Goal: Task Accomplishment & Management: Manage account settings

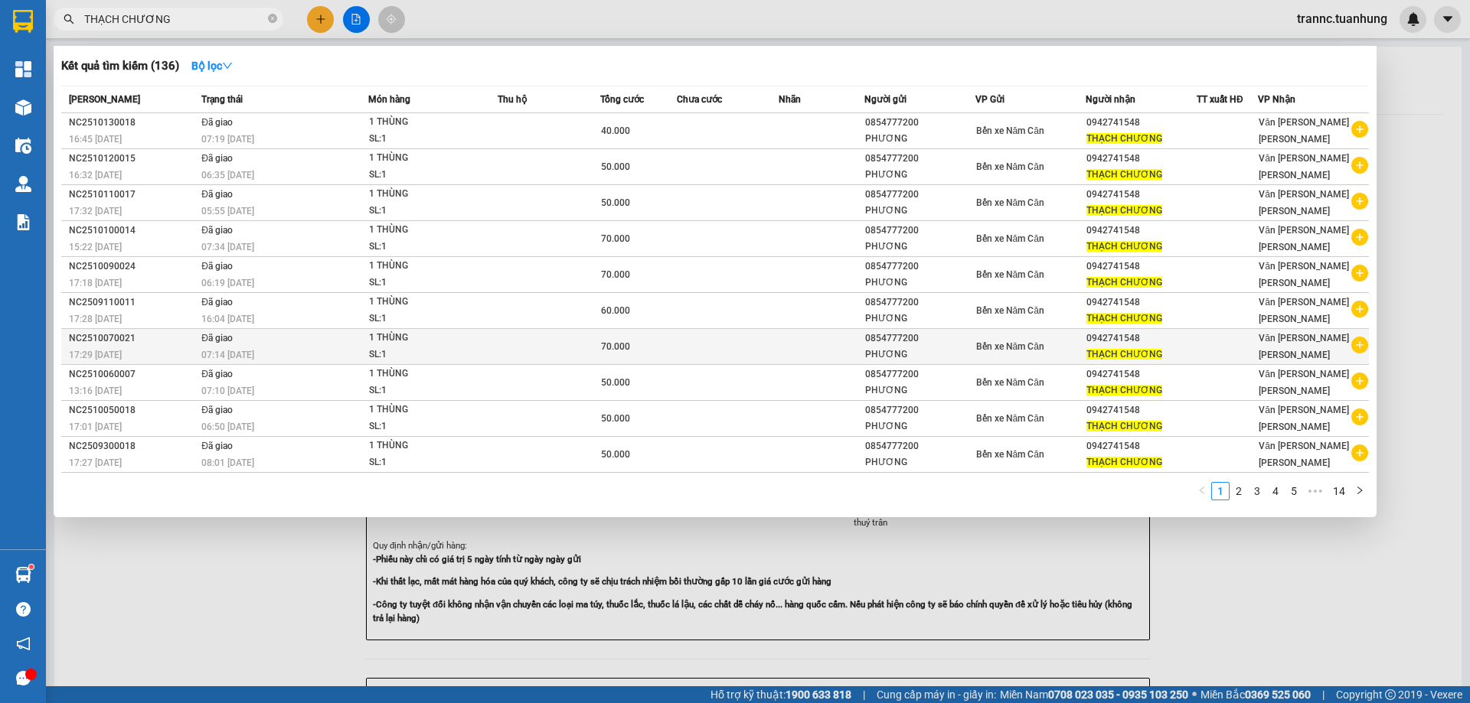
type input "THẠCH CHƯƠNG"
click at [1361, 346] on icon "plus-circle" at bounding box center [1359, 345] width 17 height 17
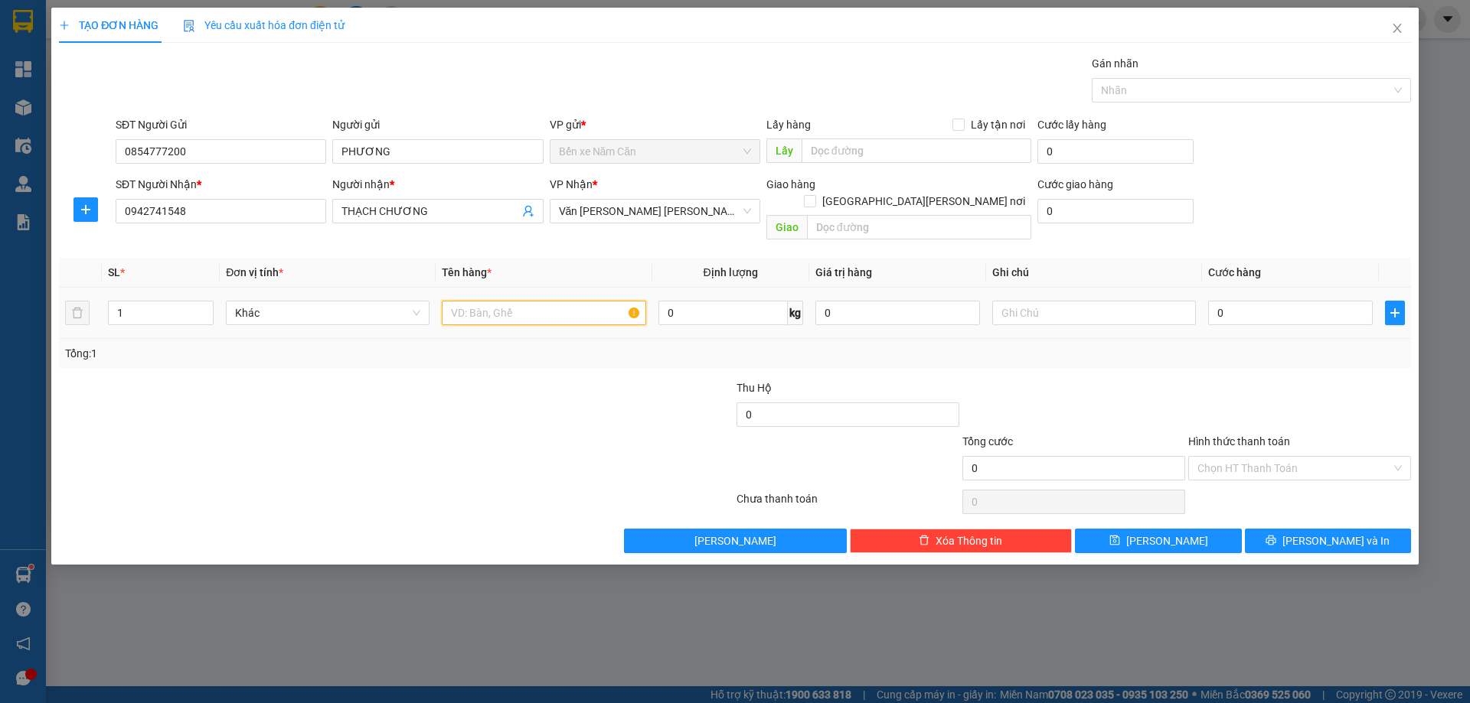
click at [549, 301] on input "text" at bounding box center [544, 313] width 204 height 24
type input "1 THÙNG"
click at [1249, 301] on input "0" at bounding box center [1290, 313] width 165 height 24
type input "4"
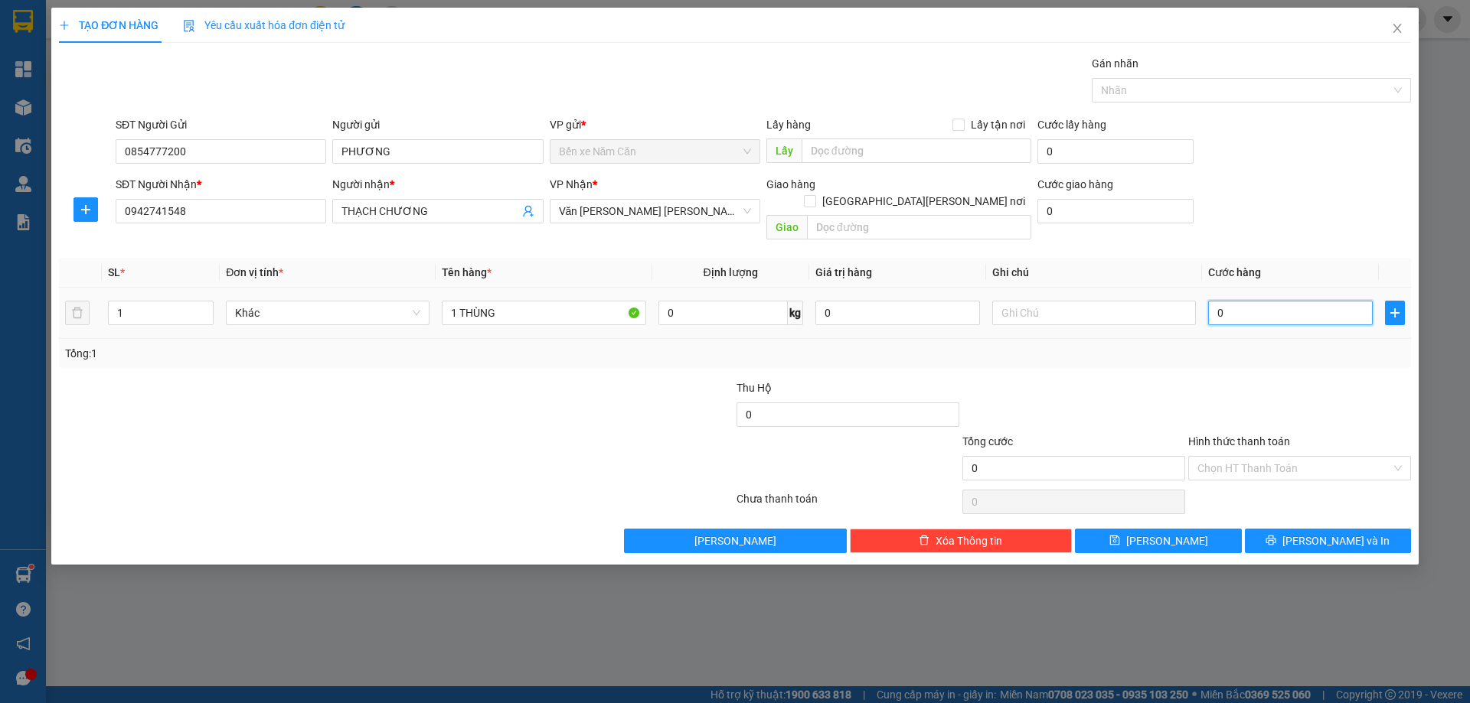
type input "4"
type input "40"
type input "4"
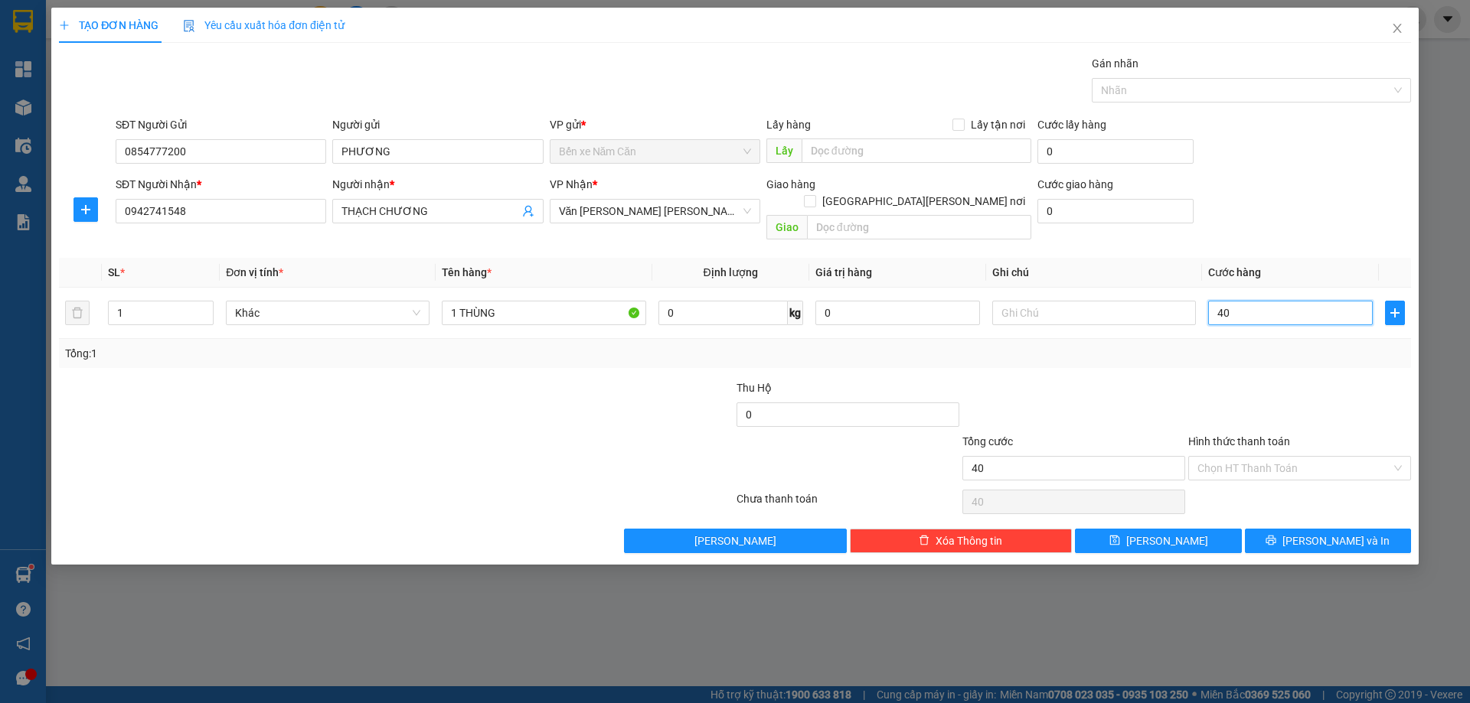
type input "4"
type input "0"
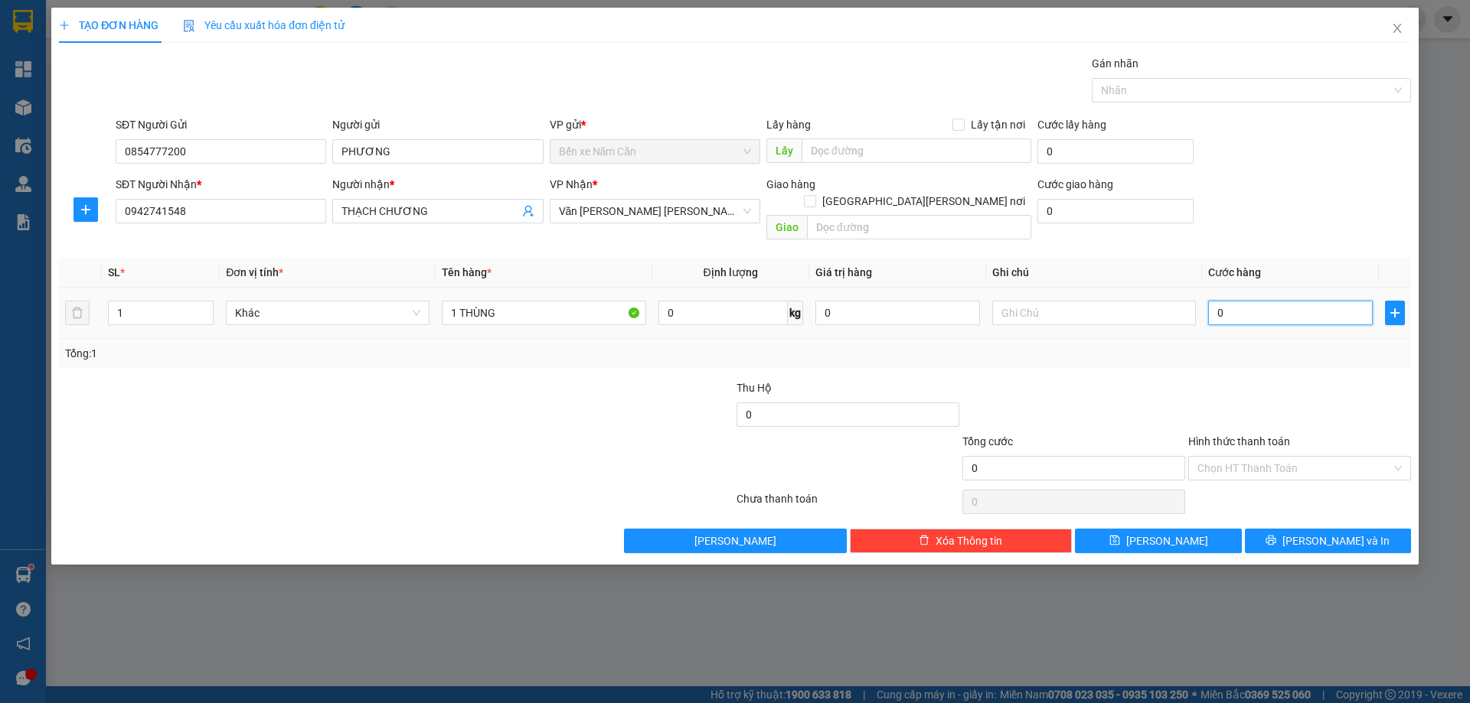
click at [1215, 301] on input "0" at bounding box center [1290, 313] width 165 height 24
type input "50"
type input "500"
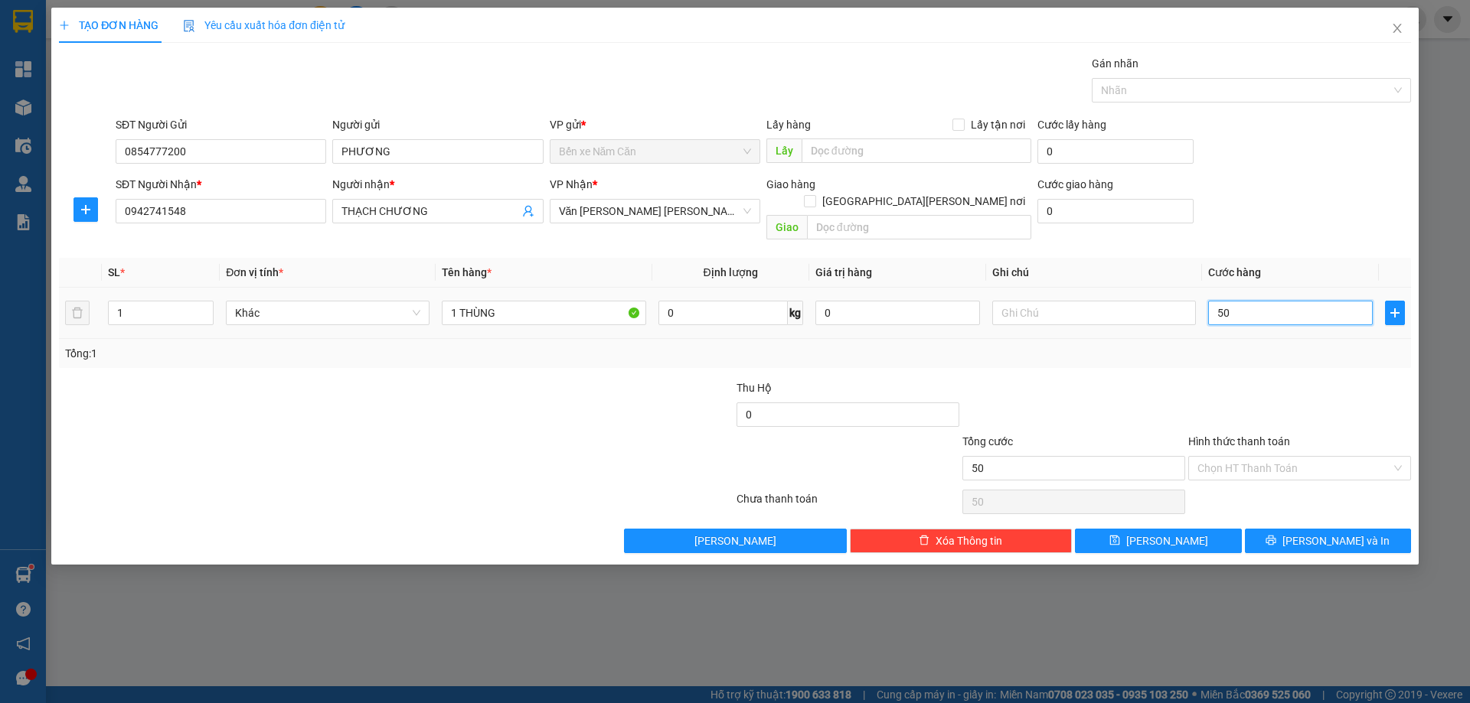
type input "500"
type input "5.000"
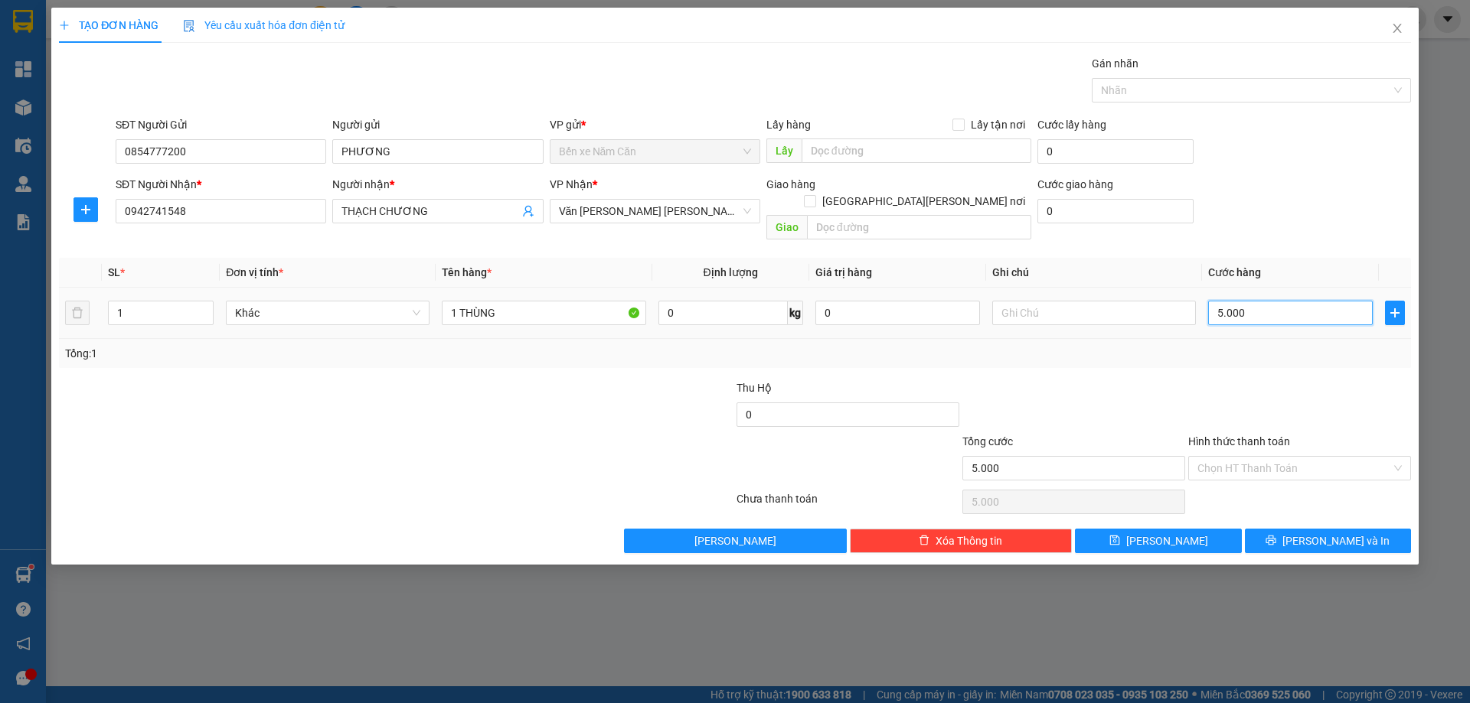
type input "50.000"
click at [1270, 529] on button "[PERSON_NAME] và In" at bounding box center [1328, 541] width 166 height 24
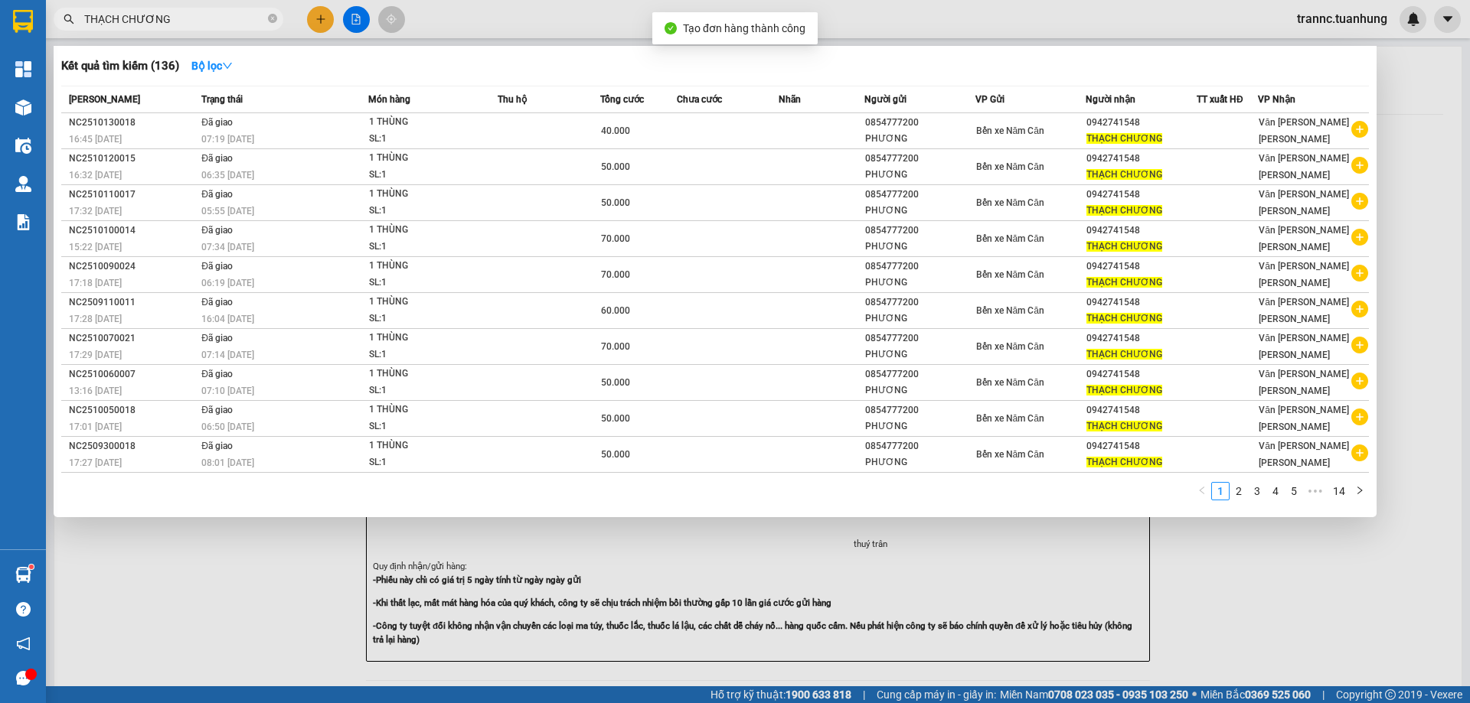
drag, startPoint x: 1362, startPoint y: 660, endPoint x: 1082, endPoint y: 102, distance: 624.1
click at [1362, 651] on div at bounding box center [735, 351] width 1470 height 703
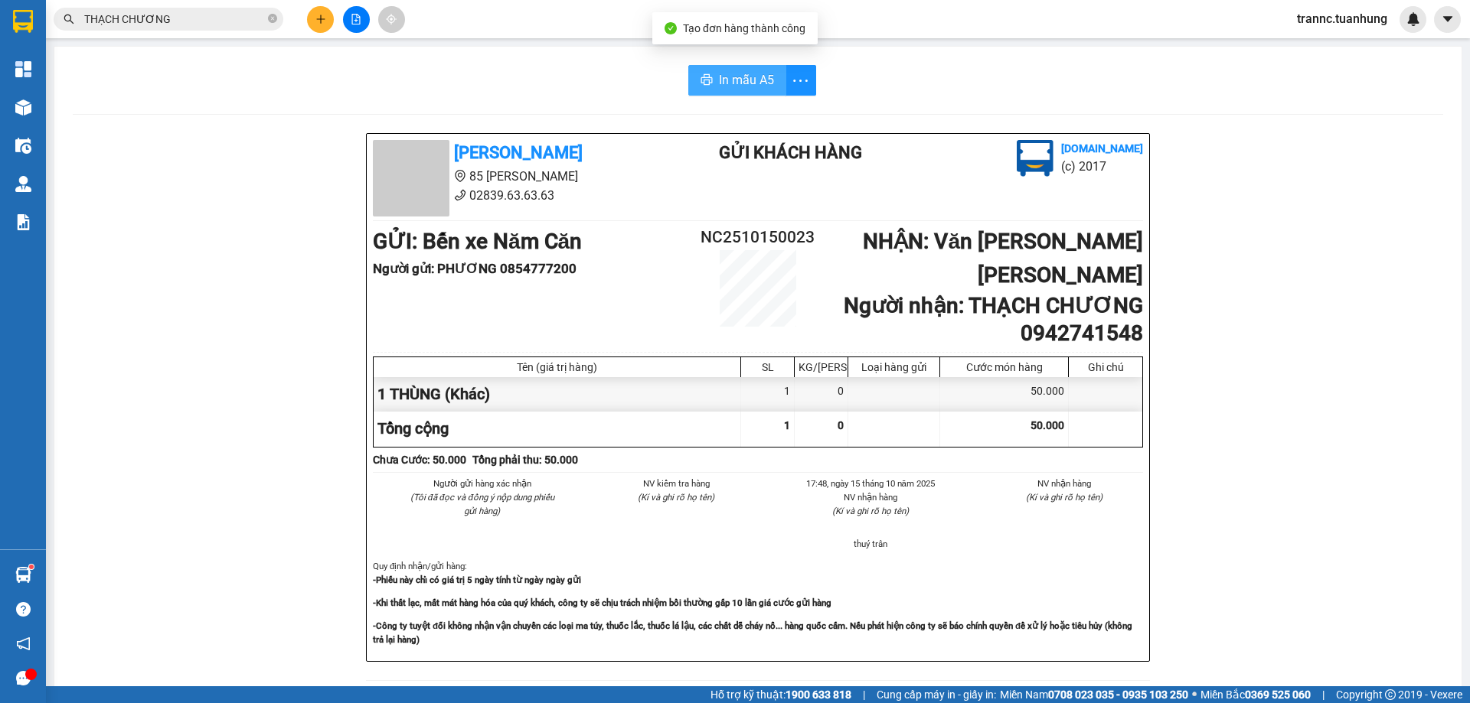
click at [707, 80] on button "In mẫu A5" at bounding box center [737, 80] width 98 height 31
click at [269, 18] on icon "close-circle" at bounding box center [272, 18] width 9 height 9
click at [256, 21] on input "text" at bounding box center [174, 19] width 181 height 17
click at [315, 28] on button at bounding box center [320, 19] width 27 height 27
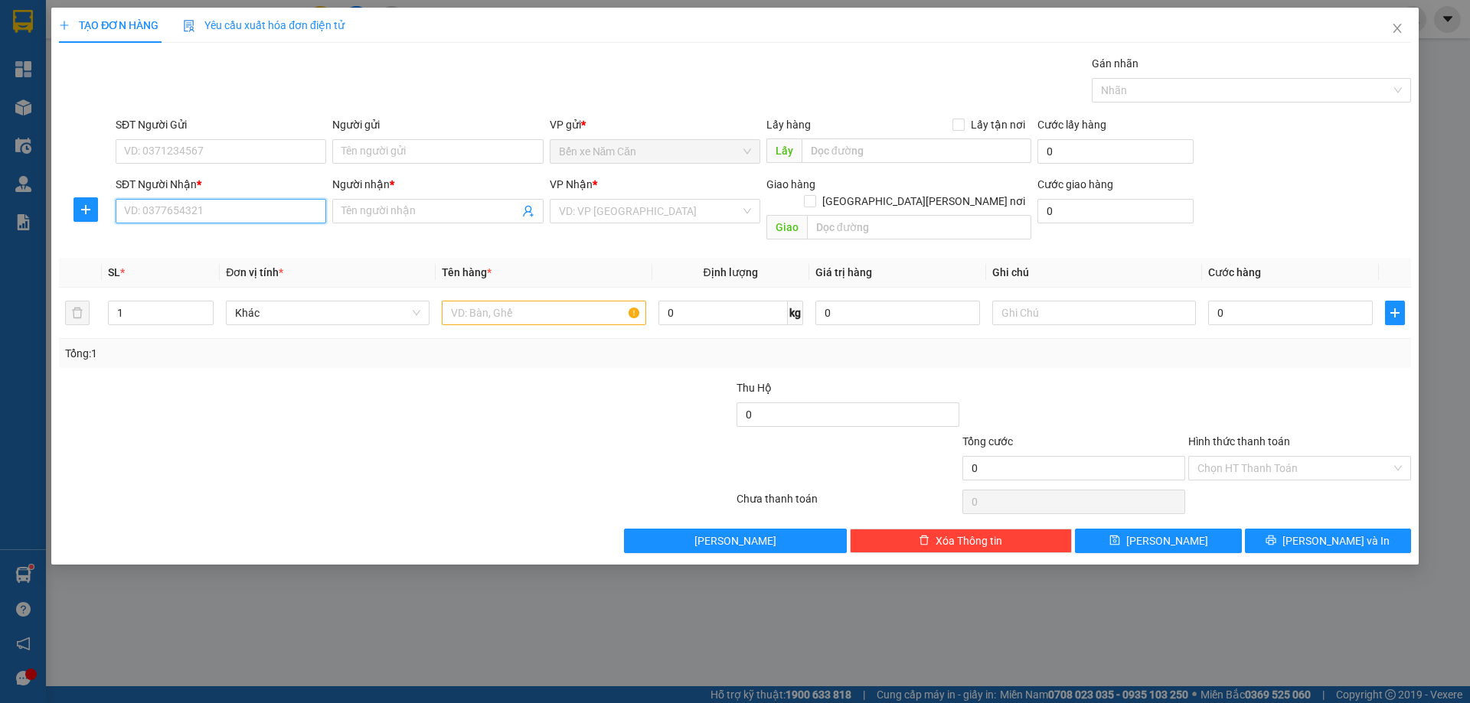
click at [173, 217] on input "SĐT Người Nhận *" at bounding box center [221, 211] width 211 height 24
click at [175, 246] on div "0919598277 - [PERSON_NAME]" at bounding box center [221, 241] width 192 height 17
type input "0919598277"
type input "[PERSON_NAME]"
type input "0919598277"
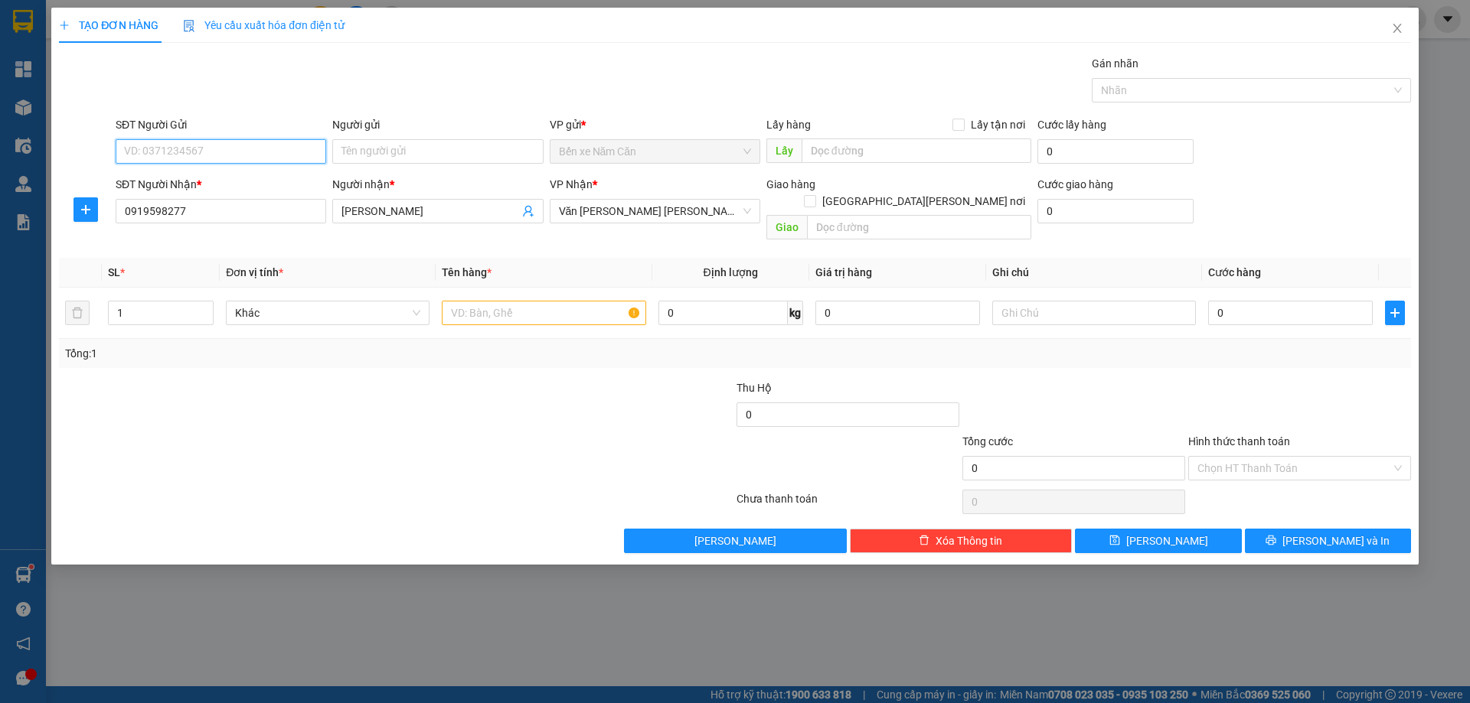
click at [198, 152] on input "SĐT Người Gửi" at bounding box center [221, 151] width 211 height 24
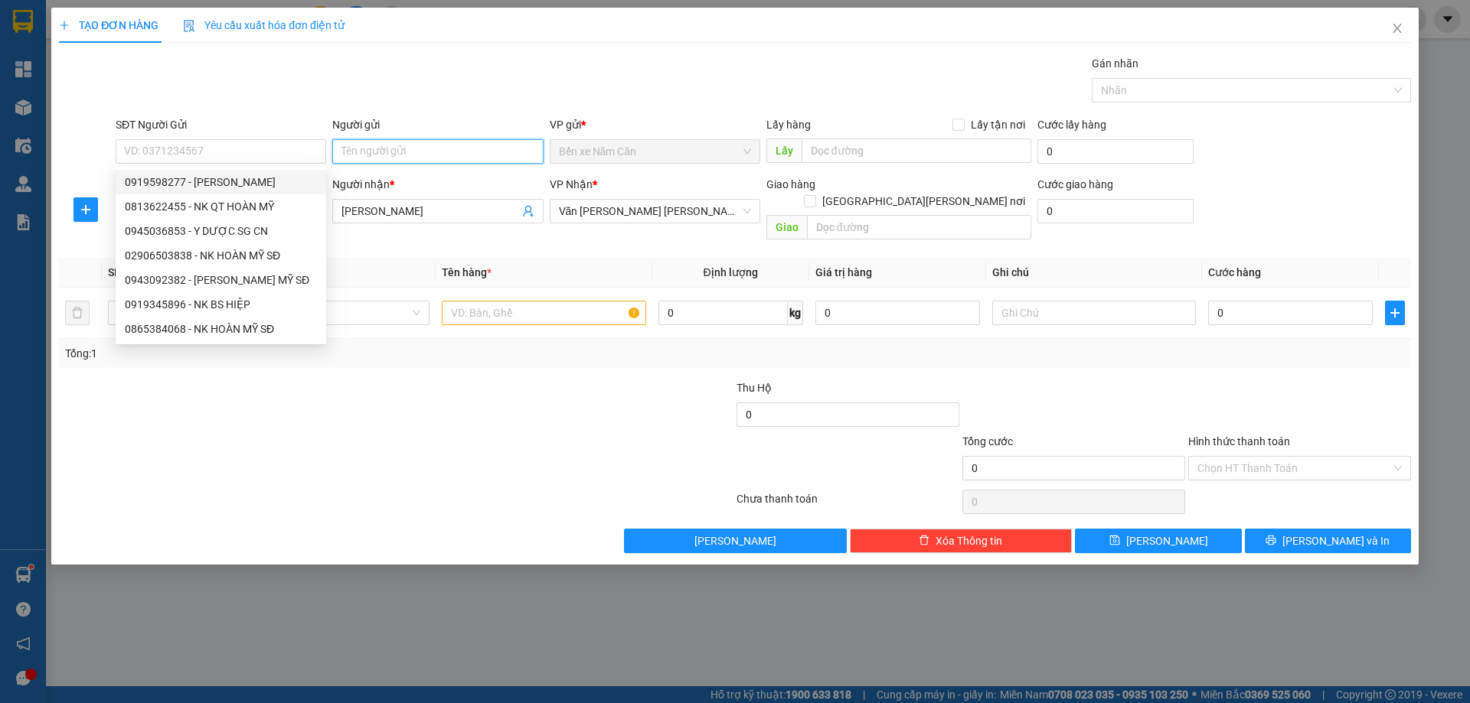
click at [369, 157] on input "Người gửi" at bounding box center [437, 151] width 211 height 24
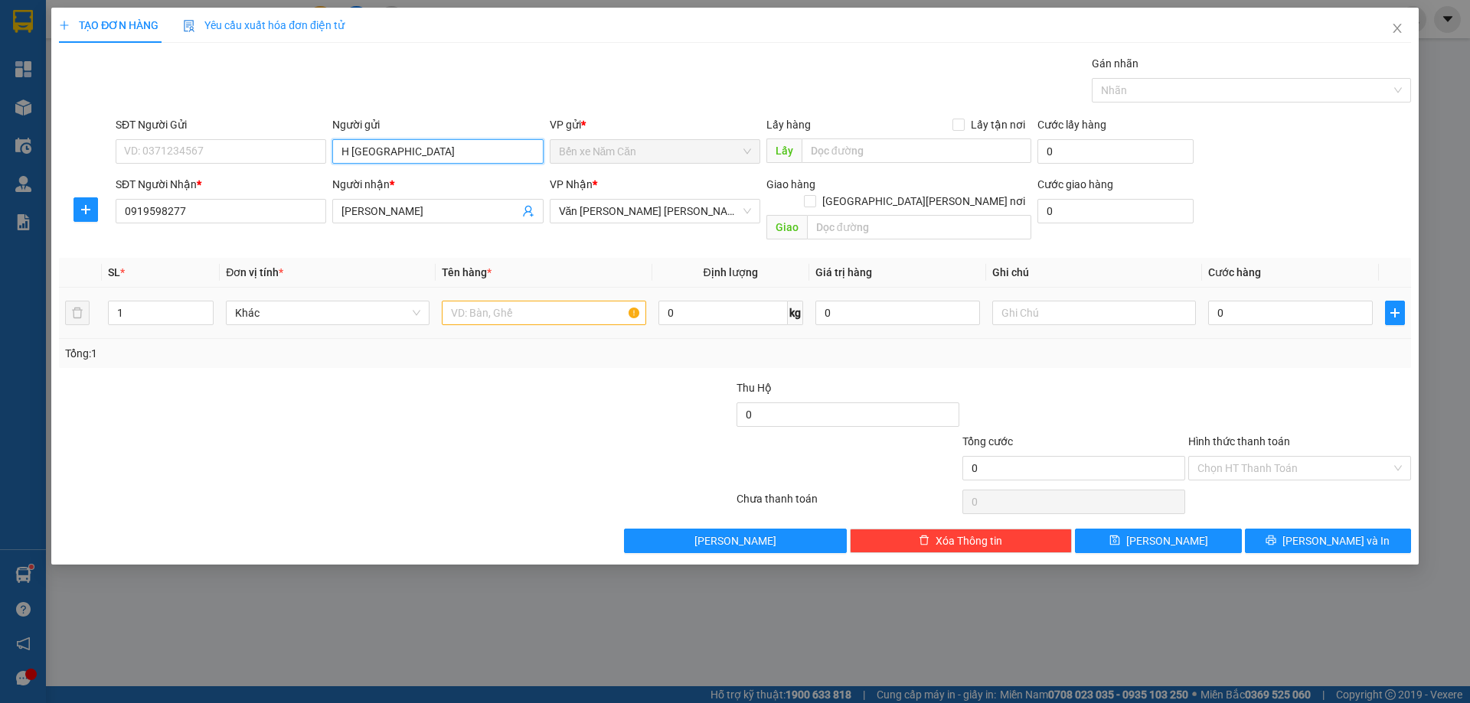
type input "H [GEOGRAPHIC_DATA]"
click at [579, 301] on input "text" at bounding box center [544, 313] width 204 height 24
type input "1 HỘP"
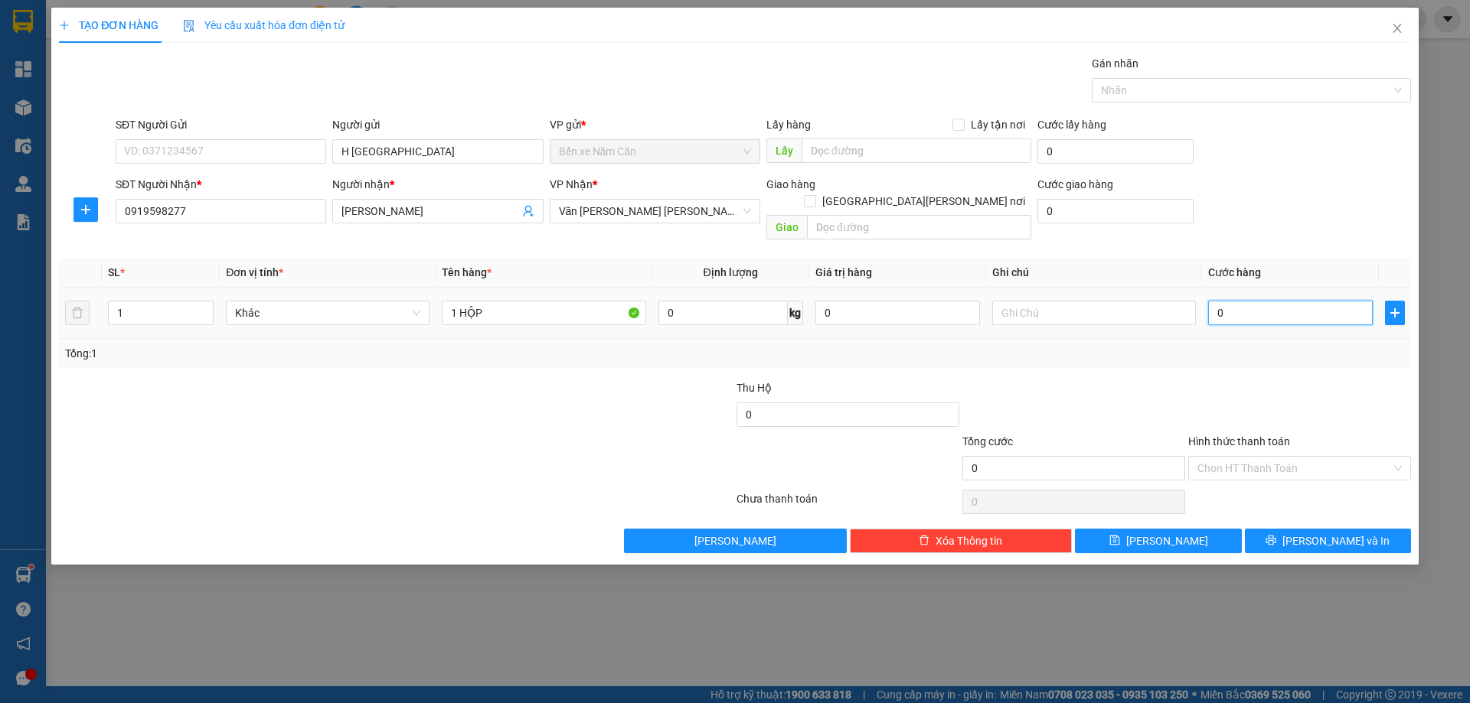
click at [1232, 301] on input "0" at bounding box center [1290, 313] width 165 height 24
type input "3"
type input "30"
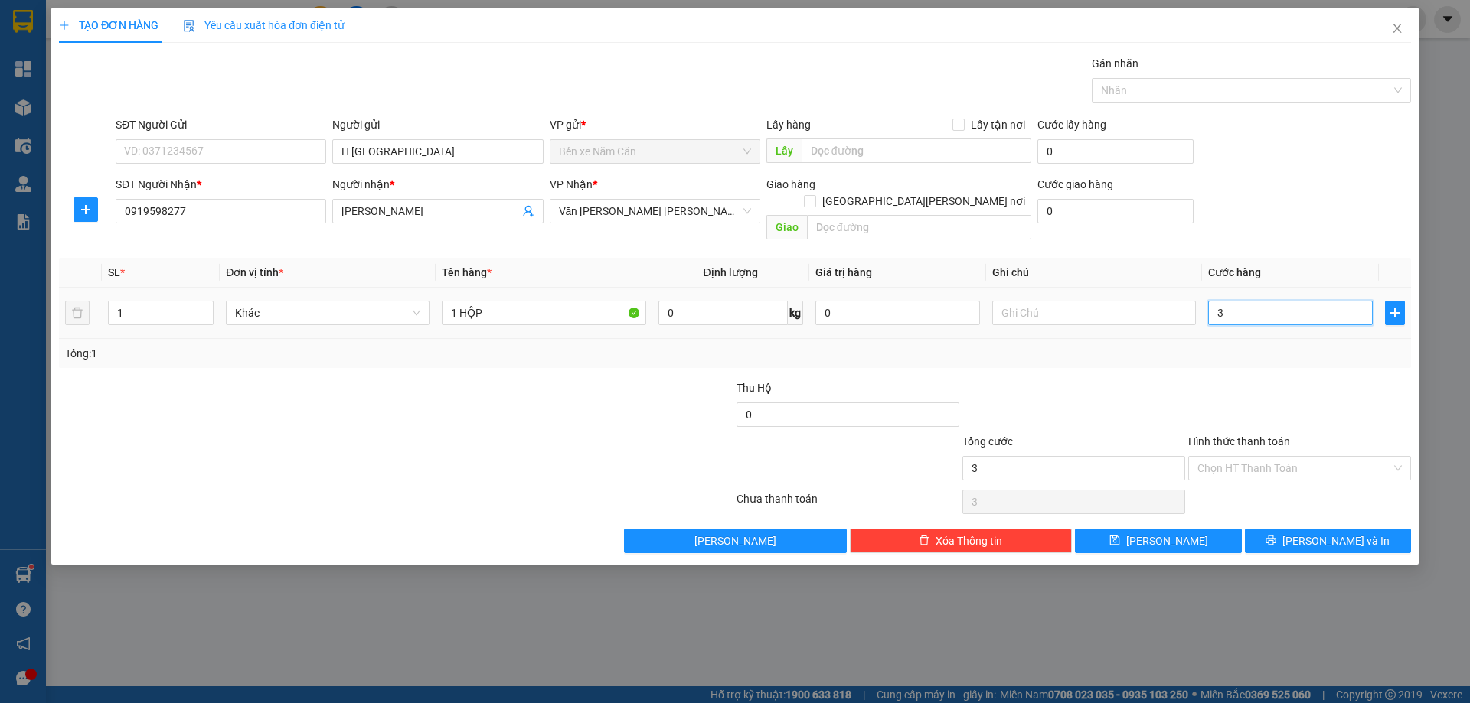
type input "30"
type input "30.000"
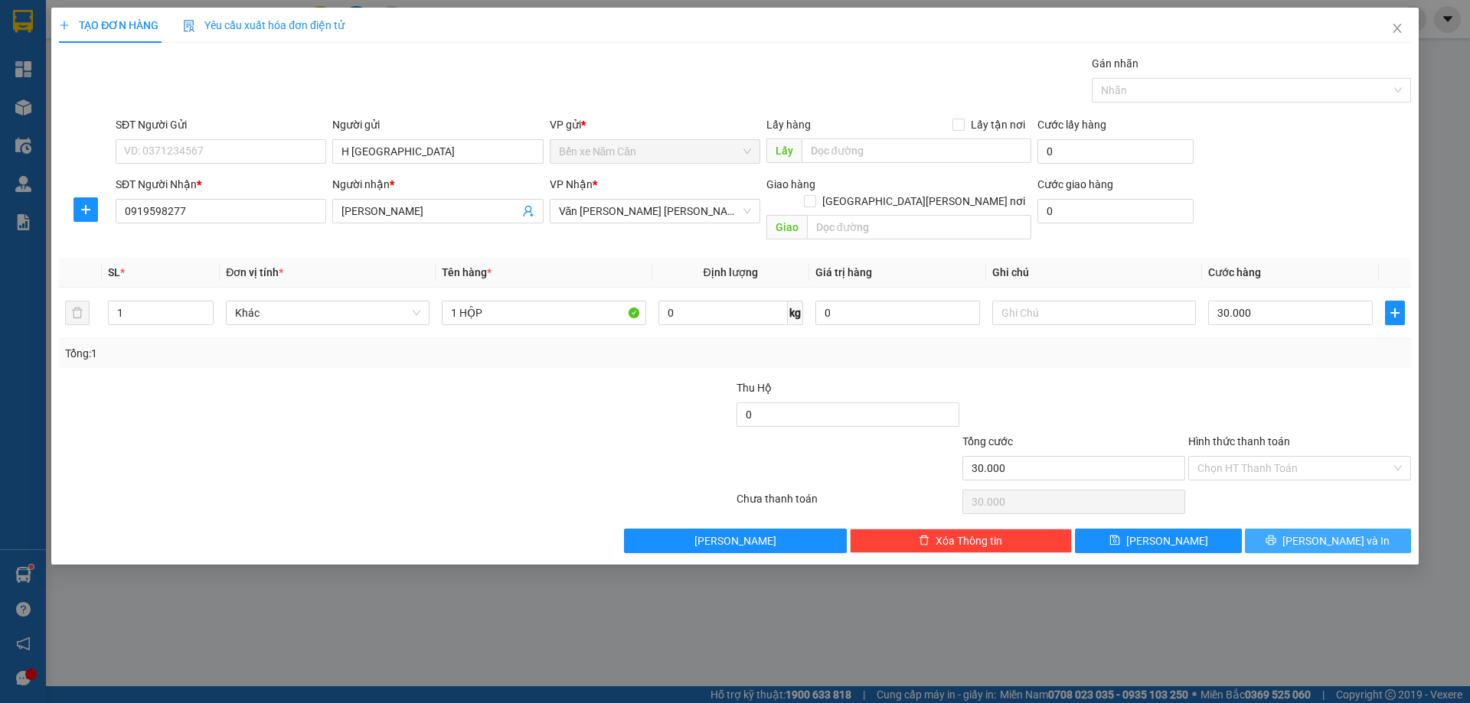
click at [1284, 529] on button "[PERSON_NAME] và In" at bounding box center [1328, 541] width 166 height 24
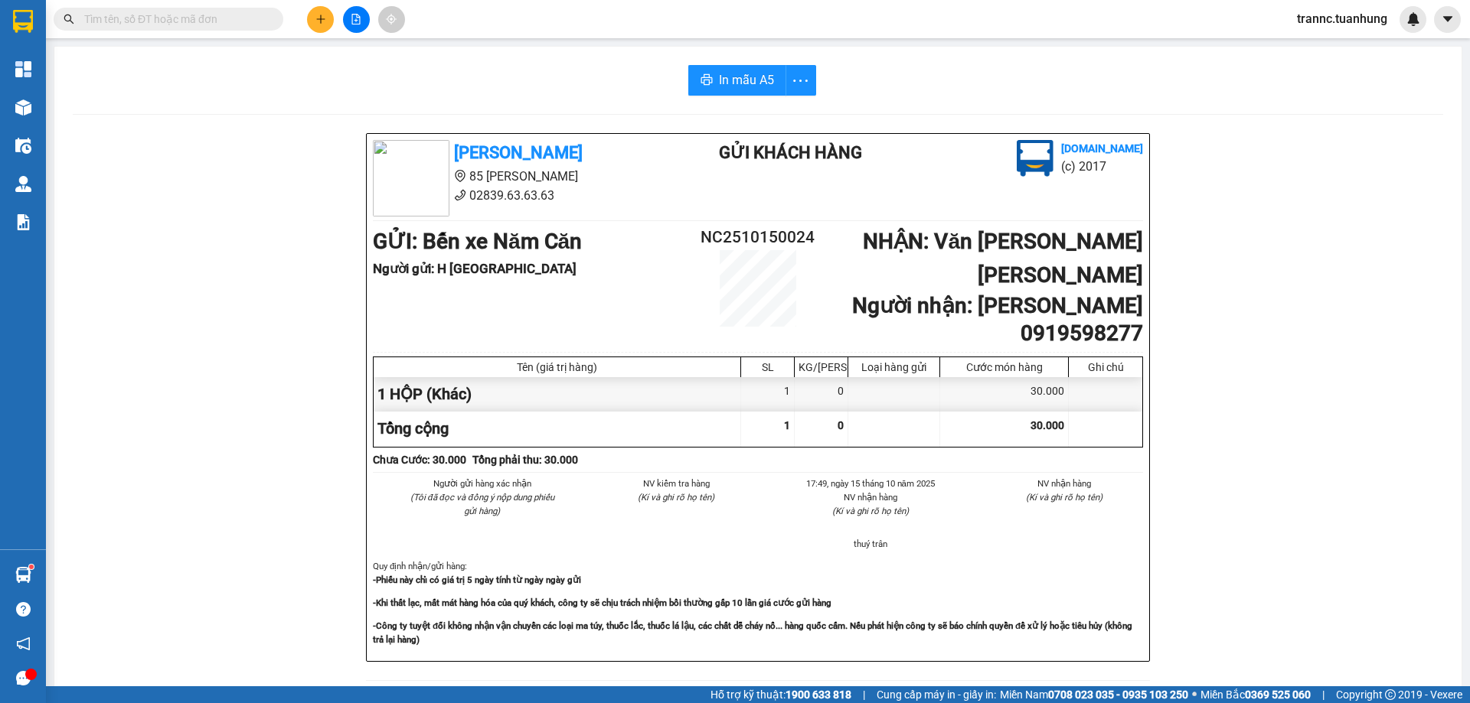
click at [1294, 654] on div "[PERSON_NAME] 85 [PERSON_NAME] 02839.63.63.63 Gửi khách hàng [DOMAIN_NAME] (c) …" at bounding box center [758, 687] width 1370 height 1108
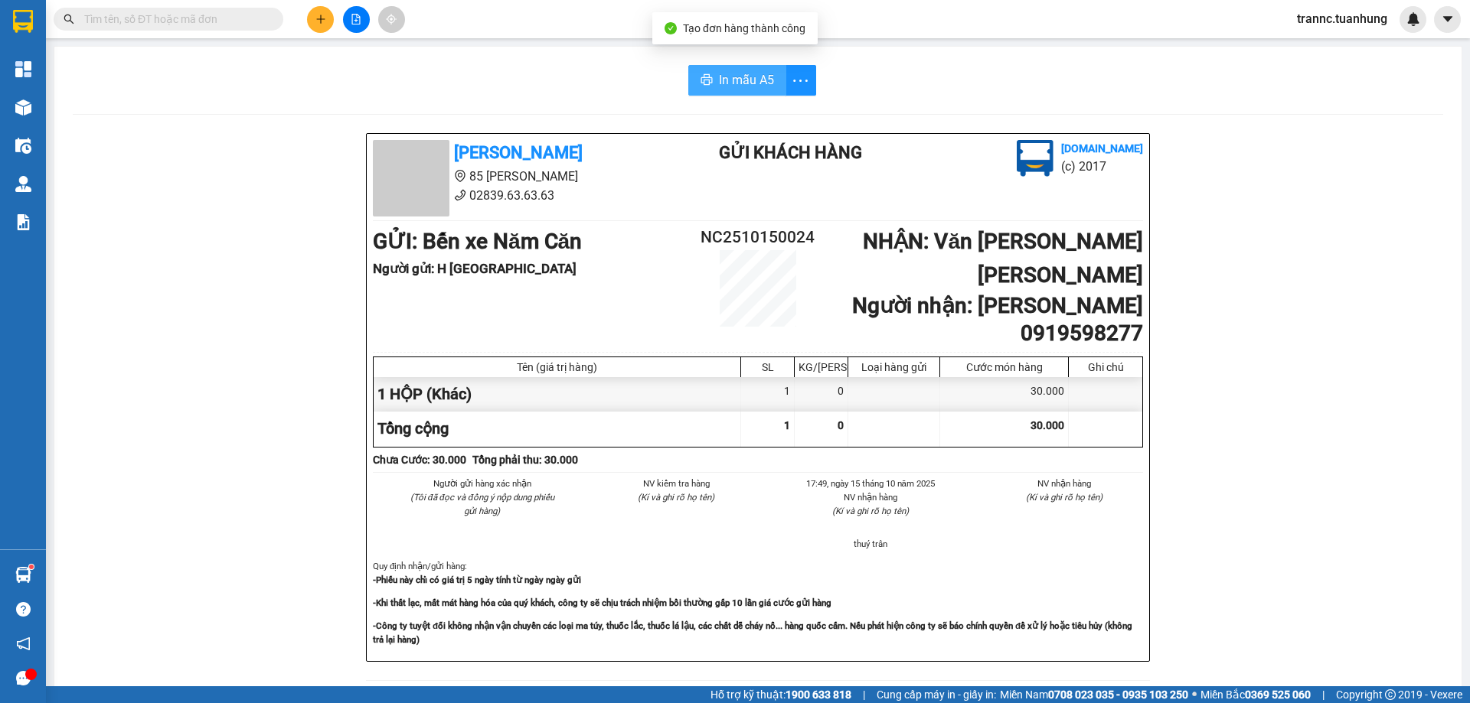
click at [730, 70] on span "In mẫu A5" at bounding box center [746, 79] width 55 height 19
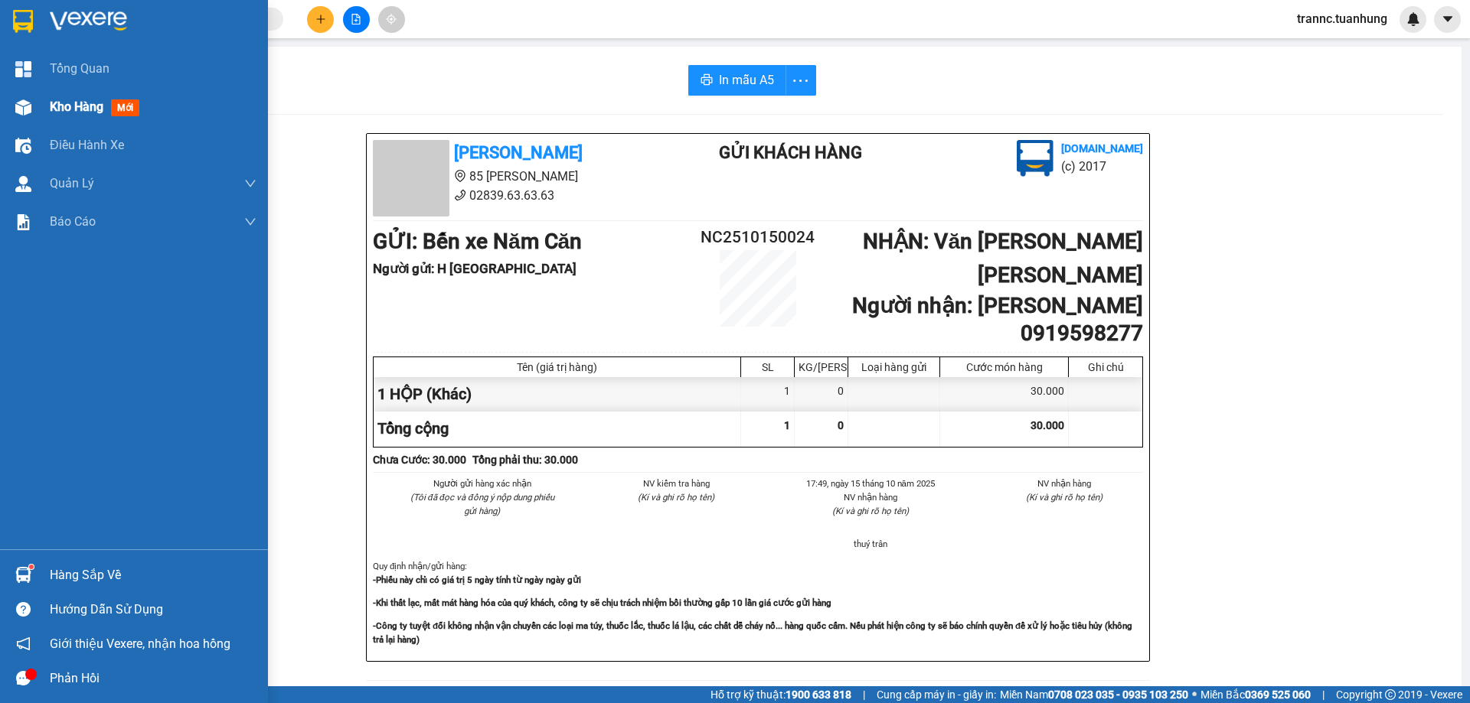
click at [57, 110] on span "Kho hàng" at bounding box center [77, 107] width 54 height 15
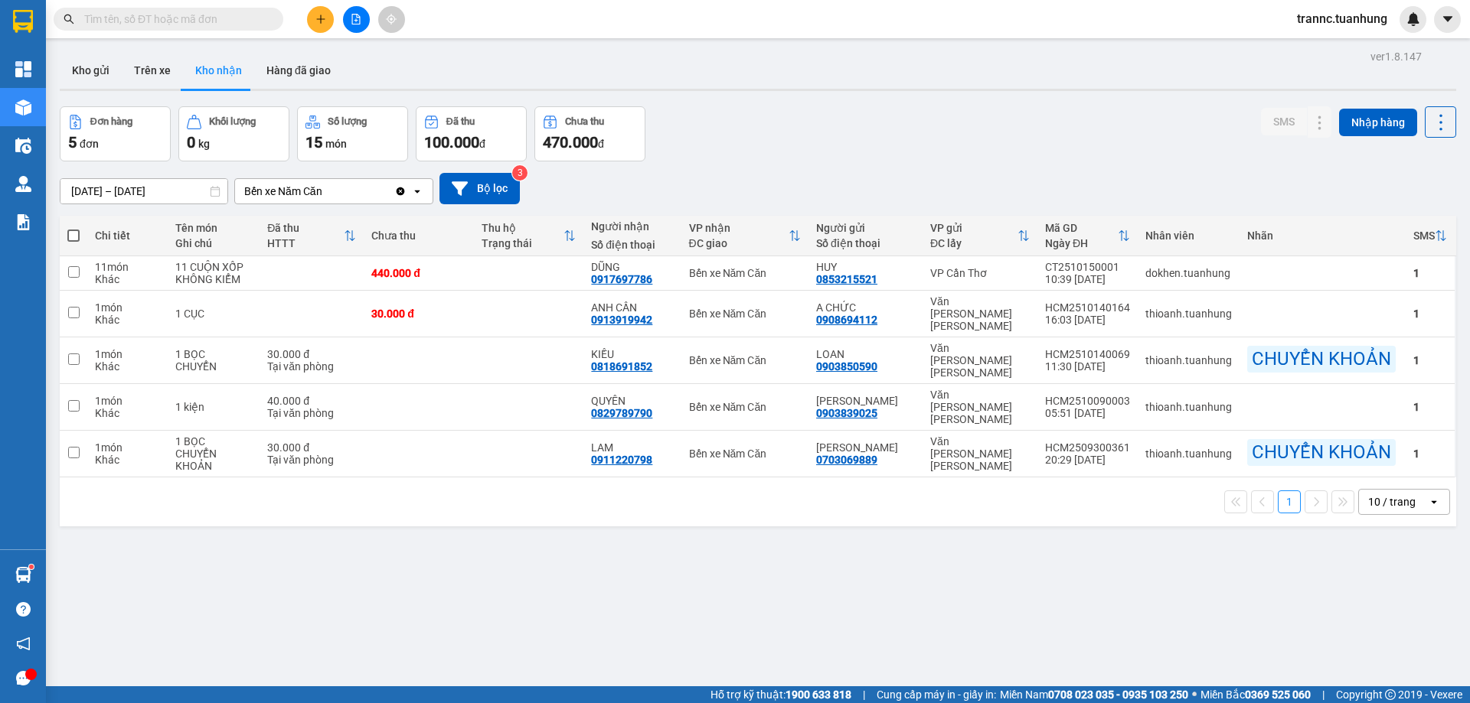
click at [164, 13] on input "text" at bounding box center [174, 19] width 181 height 17
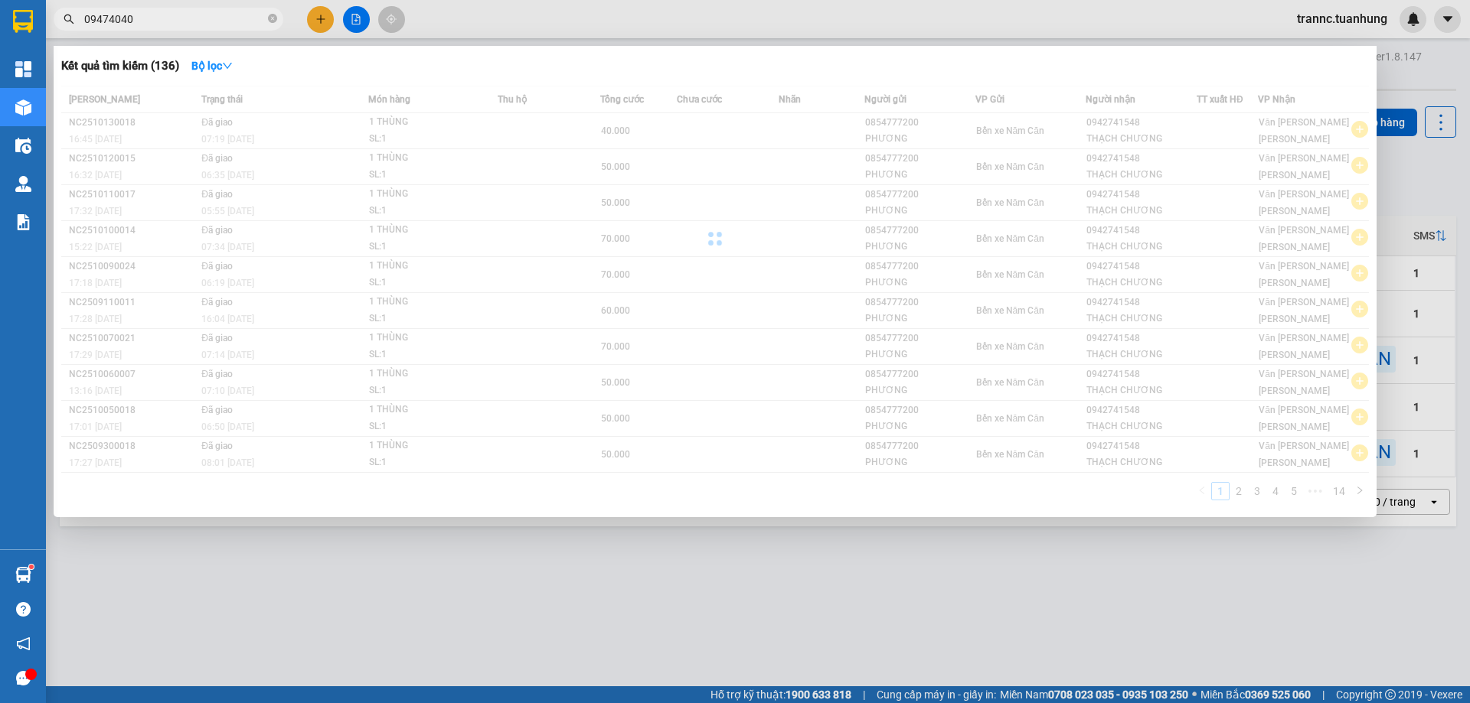
type input "09474040"
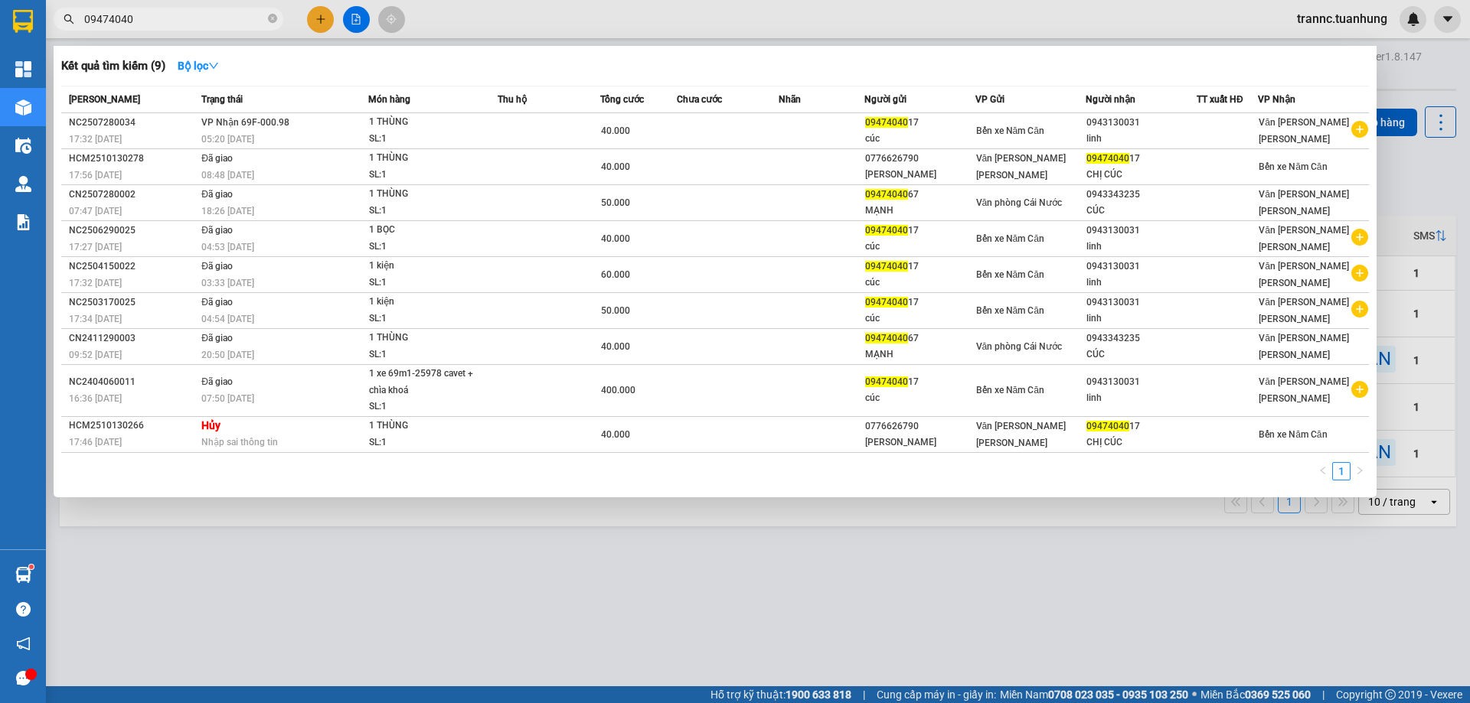
click at [962, 561] on div at bounding box center [735, 351] width 1470 height 703
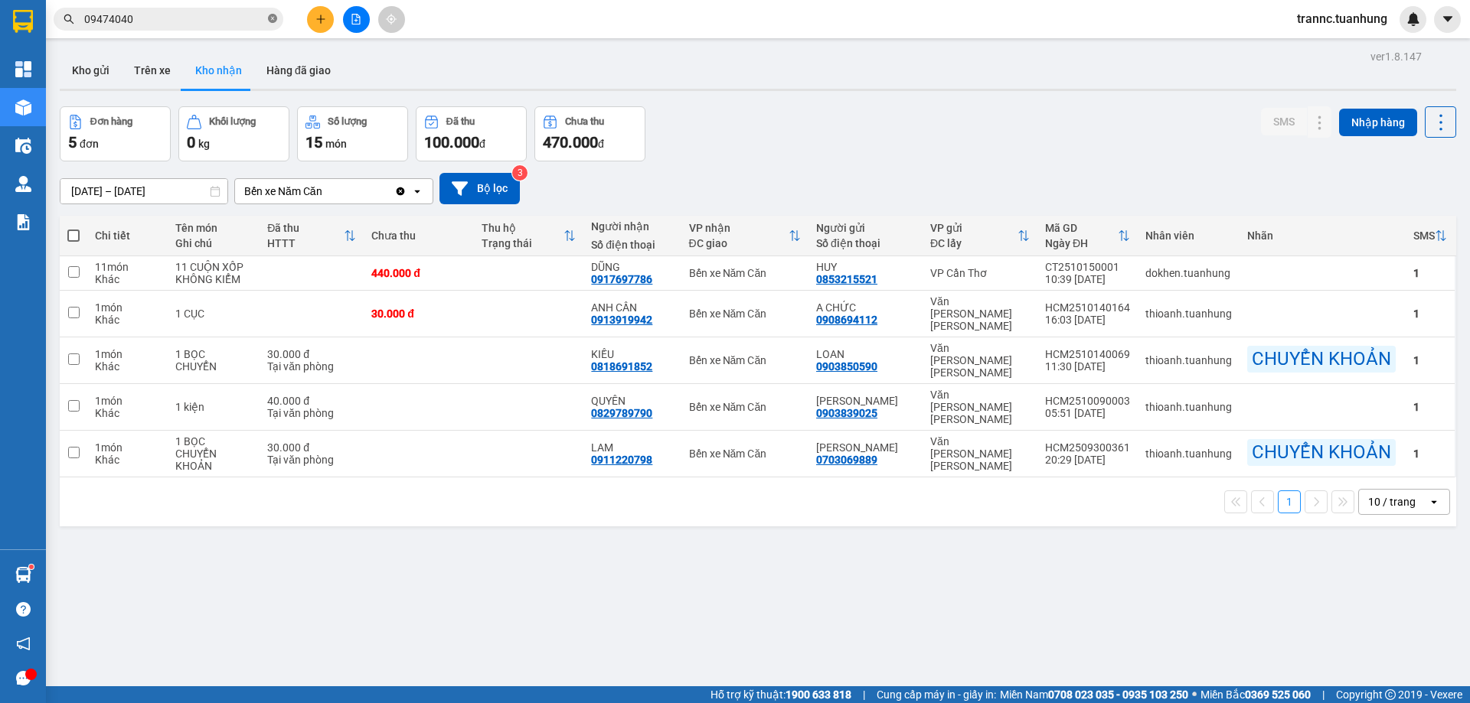
click at [275, 16] on icon "close-circle" at bounding box center [272, 18] width 9 height 9
click at [247, 18] on input "text" at bounding box center [174, 19] width 181 height 17
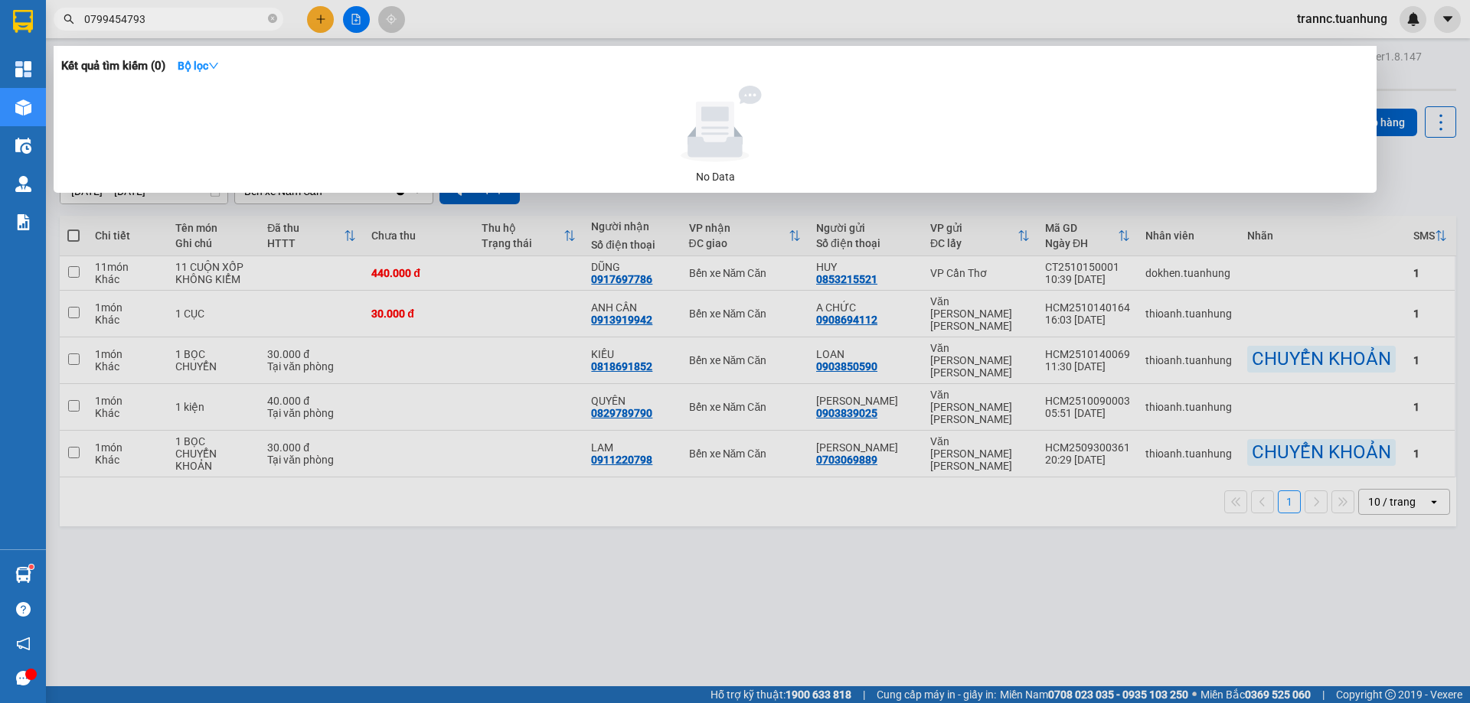
type input "0799454793"
click at [273, 18] on icon "close-circle" at bounding box center [272, 18] width 9 height 9
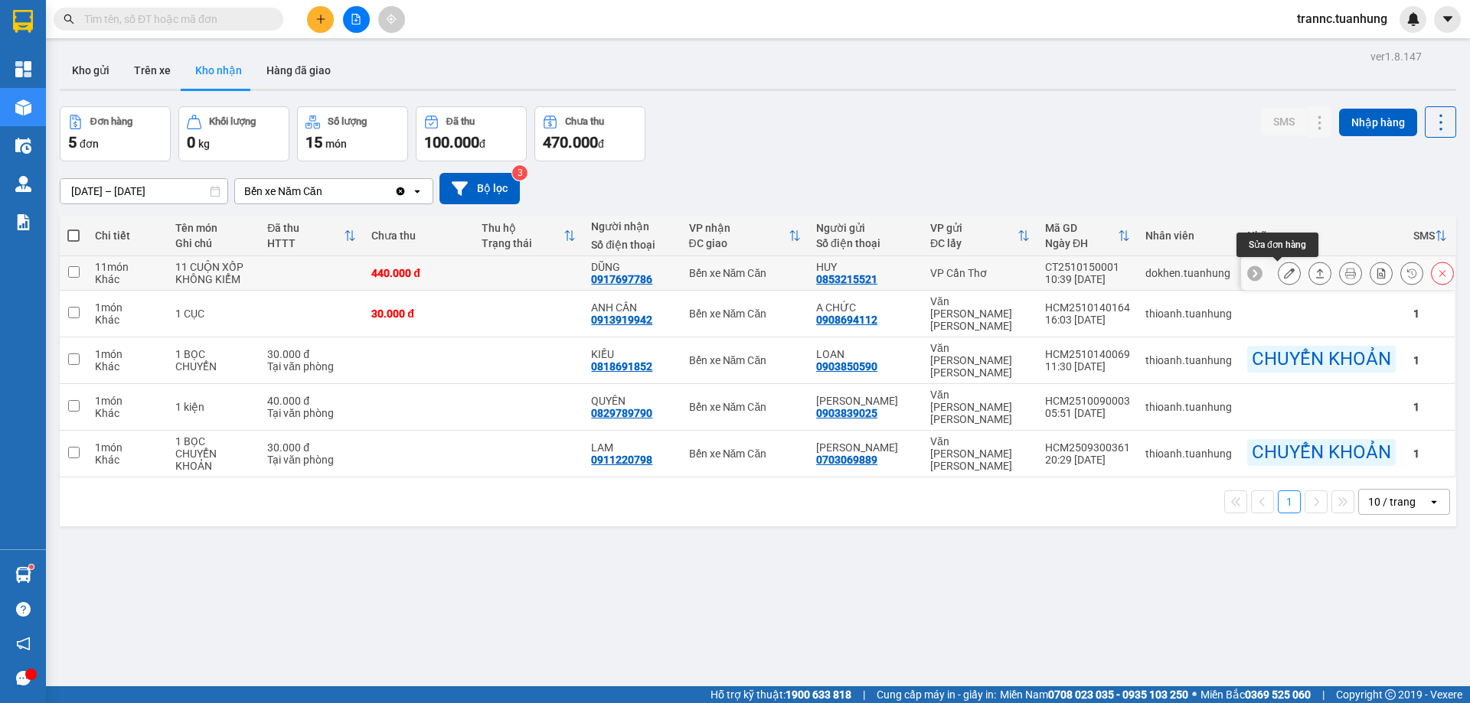
click at [1278, 271] on button at bounding box center [1288, 273] width 21 height 27
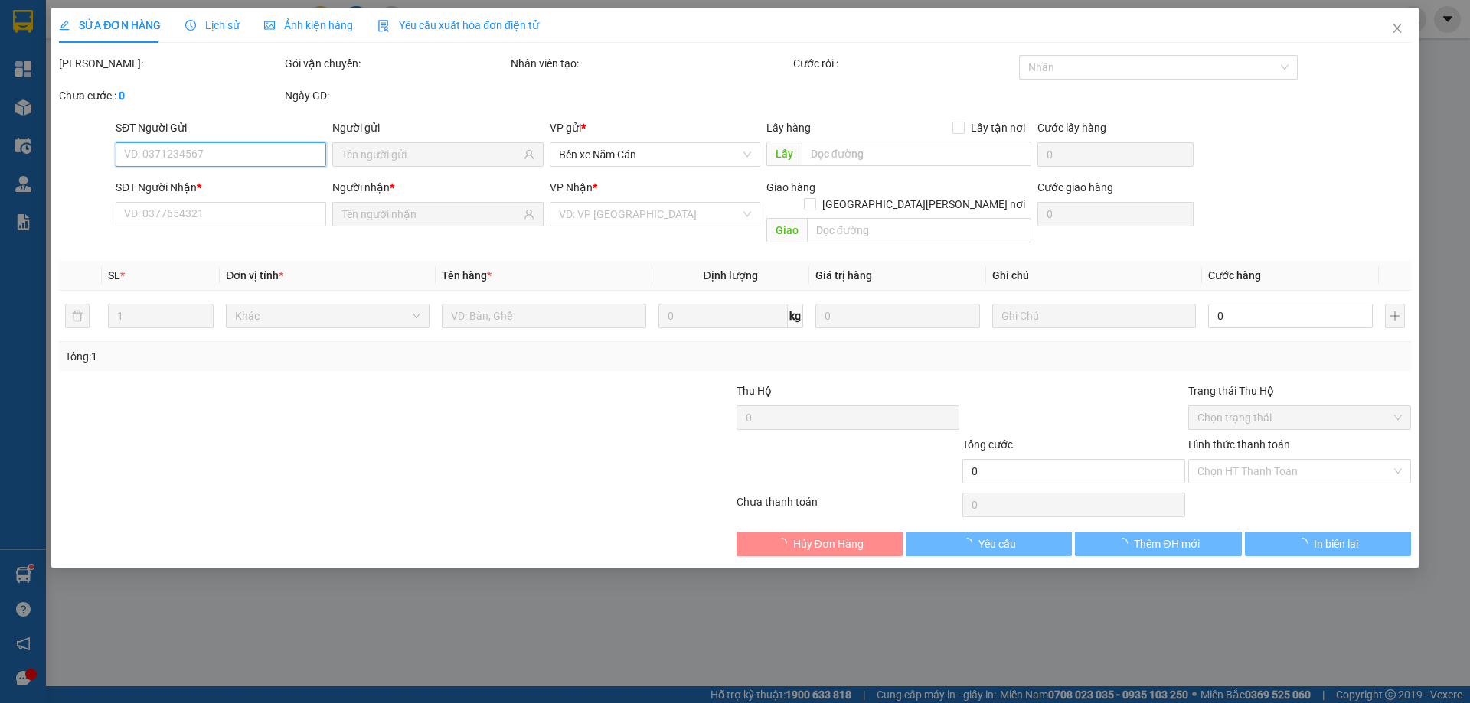
type input "0853215521"
type input "HUY"
type input "0917697786"
type input "DŨNG"
type input "440.000"
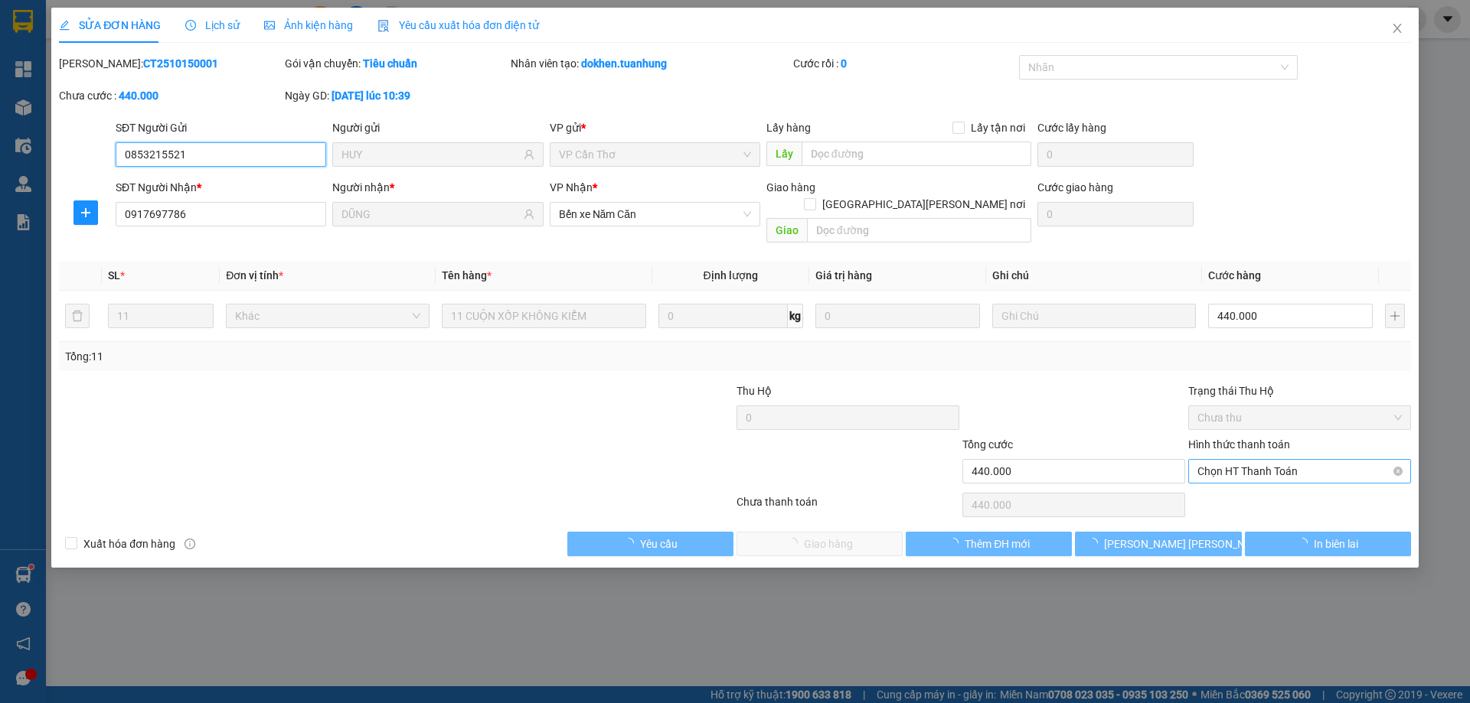
click at [1229, 460] on span "Chọn HT Thanh Toán" at bounding box center [1299, 471] width 204 height 23
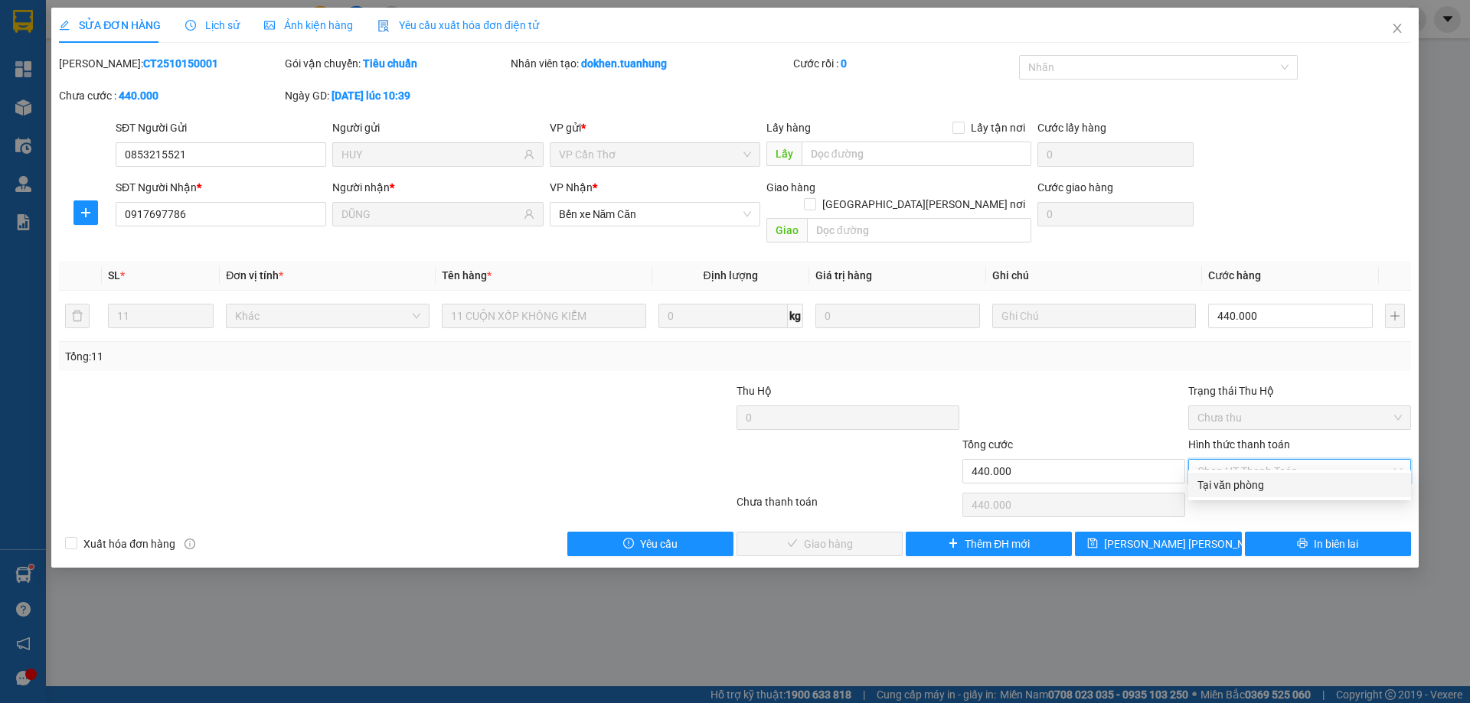
click at [1219, 479] on div "Tại văn phòng" at bounding box center [1299, 485] width 204 height 17
type input "0"
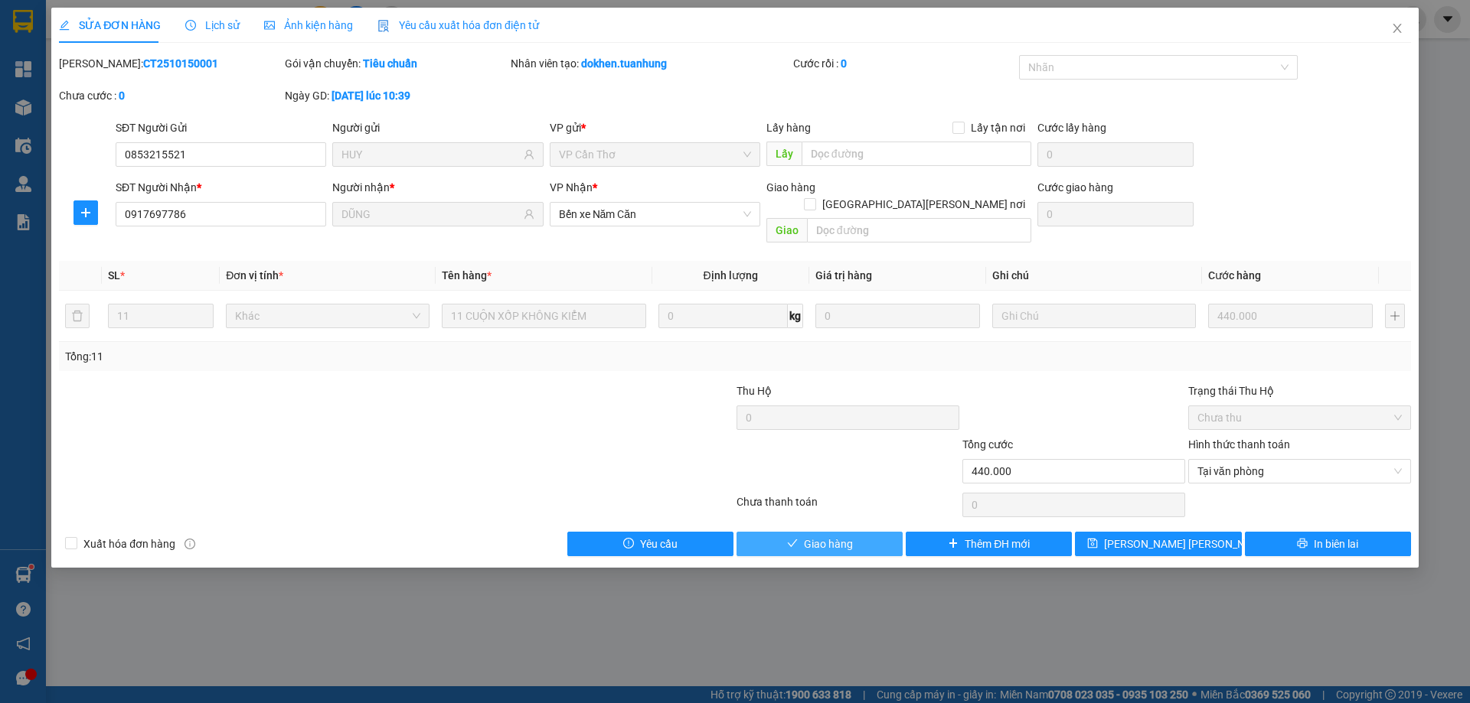
click at [860, 532] on button "Giao hàng" at bounding box center [819, 544] width 166 height 24
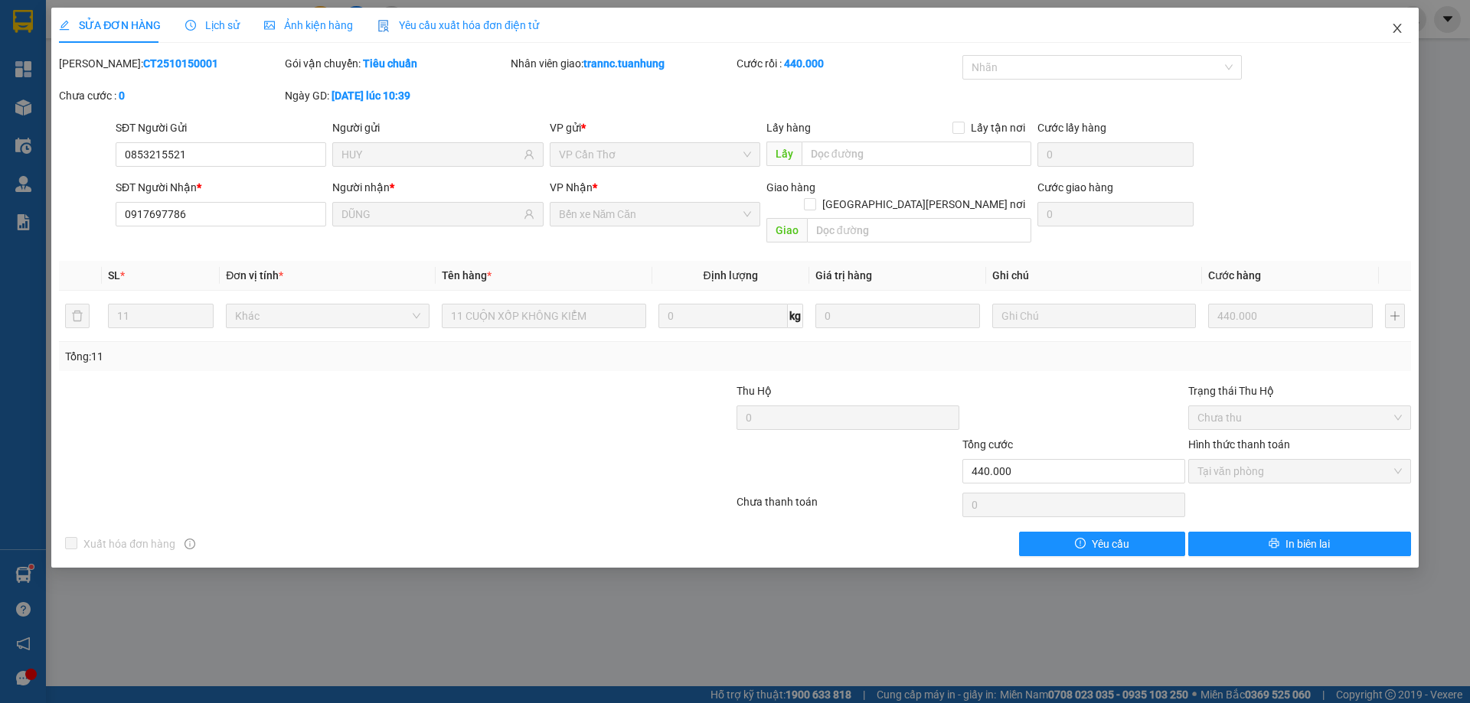
click at [1405, 27] on span "Close" at bounding box center [1397, 29] width 43 height 43
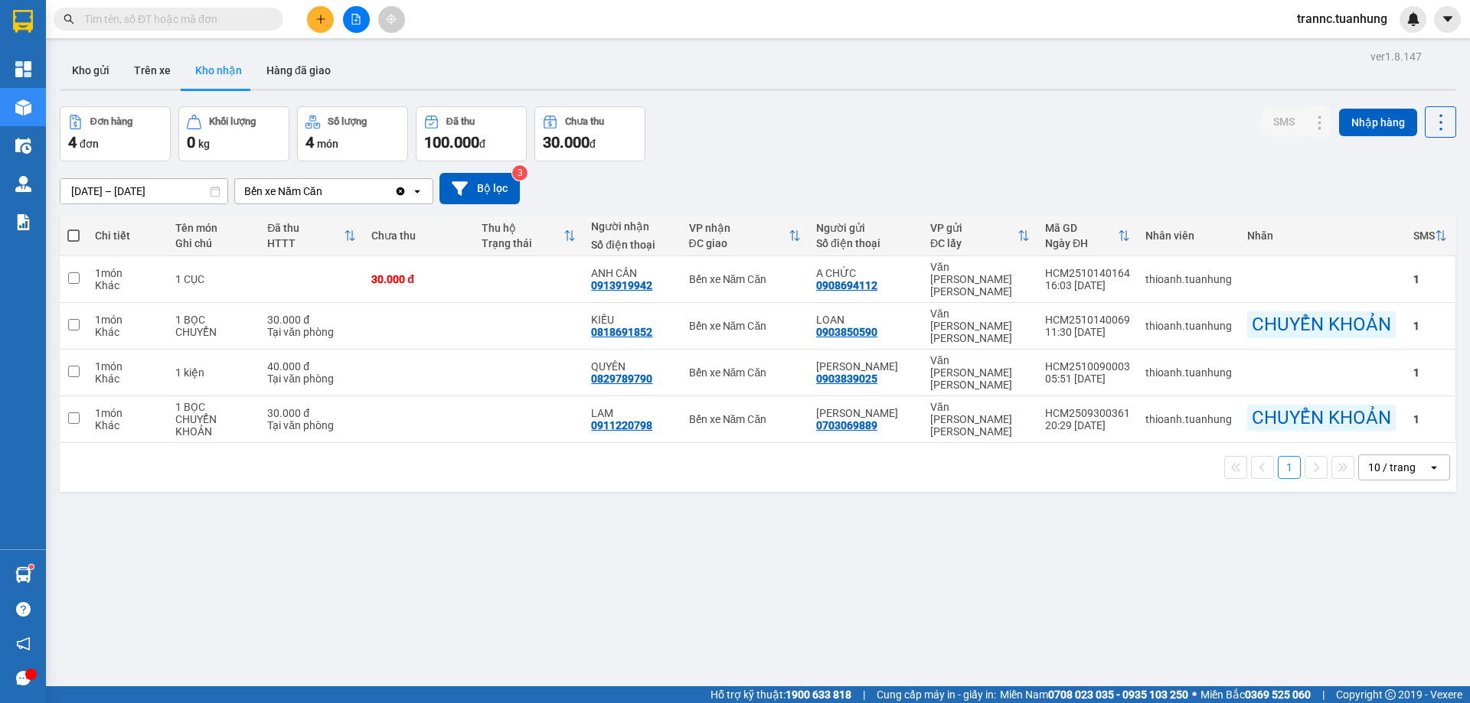
click at [233, 26] on input "text" at bounding box center [174, 19] width 181 height 17
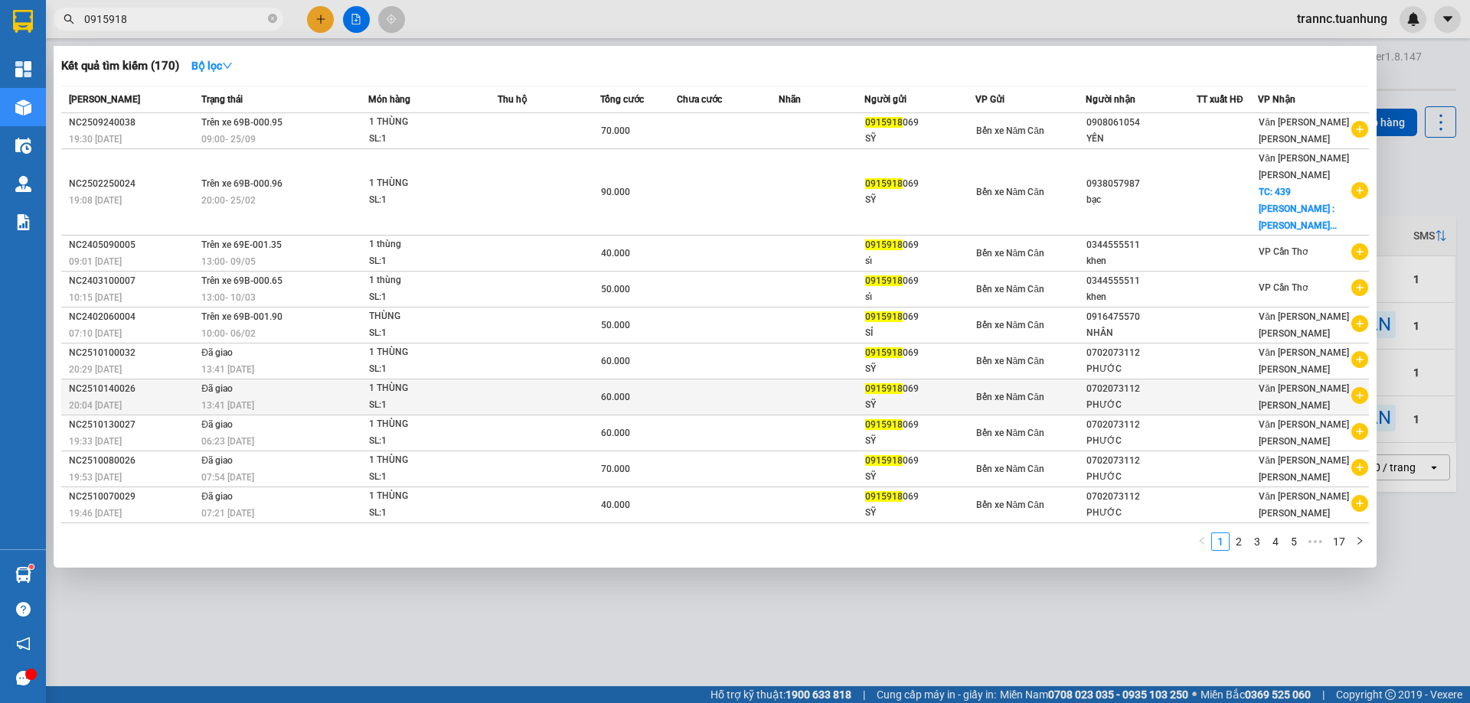
type input "0915918"
click at [1359, 387] on icon "plus-circle" at bounding box center [1359, 395] width 17 height 17
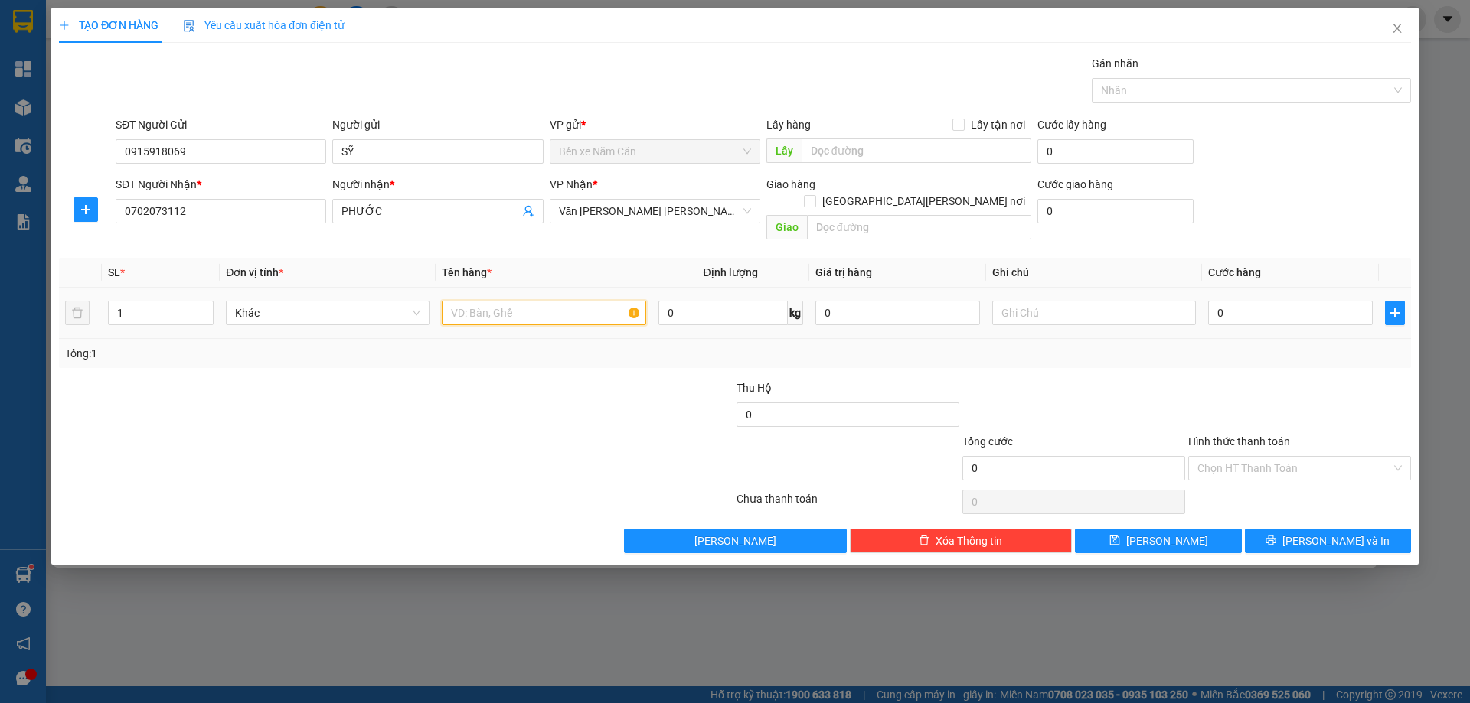
click at [486, 301] on input "text" at bounding box center [544, 313] width 204 height 24
type input "1 THÙNG"
click at [1240, 303] on input "0" at bounding box center [1290, 313] width 165 height 24
type input "4"
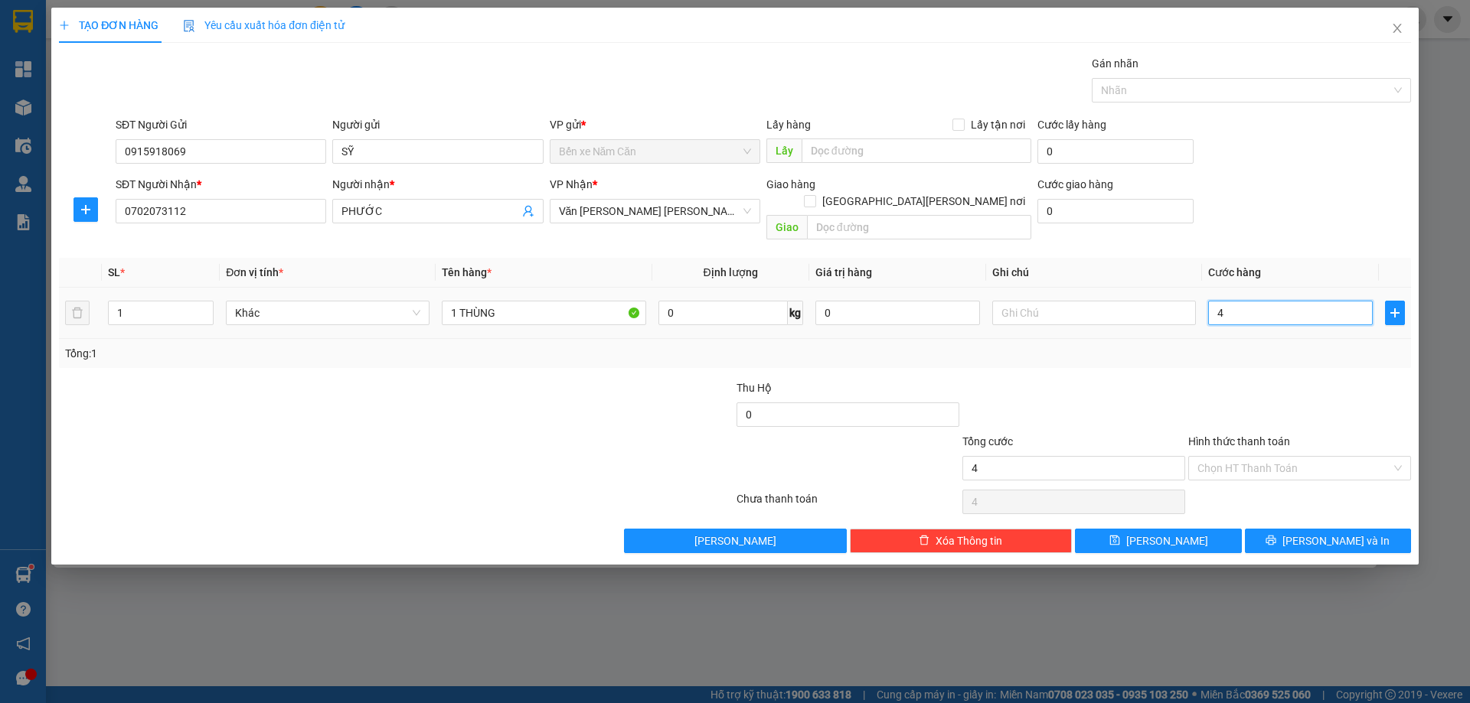
type input "4"
type input "40"
type input "40.000"
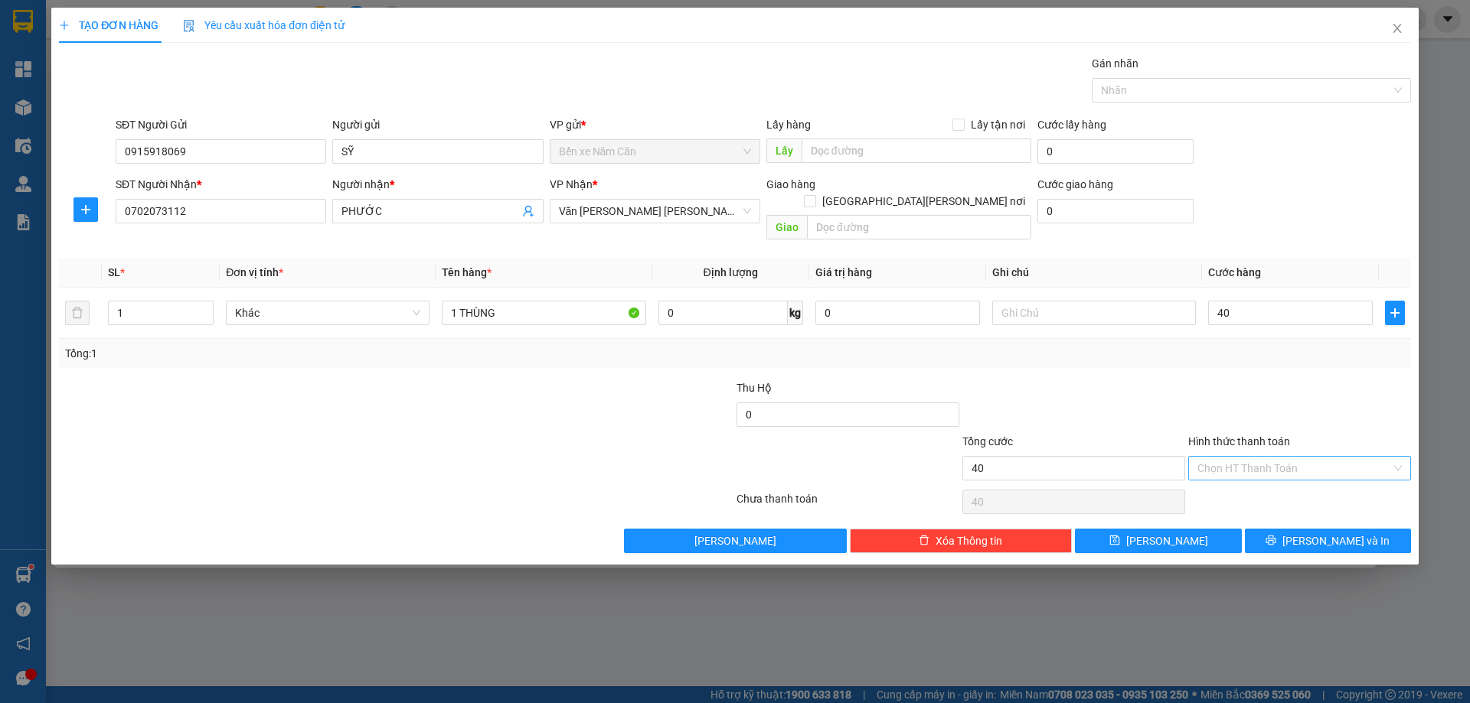
type input "40.000"
click at [1236, 457] on input "Hình thức thanh toán" at bounding box center [1294, 468] width 194 height 23
click at [1236, 482] on div "Tại văn phòng" at bounding box center [1299, 482] width 204 height 17
type input "0"
click at [1266, 529] on button "[PERSON_NAME] và In" at bounding box center [1328, 541] width 166 height 24
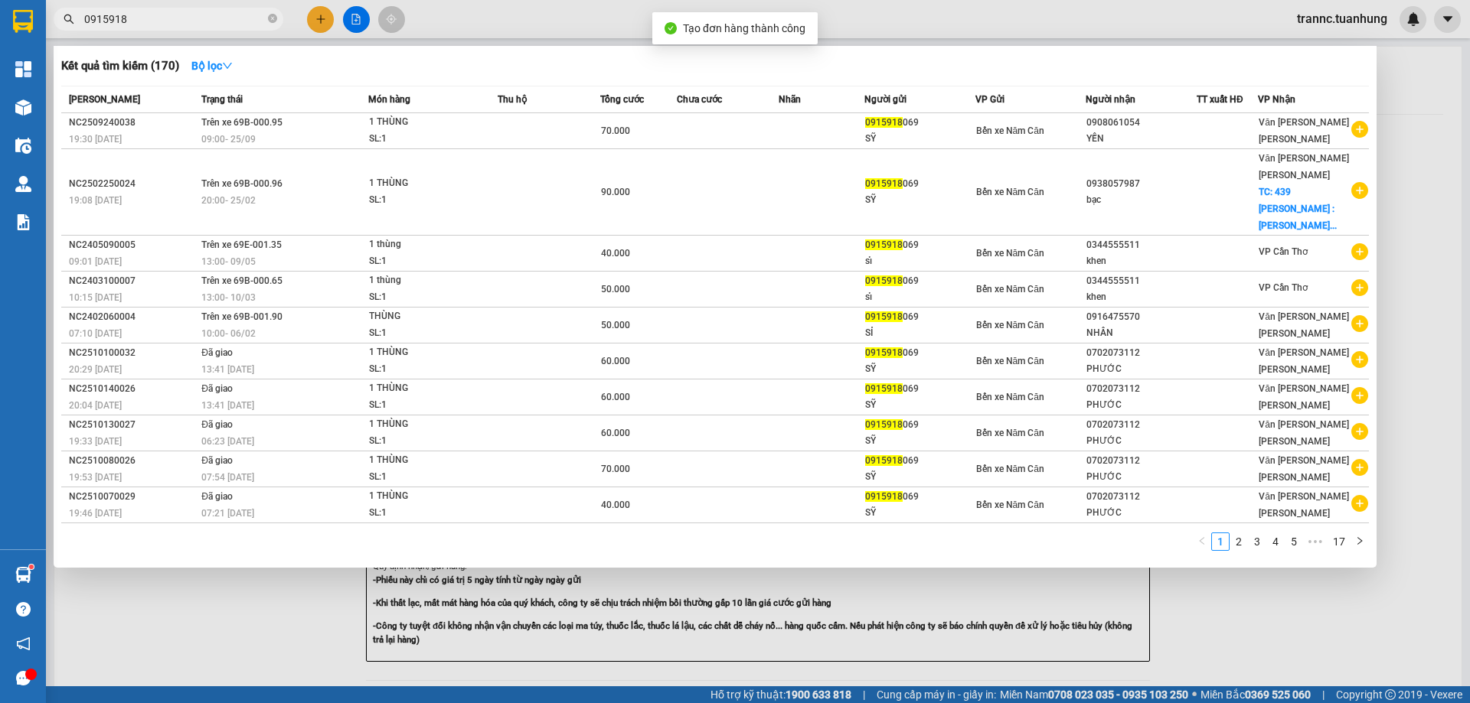
drag, startPoint x: 1288, startPoint y: 639, endPoint x: 824, endPoint y: 103, distance: 709.8
click at [1280, 627] on div at bounding box center [735, 351] width 1470 height 703
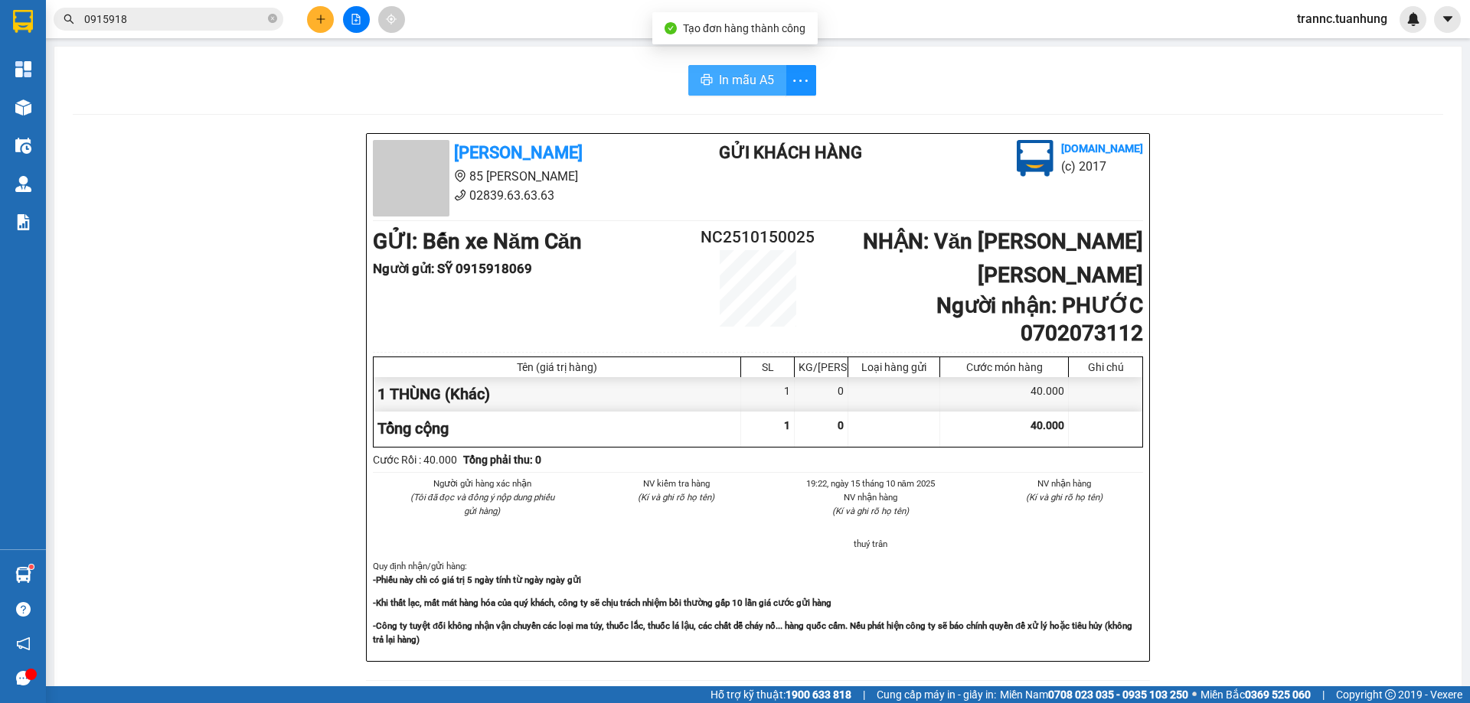
click at [714, 90] on button "In mẫu A5" at bounding box center [737, 80] width 98 height 31
drag, startPoint x: 268, startPoint y: 17, endPoint x: 256, endPoint y: 18, distance: 12.3
click at [266, 17] on span "0915918" at bounding box center [169, 19] width 230 height 23
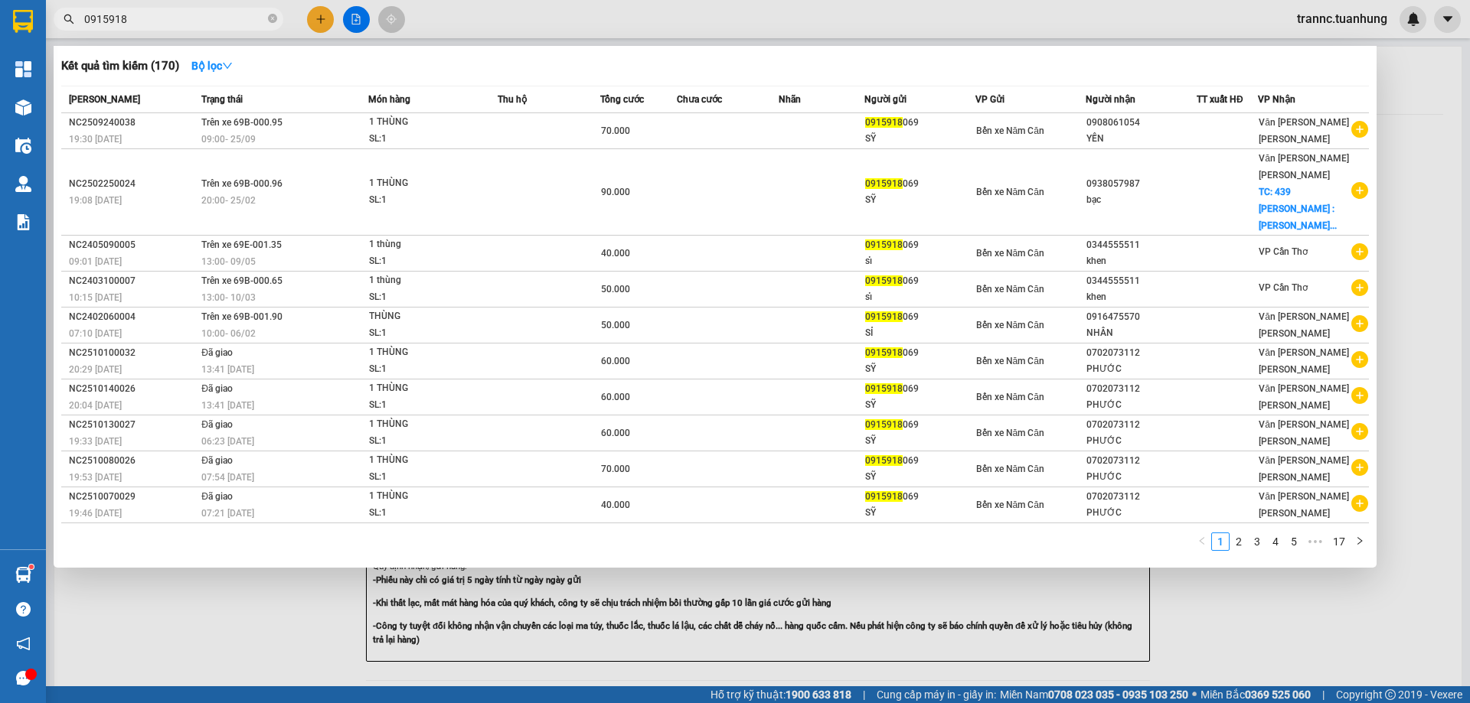
click at [247, 17] on input "0915918" at bounding box center [174, 19] width 181 height 17
drag, startPoint x: 271, startPoint y: 20, endPoint x: 251, endPoint y: 18, distance: 20.0
click at [270, 20] on icon "close-circle" at bounding box center [272, 18] width 9 height 9
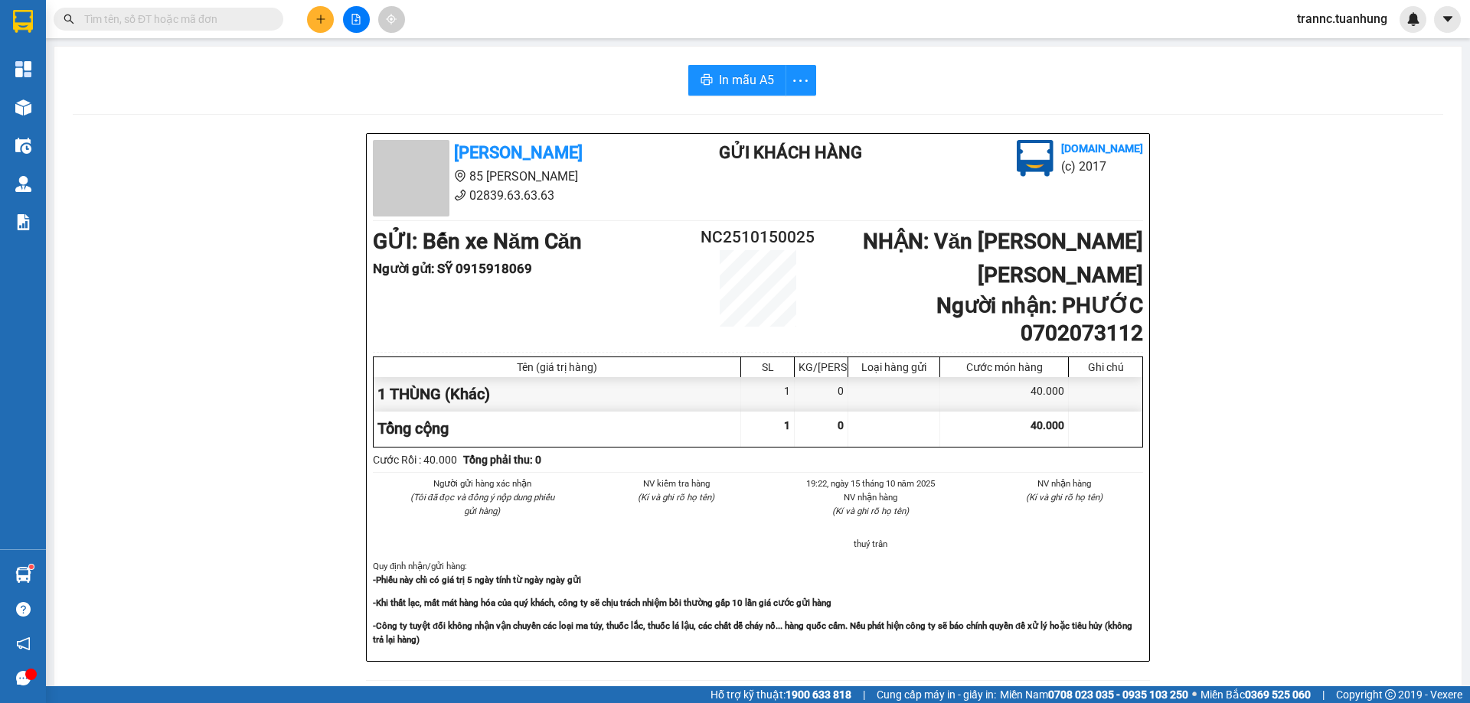
click at [250, 18] on input "text" at bounding box center [174, 19] width 181 height 17
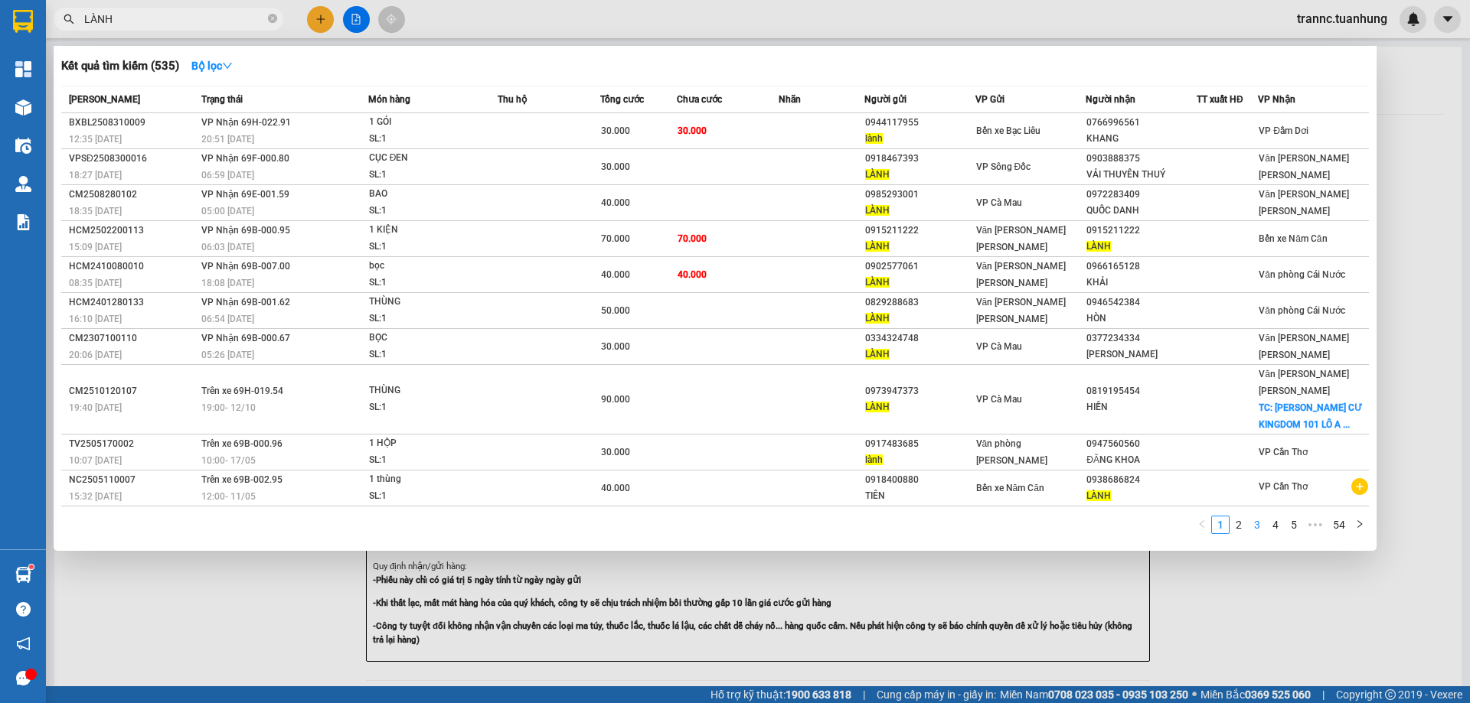
type input "LÀNH"
click at [1256, 517] on link "3" at bounding box center [1257, 525] width 17 height 17
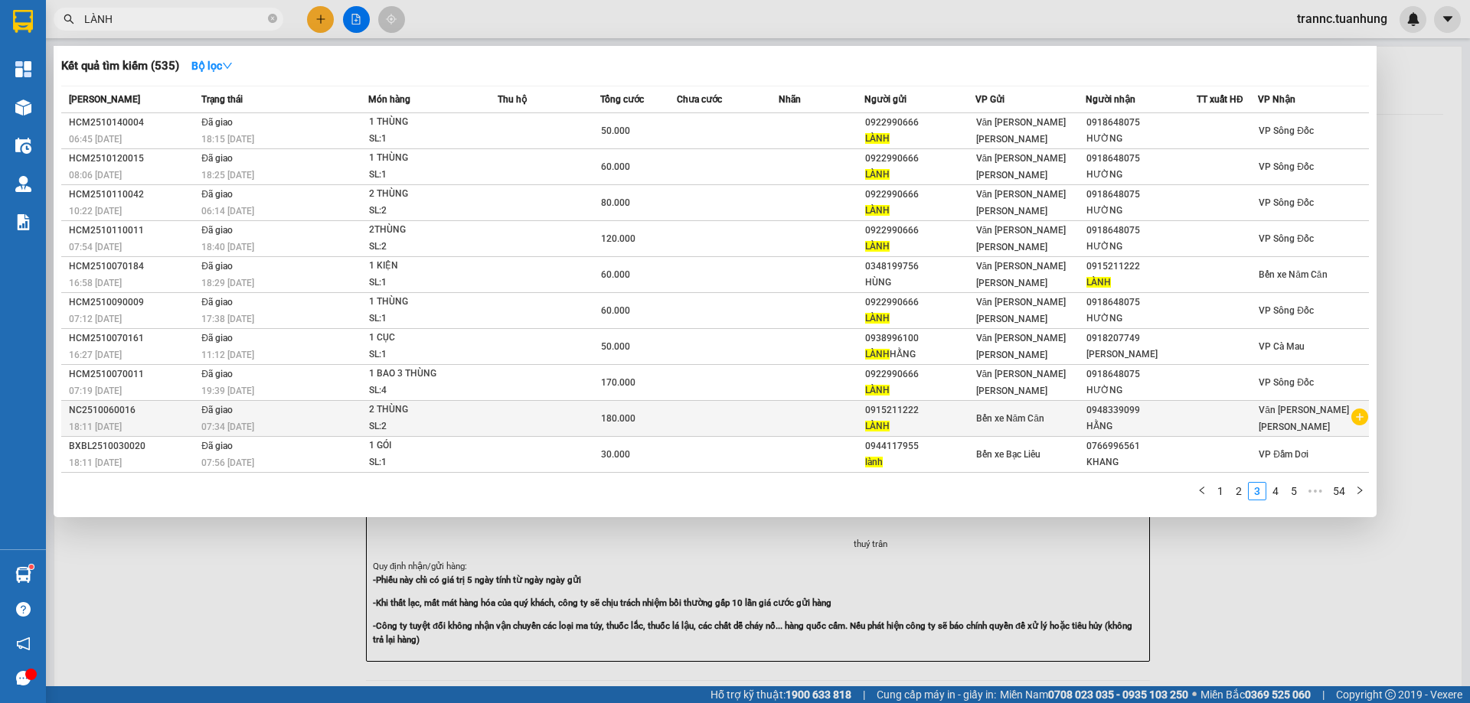
click at [1361, 419] on icon "plus-circle" at bounding box center [1359, 417] width 17 height 17
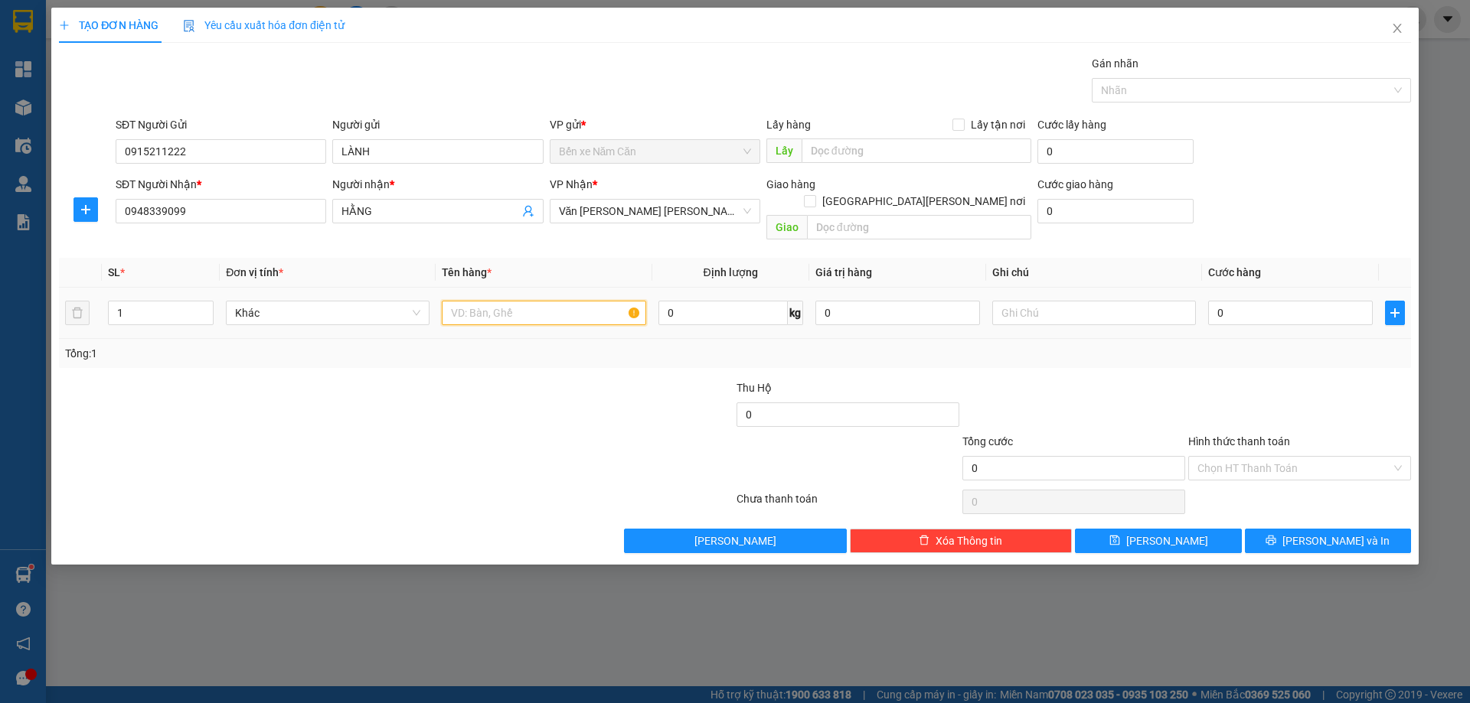
click at [595, 301] on input "text" at bounding box center [544, 313] width 204 height 24
type input "1 THÙNG"
click at [1324, 301] on input "0" at bounding box center [1290, 313] width 165 height 24
type input "1"
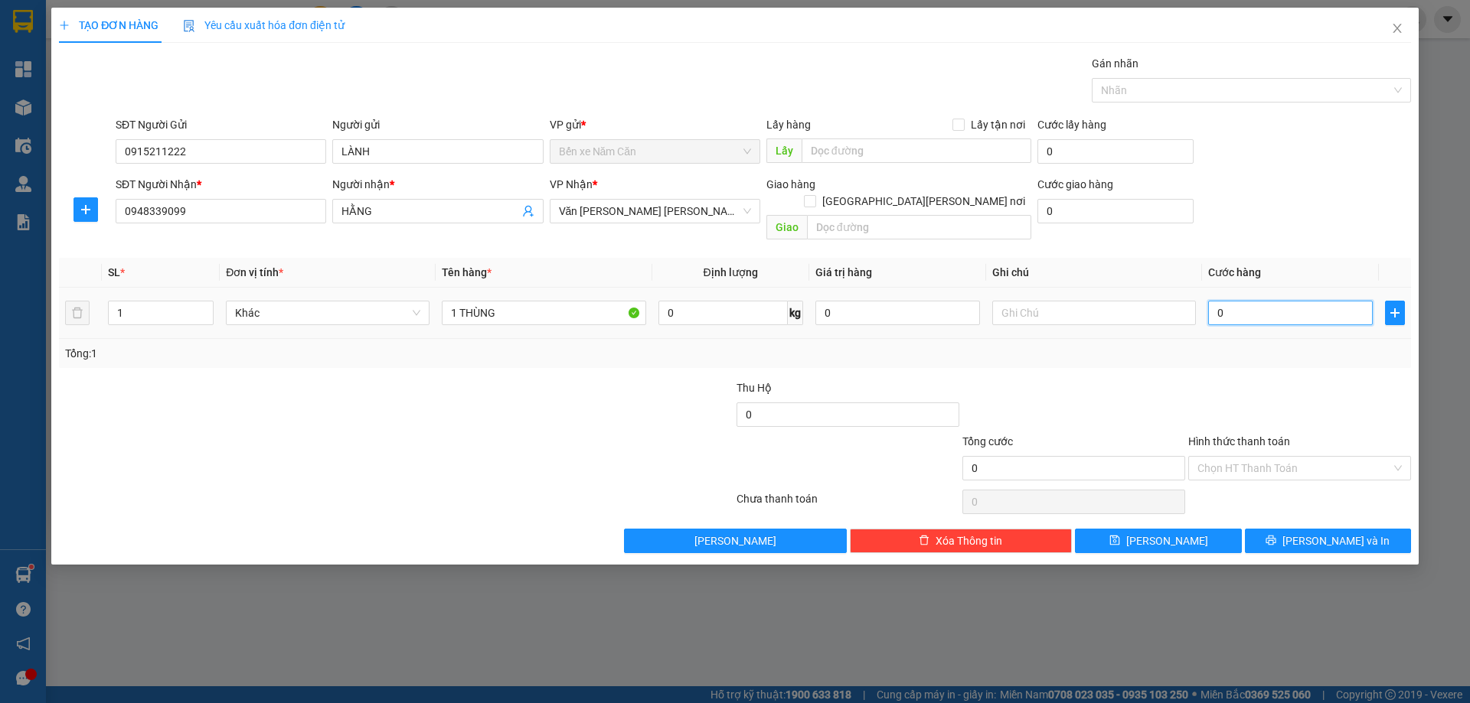
type input "1"
type input "10"
type input "100"
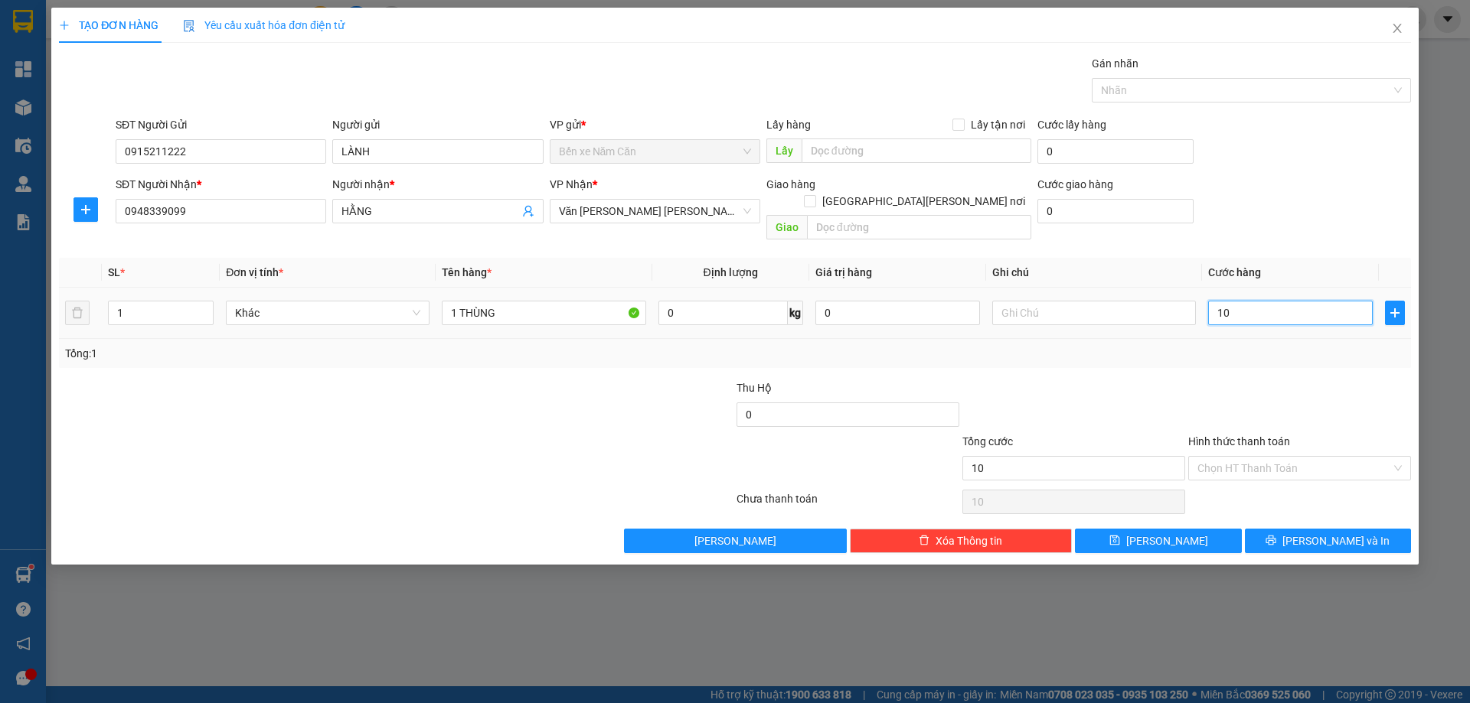
type input "100"
type input "1.000"
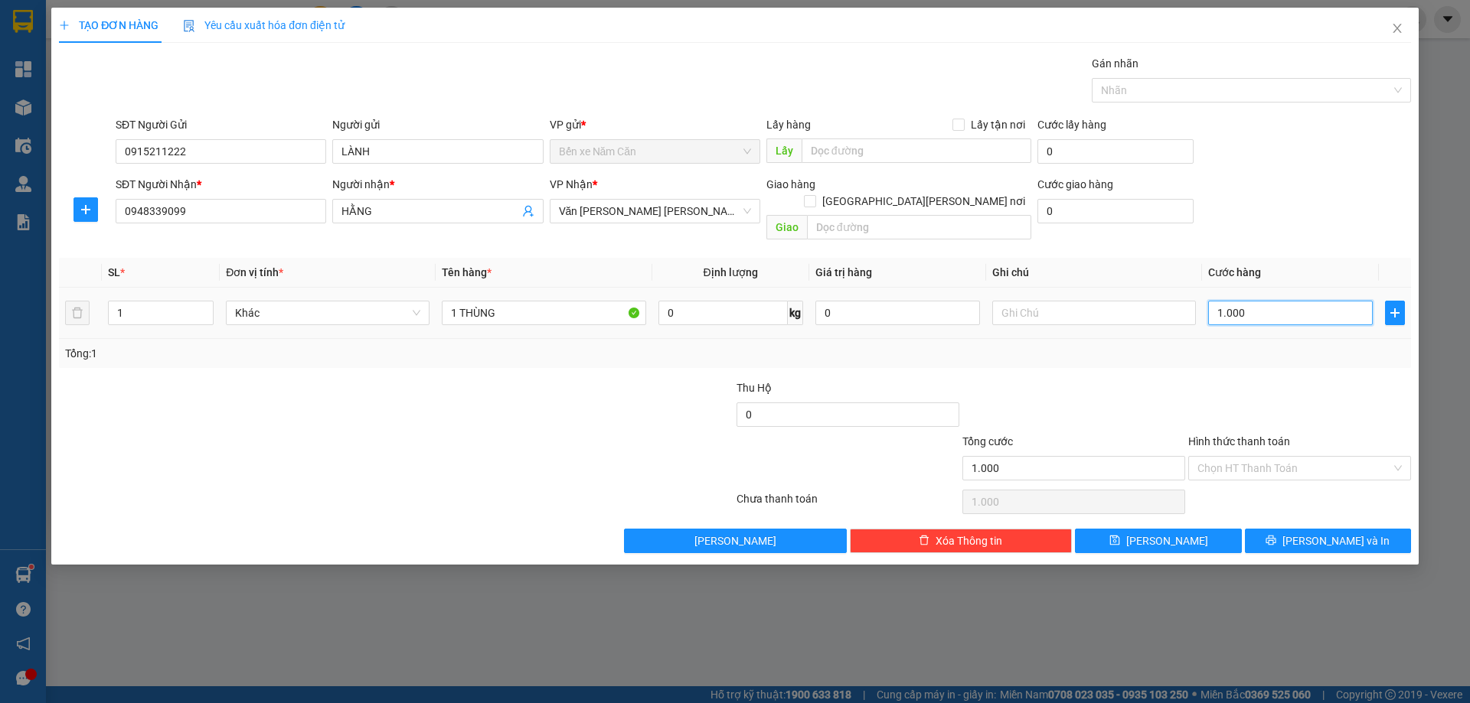
type input "10.000"
type input "100.000"
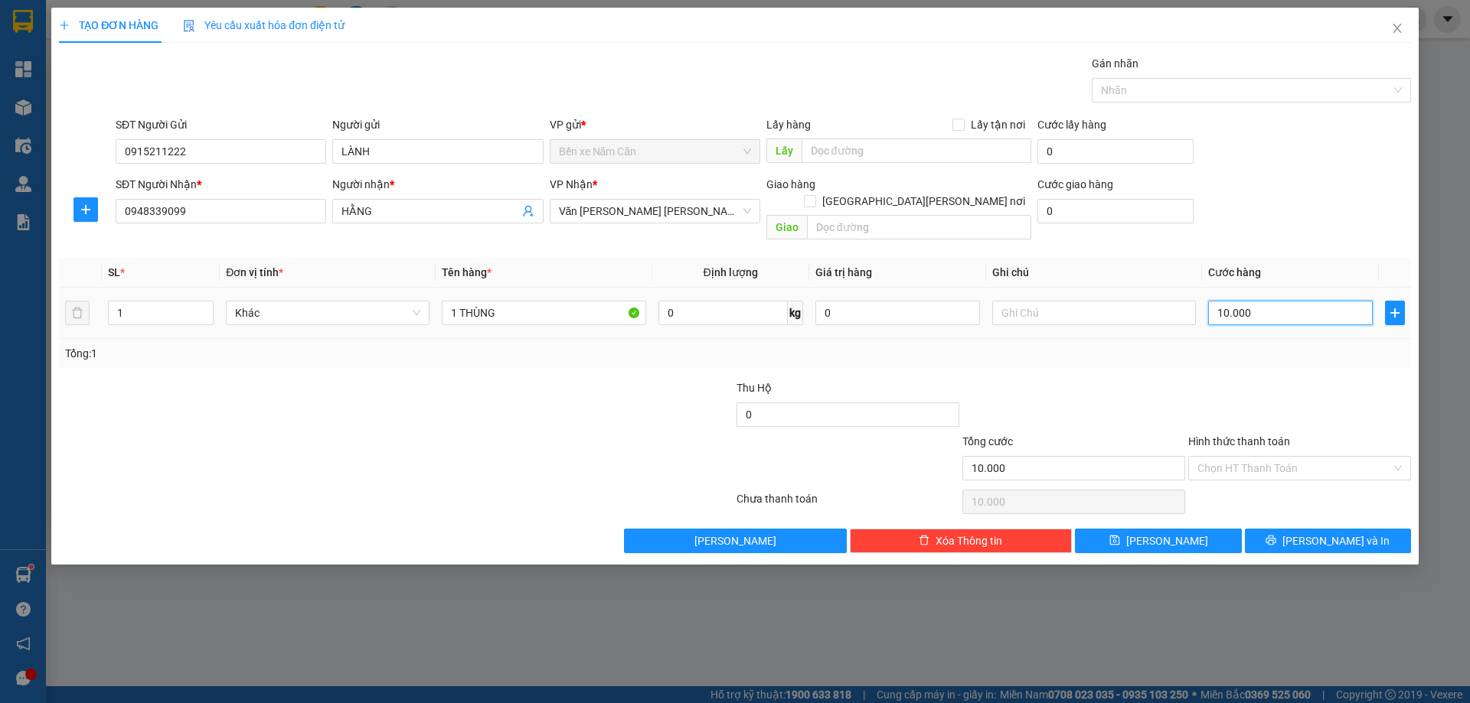
type input "100.000"
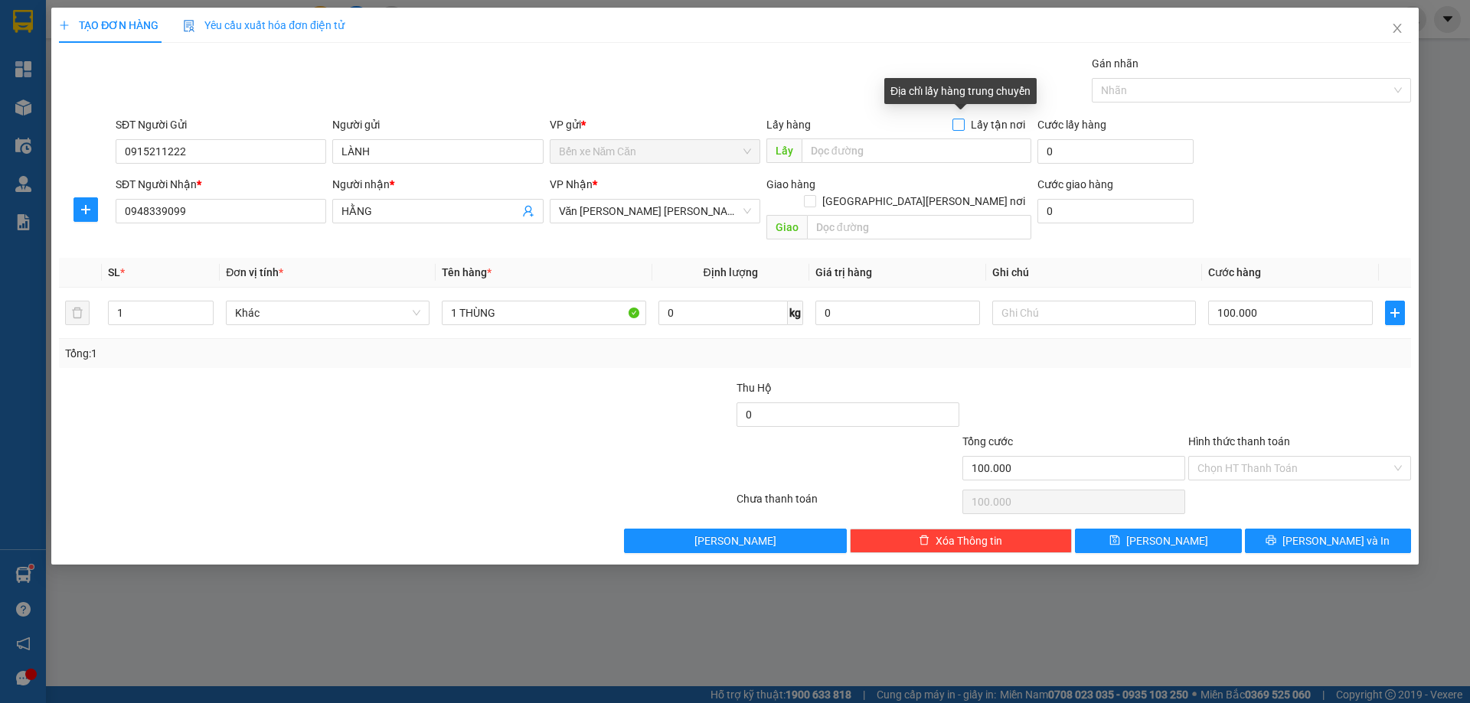
click at [961, 124] on input "Lấy tận nơi" at bounding box center [957, 124] width 11 height 11
checkbox input "true"
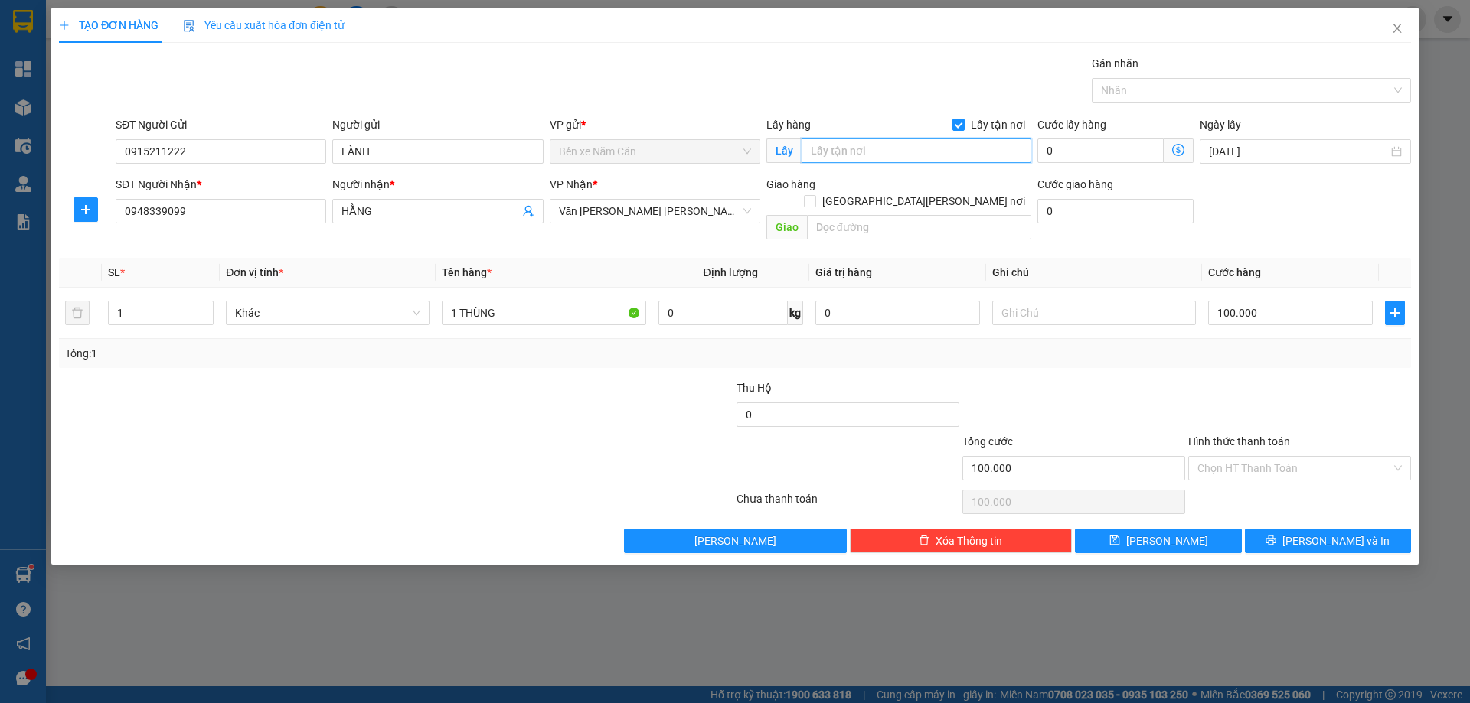
click at [924, 162] on input "text" at bounding box center [916, 151] width 230 height 24
type input "RẠCH GỐC"
click at [1061, 146] on input "0" at bounding box center [1100, 151] width 126 height 24
type input "100.002"
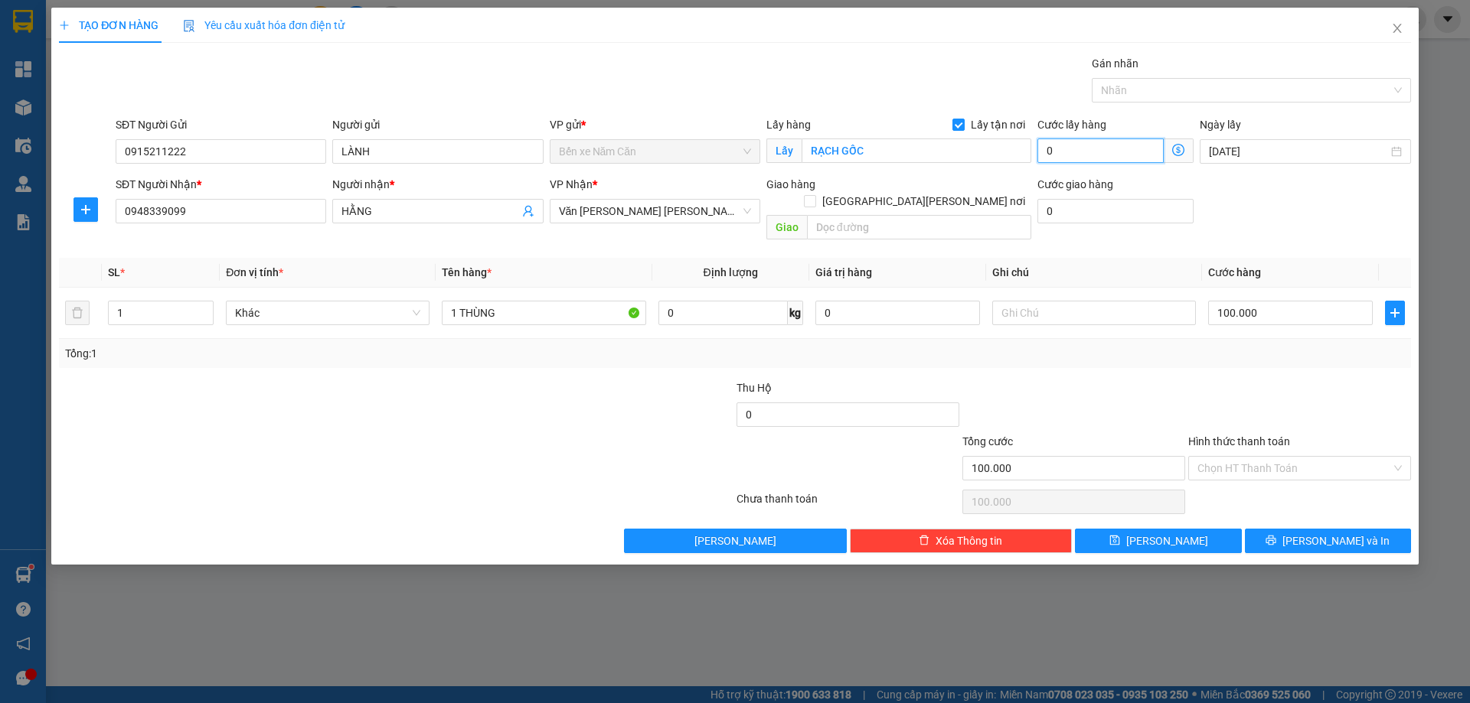
type input "2"
type input "100.020"
type input "20"
type input "120.000"
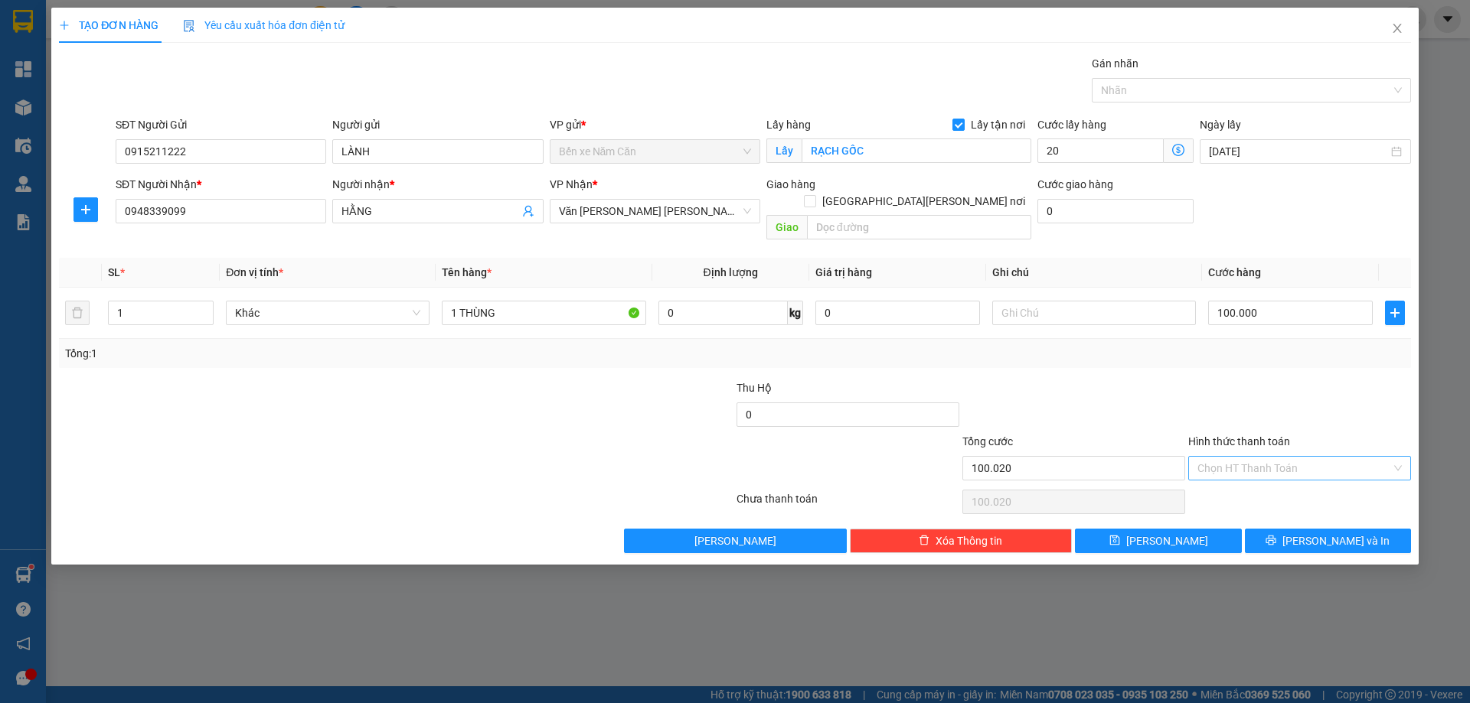
type input "120.000"
type input "20.000"
click at [1246, 457] on input "Hình thức thanh toán" at bounding box center [1294, 468] width 194 height 23
click at [1239, 481] on div "Tại văn phòng" at bounding box center [1299, 482] width 204 height 17
type input "0"
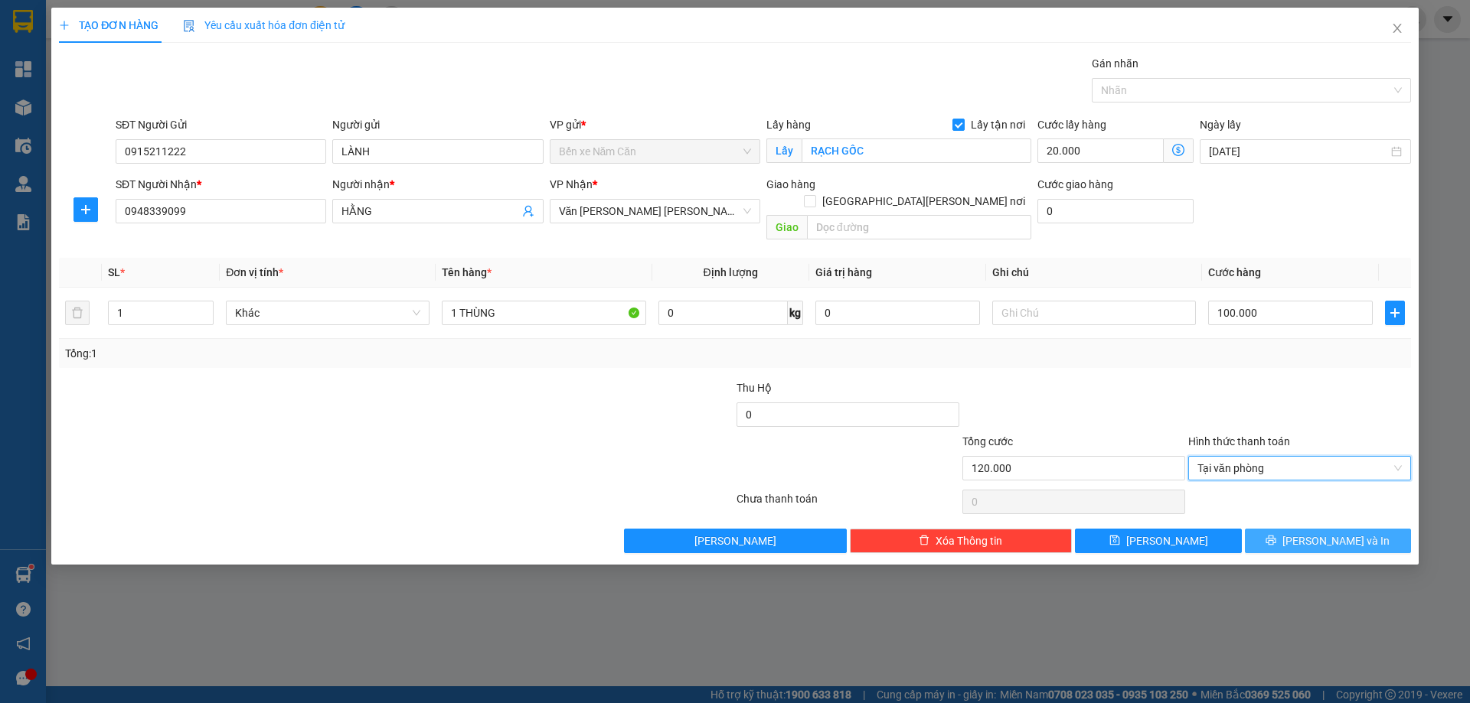
click at [1295, 529] on button "[PERSON_NAME] và In" at bounding box center [1328, 541] width 166 height 24
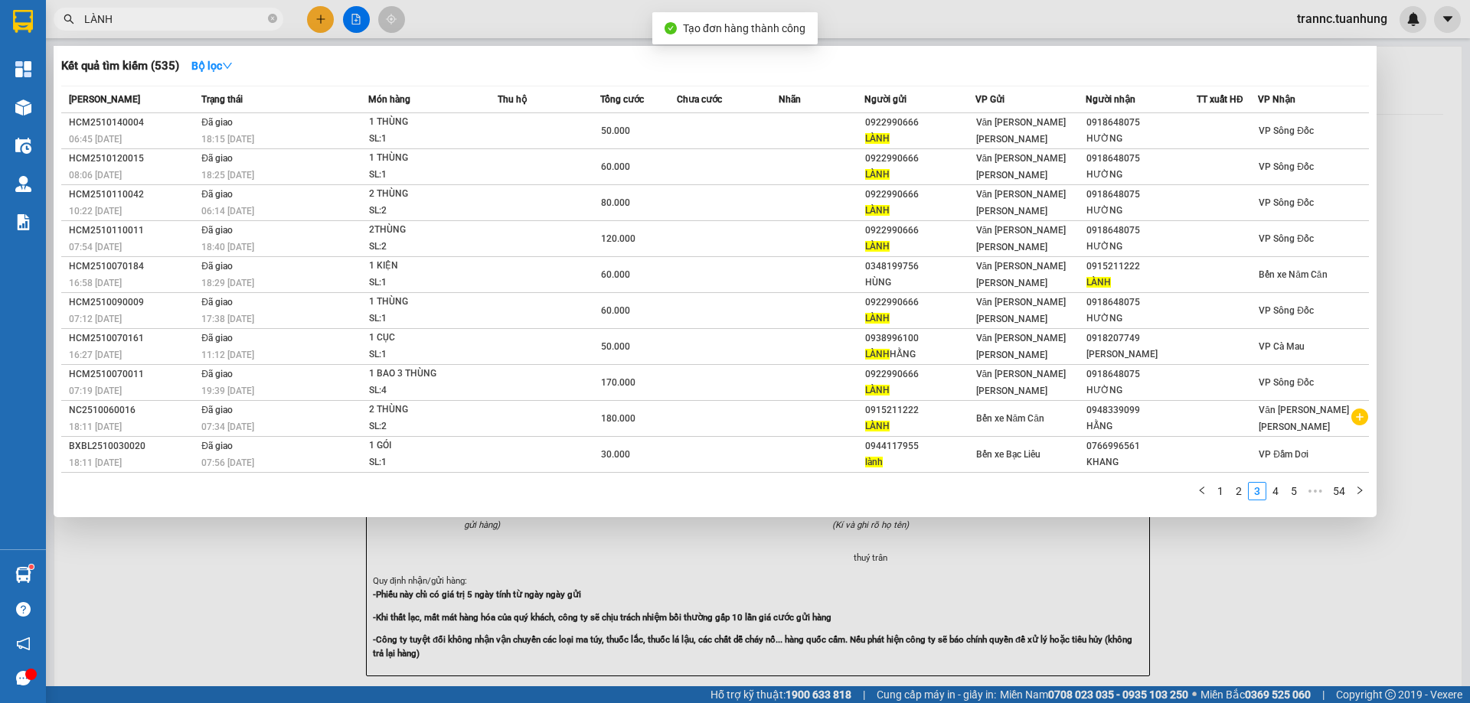
drag, startPoint x: 1322, startPoint y: 599, endPoint x: 1185, endPoint y: 438, distance: 211.2
click at [1313, 578] on div at bounding box center [735, 351] width 1470 height 703
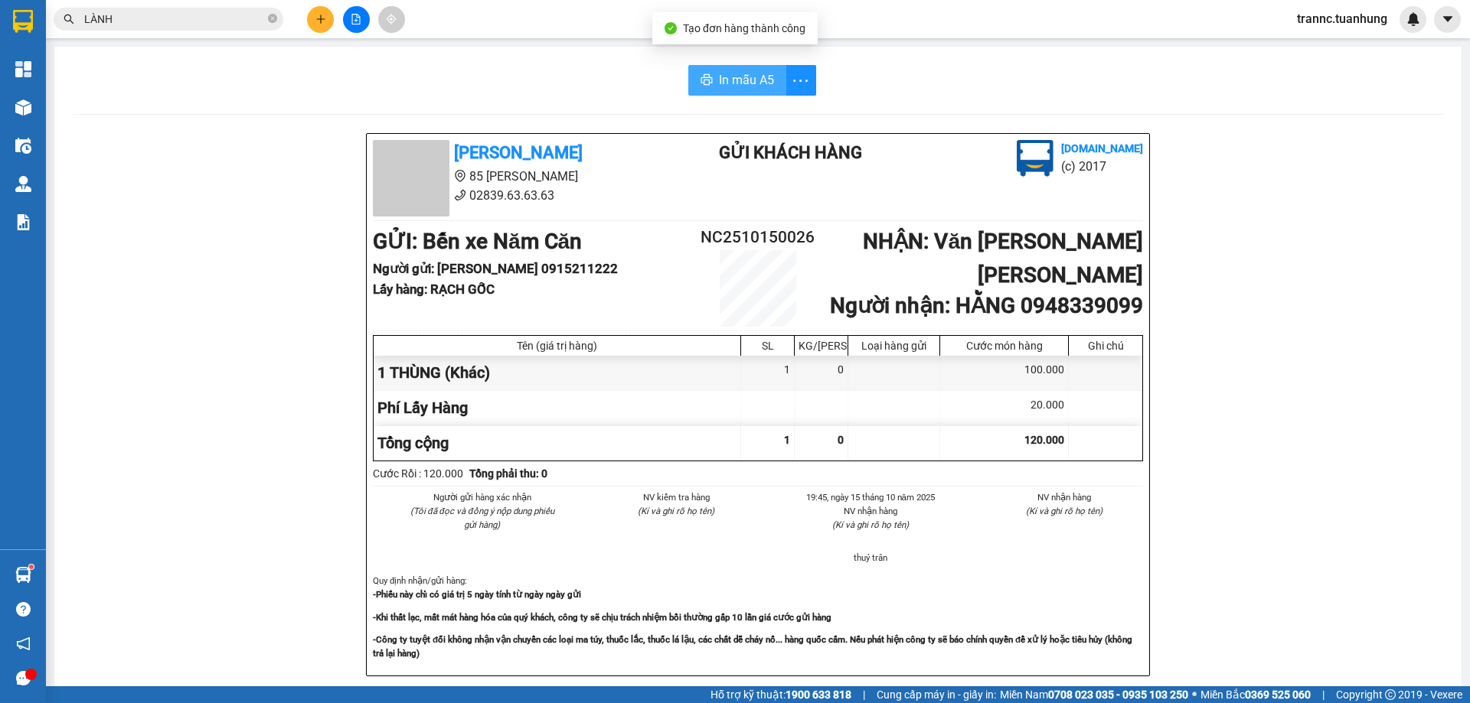
click at [733, 83] on span "In mẫu A5" at bounding box center [746, 79] width 55 height 19
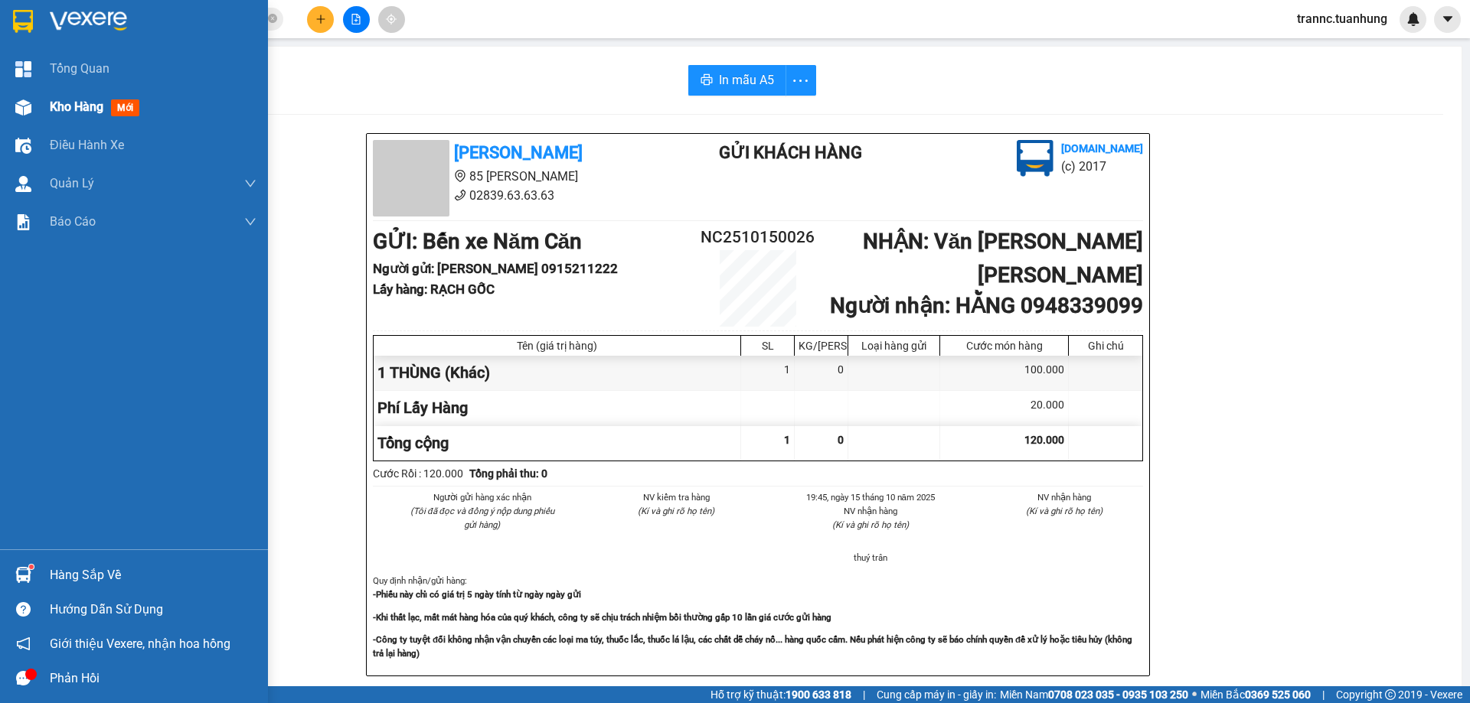
click at [54, 109] on span "Kho hàng" at bounding box center [77, 107] width 54 height 15
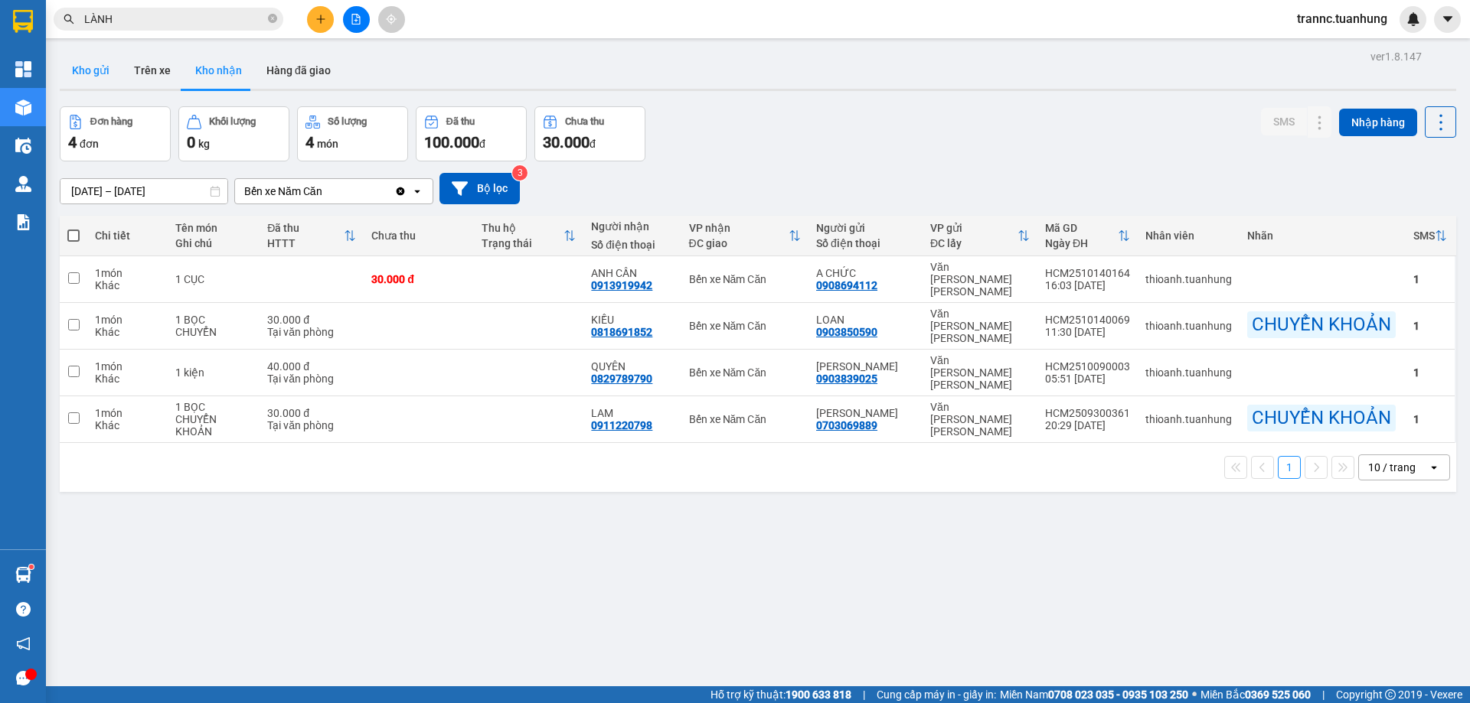
click at [96, 59] on button "Kho gửi" at bounding box center [91, 70] width 62 height 37
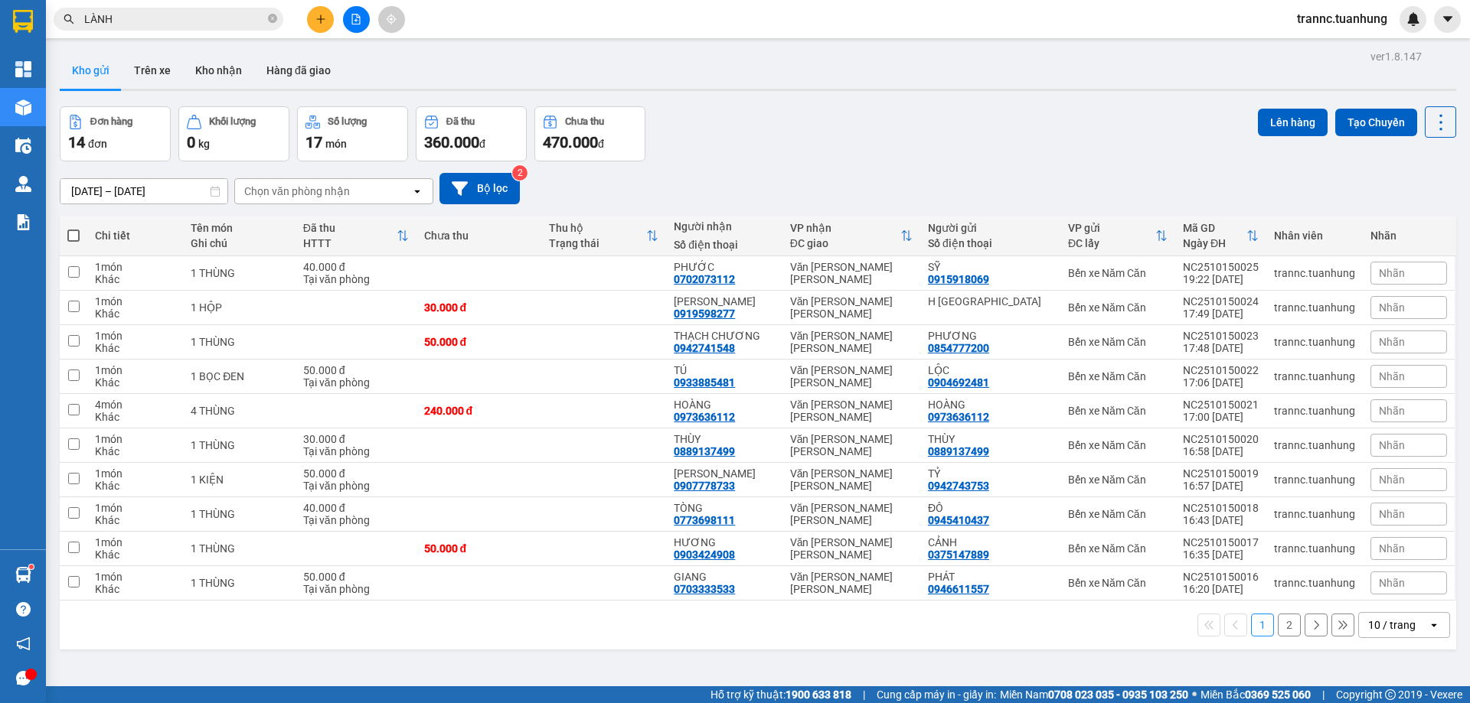
click at [74, 233] on span at bounding box center [73, 236] width 12 height 12
click at [73, 228] on input "checkbox" at bounding box center [73, 228] width 0 height 0
checkbox input "true"
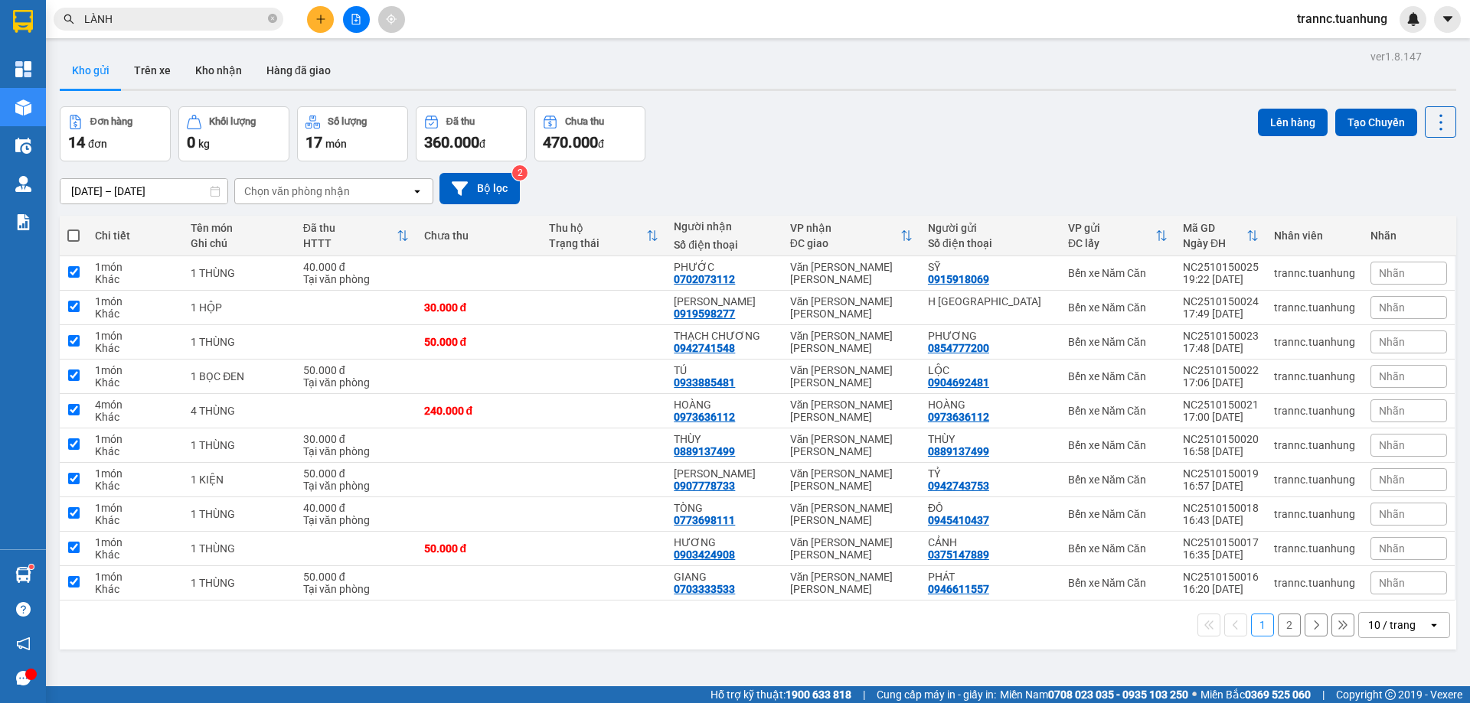
checkbox input "true"
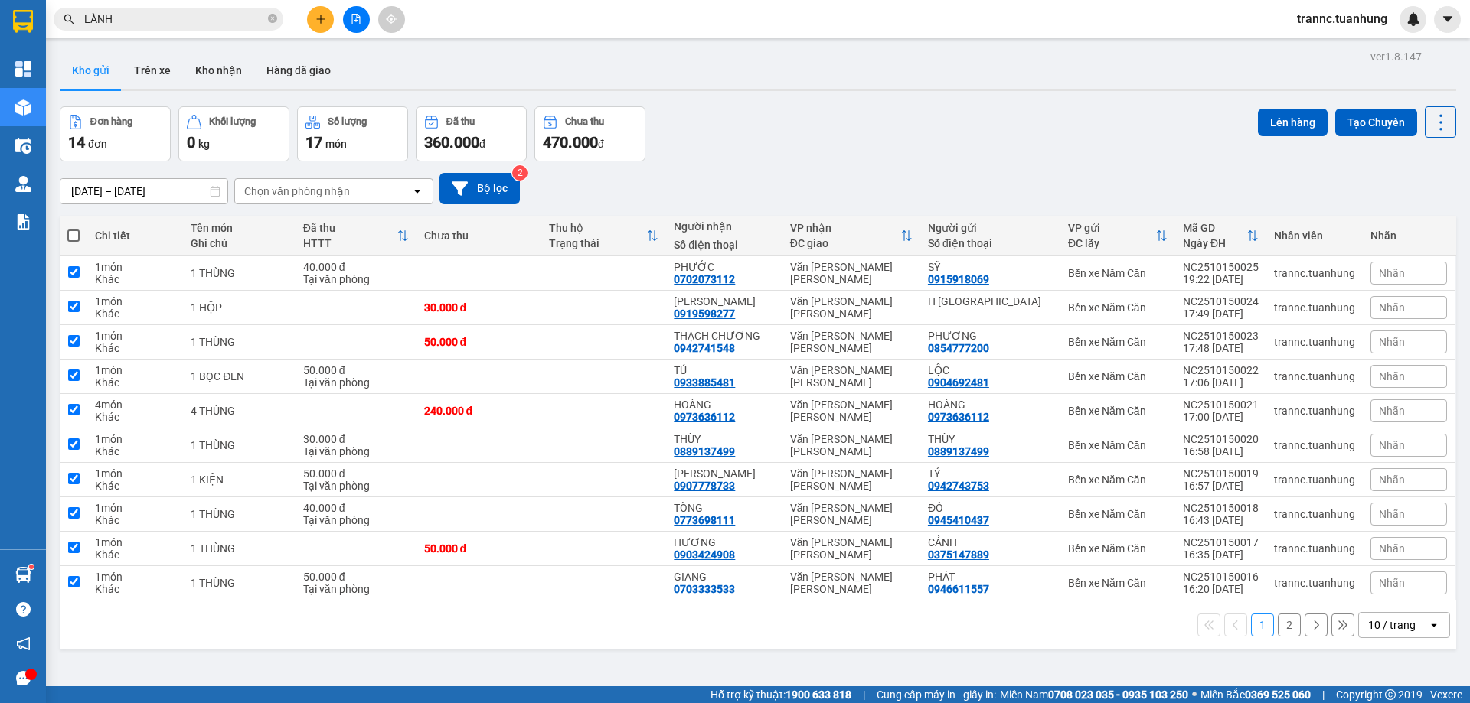
checkbox input "true"
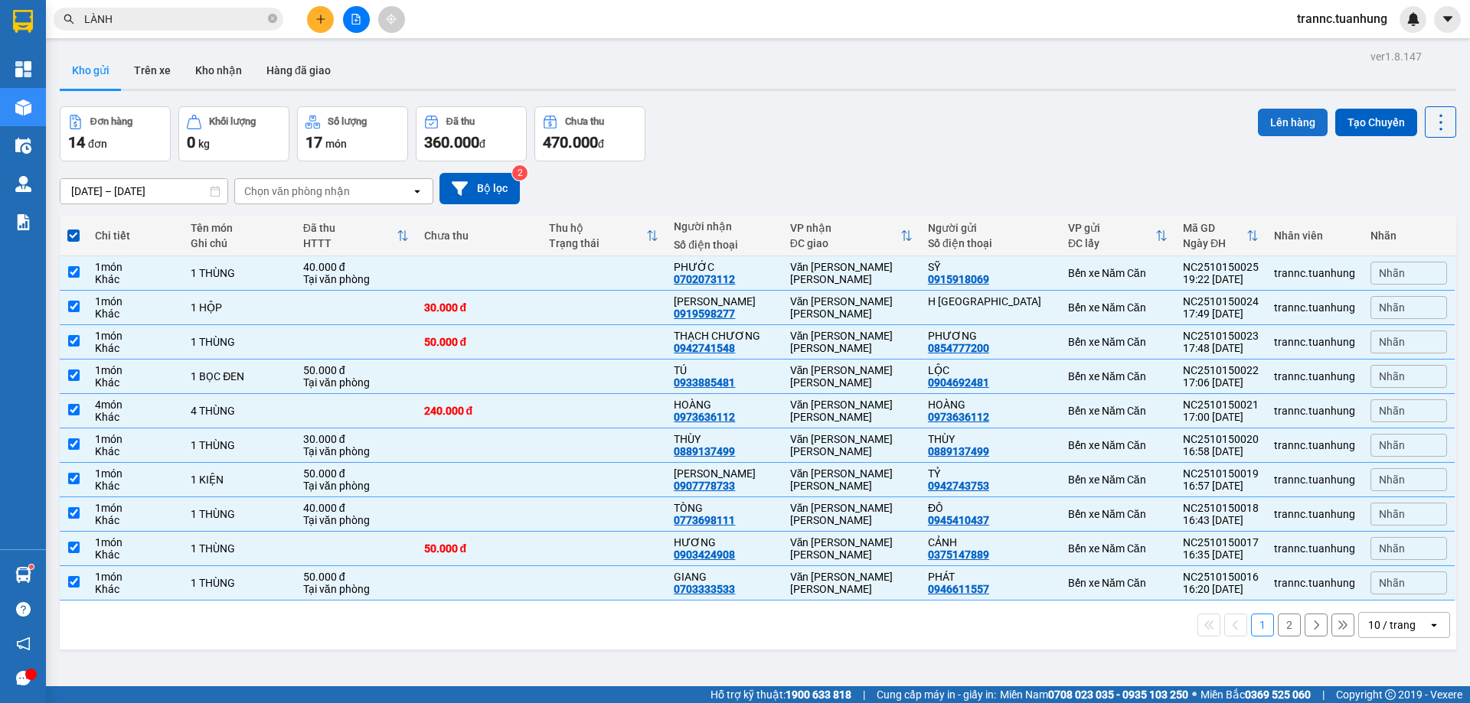
click at [1282, 127] on button "Lên hàng" at bounding box center [1293, 123] width 70 height 28
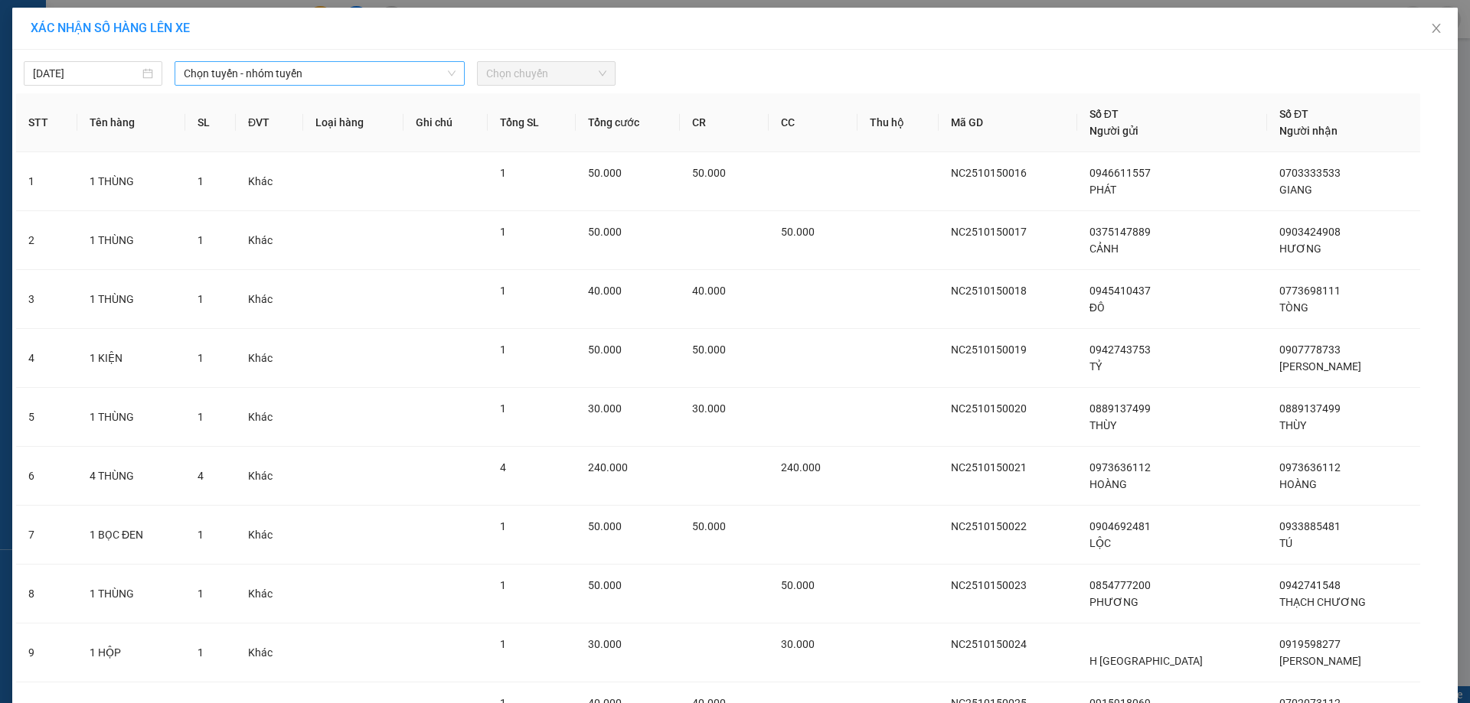
click at [264, 72] on span "Chọn tuyến - nhóm tuyến" at bounding box center [320, 73] width 272 height 23
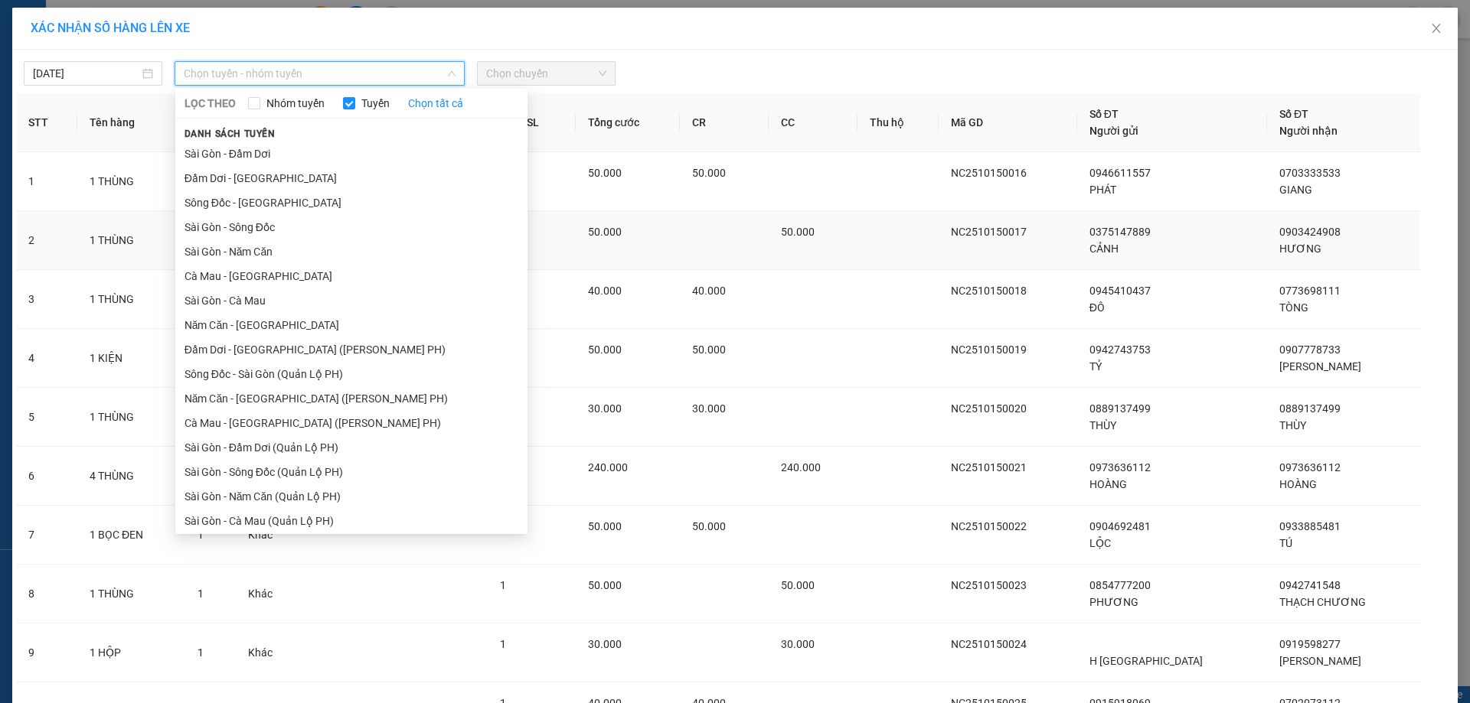
drag, startPoint x: 207, startPoint y: 328, endPoint x: 297, endPoint y: 250, distance: 118.3
click at [208, 328] on li "Năm Căn - [GEOGRAPHIC_DATA]" at bounding box center [351, 325] width 352 height 24
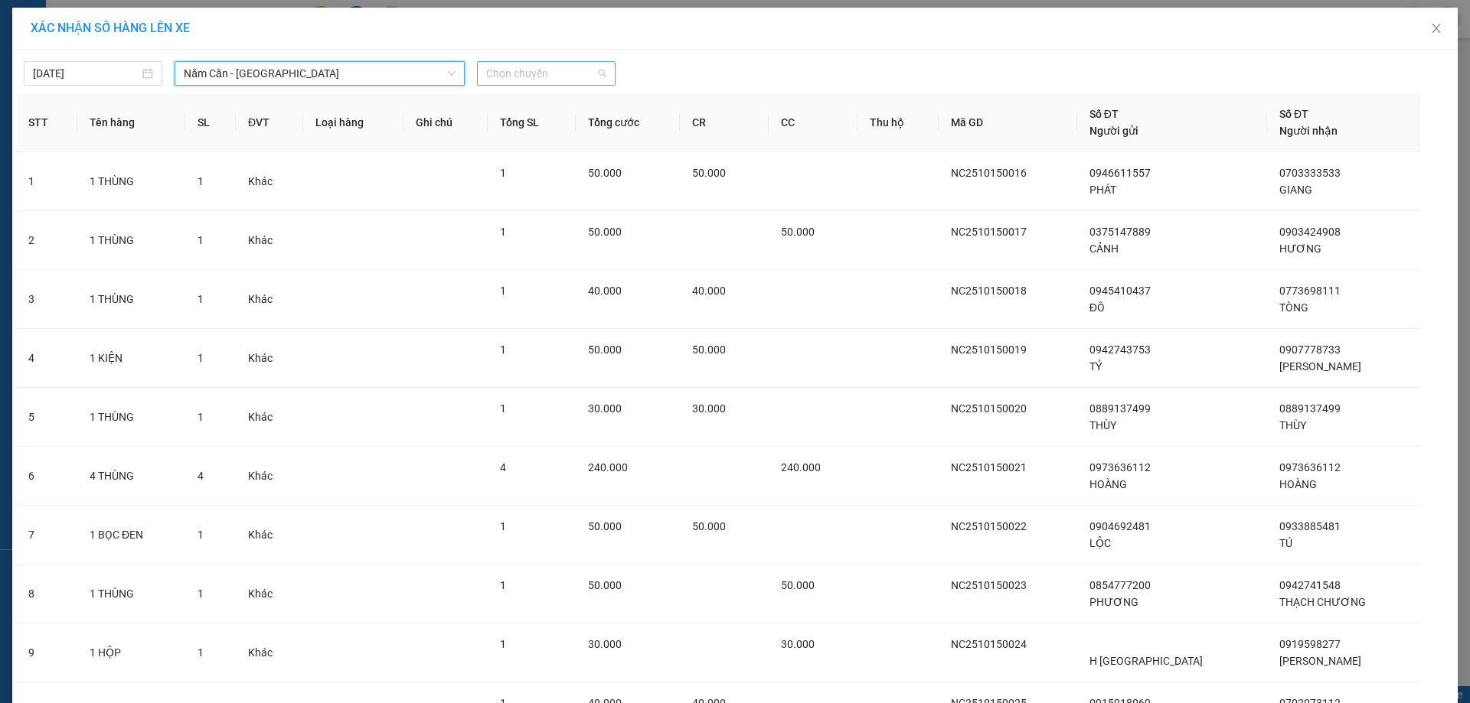
click at [519, 73] on span "Chọn chuyến" at bounding box center [546, 73] width 120 height 23
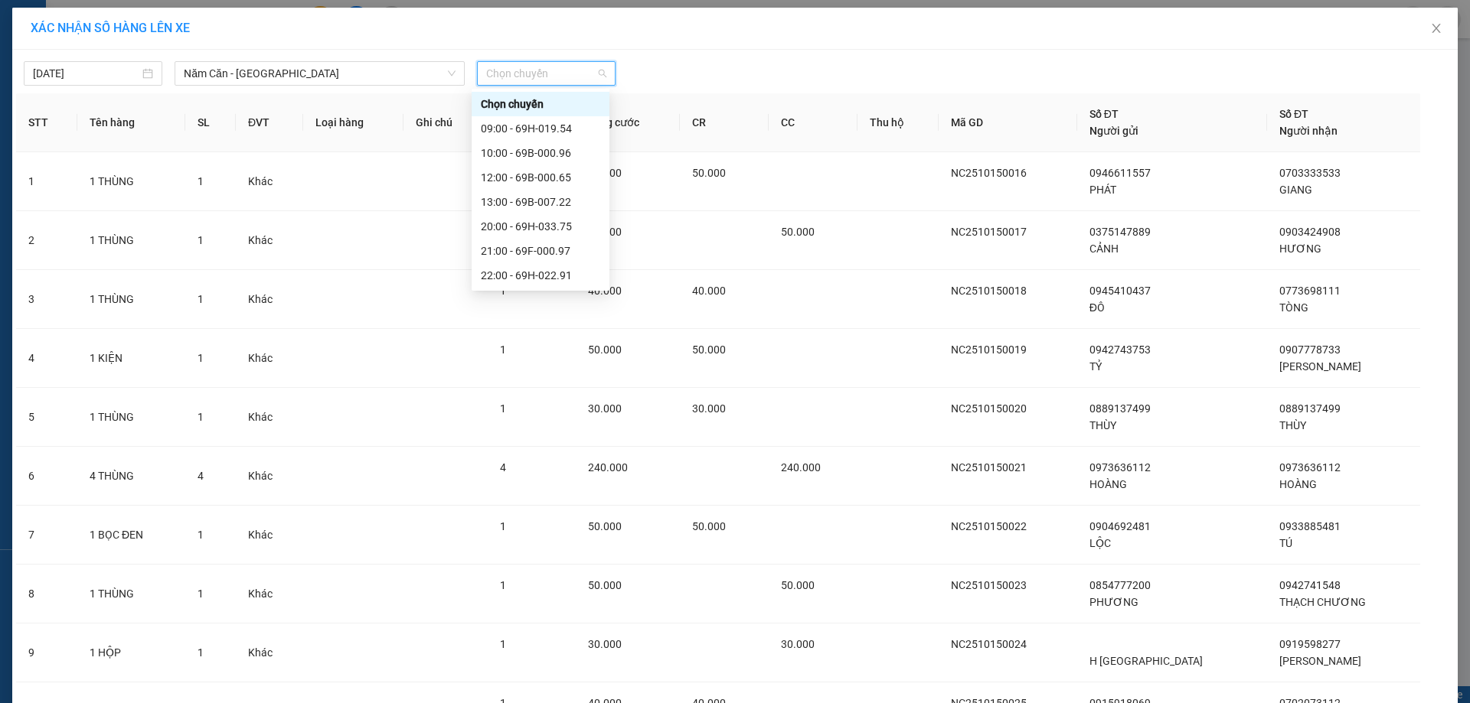
scroll to position [73, 0]
click at [548, 205] on div "22:00 - 69H-022.91" at bounding box center [540, 202] width 119 height 17
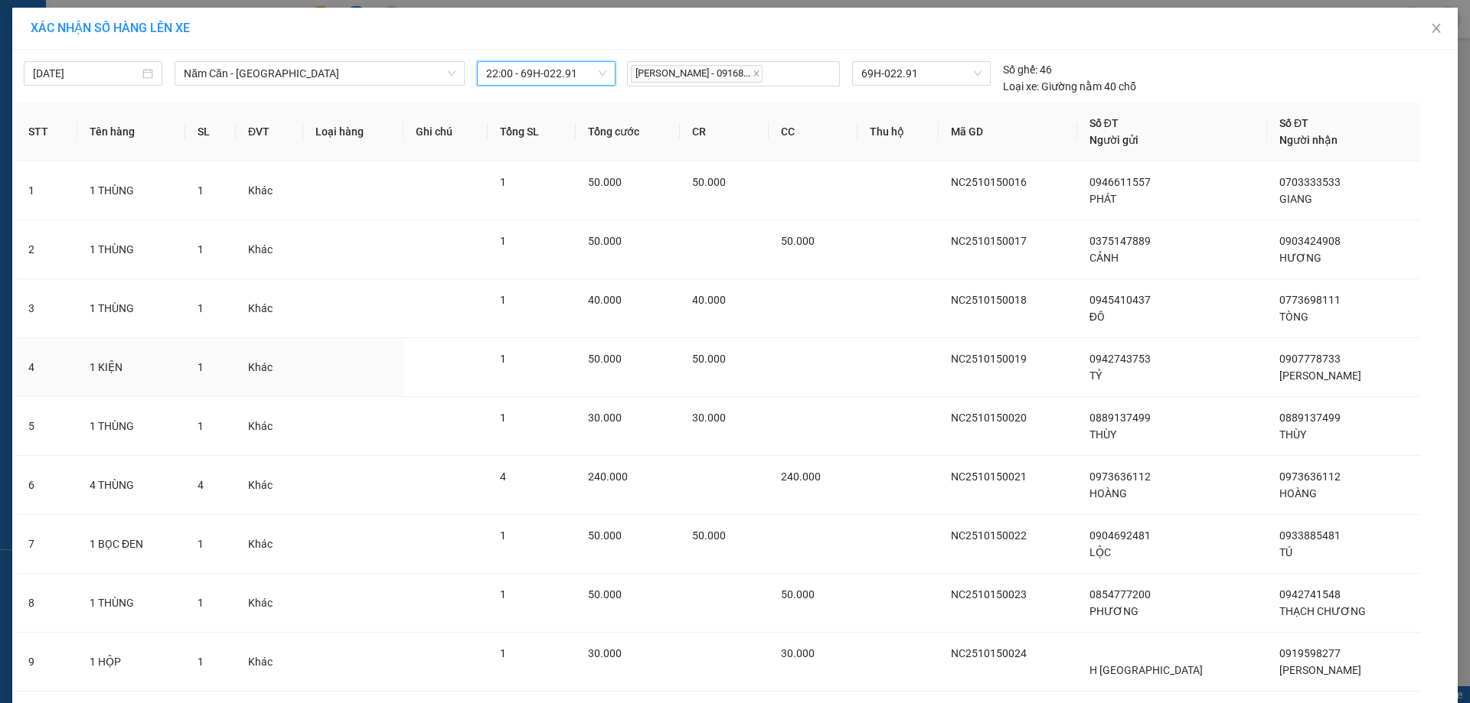
scroll to position [159, 0]
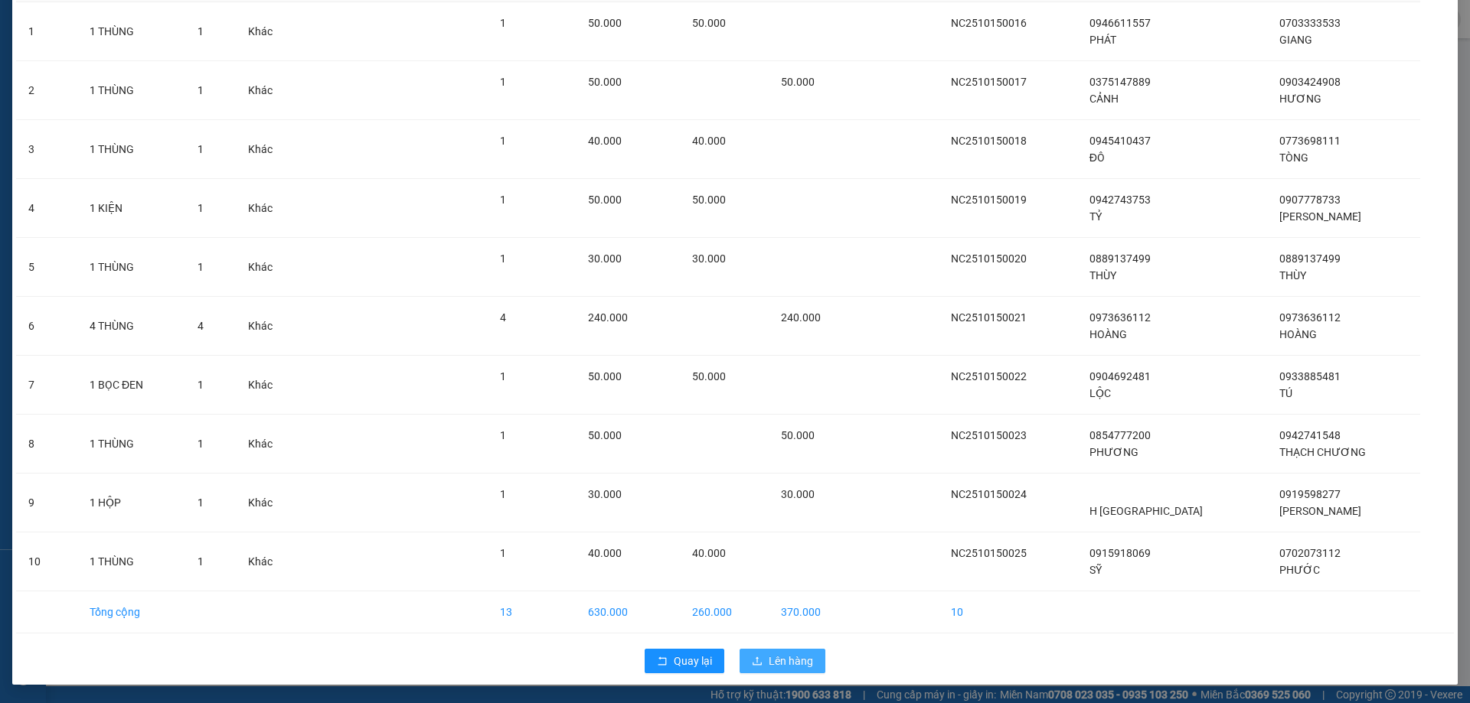
click at [795, 671] on button "Lên hàng" at bounding box center [782, 661] width 86 height 24
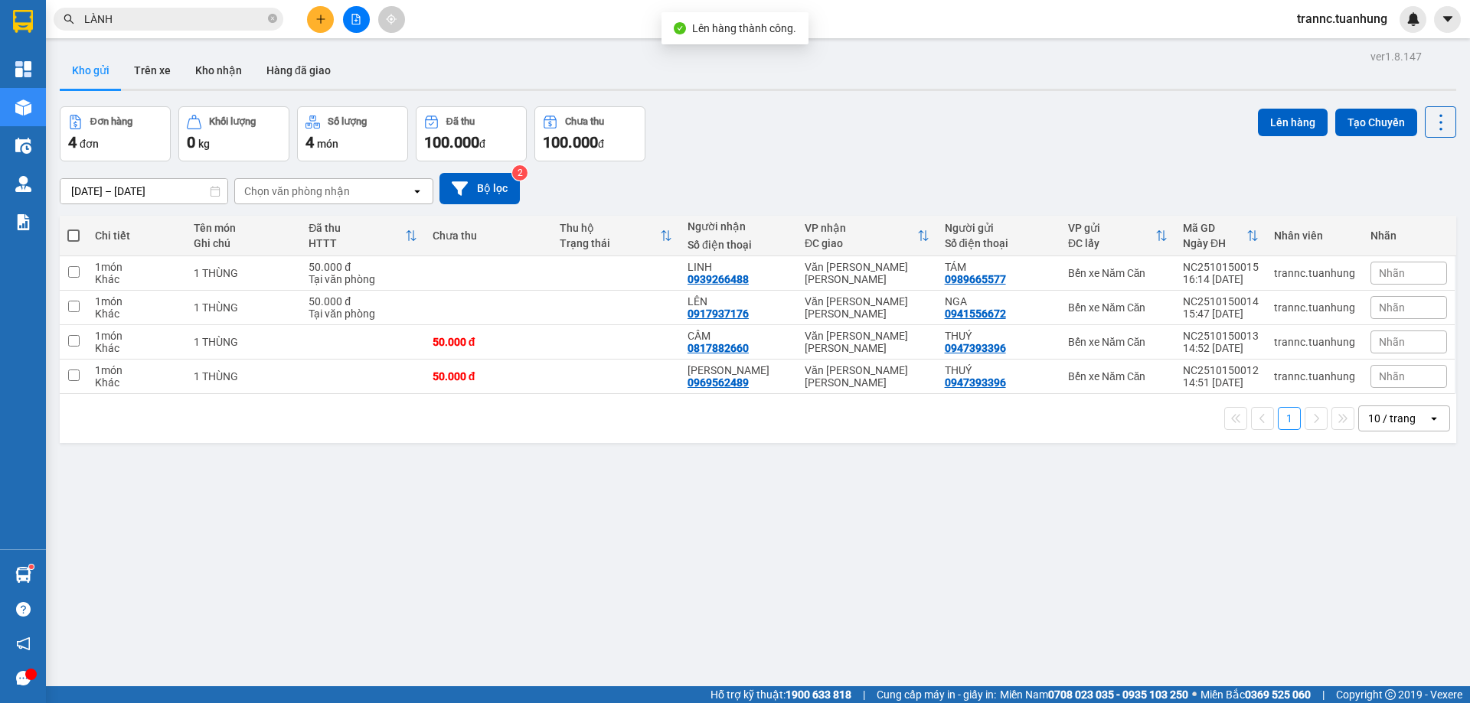
click at [73, 237] on span at bounding box center [73, 236] width 12 height 12
click at [73, 228] on input "checkbox" at bounding box center [73, 228] width 0 height 0
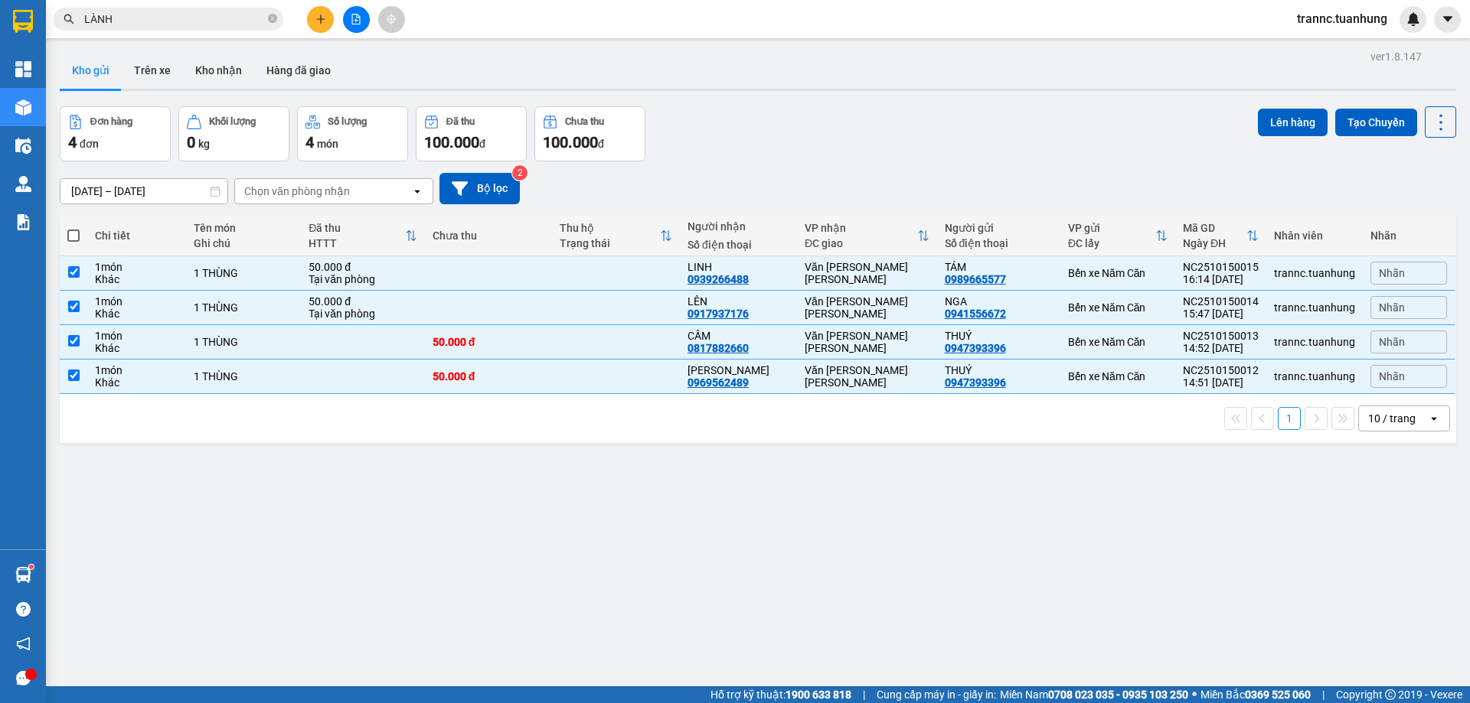
checkbox input "true"
click at [1285, 119] on button "Lên hàng" at bounding box center [1293, 123] width 70 height 28
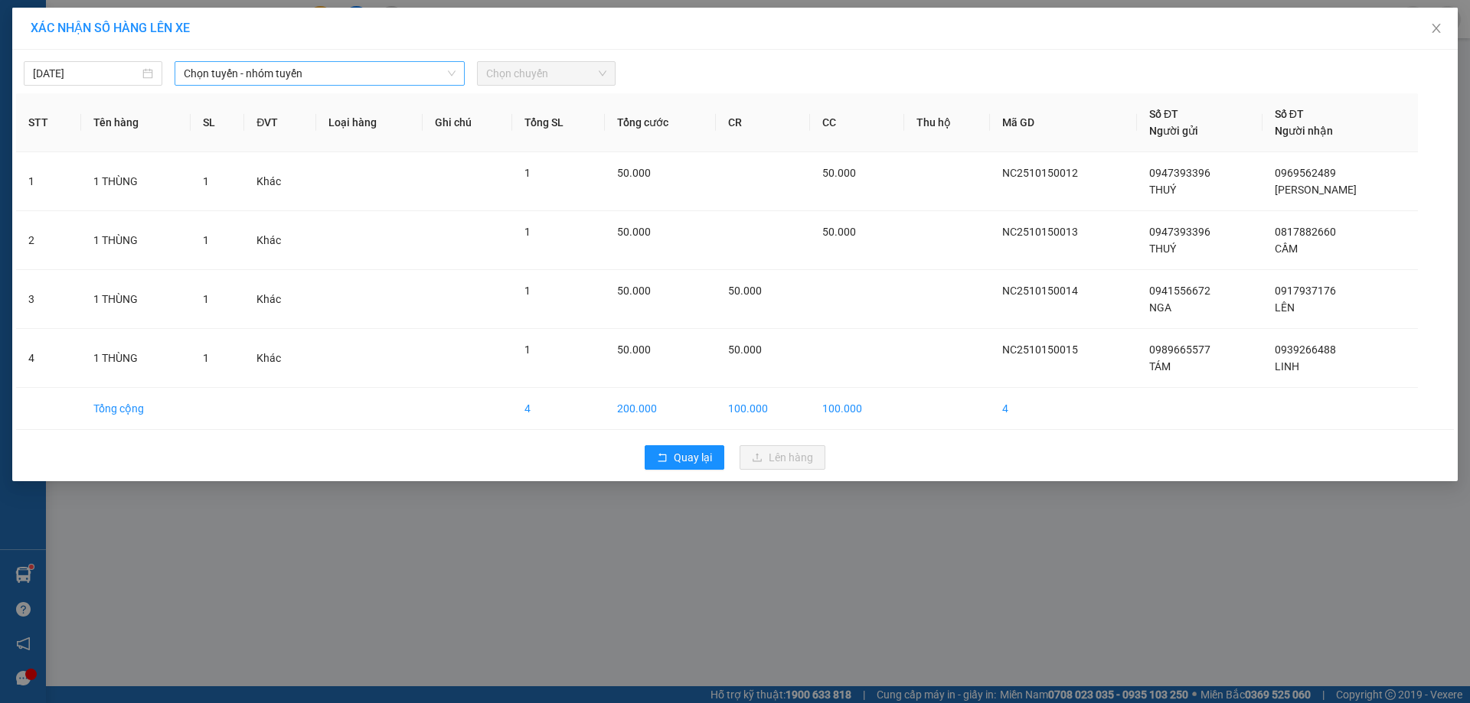
click at [255, 75] on span "Chọn tuyến - nhóm tuyến" at bounding box center [320, 73] width 272 height 23
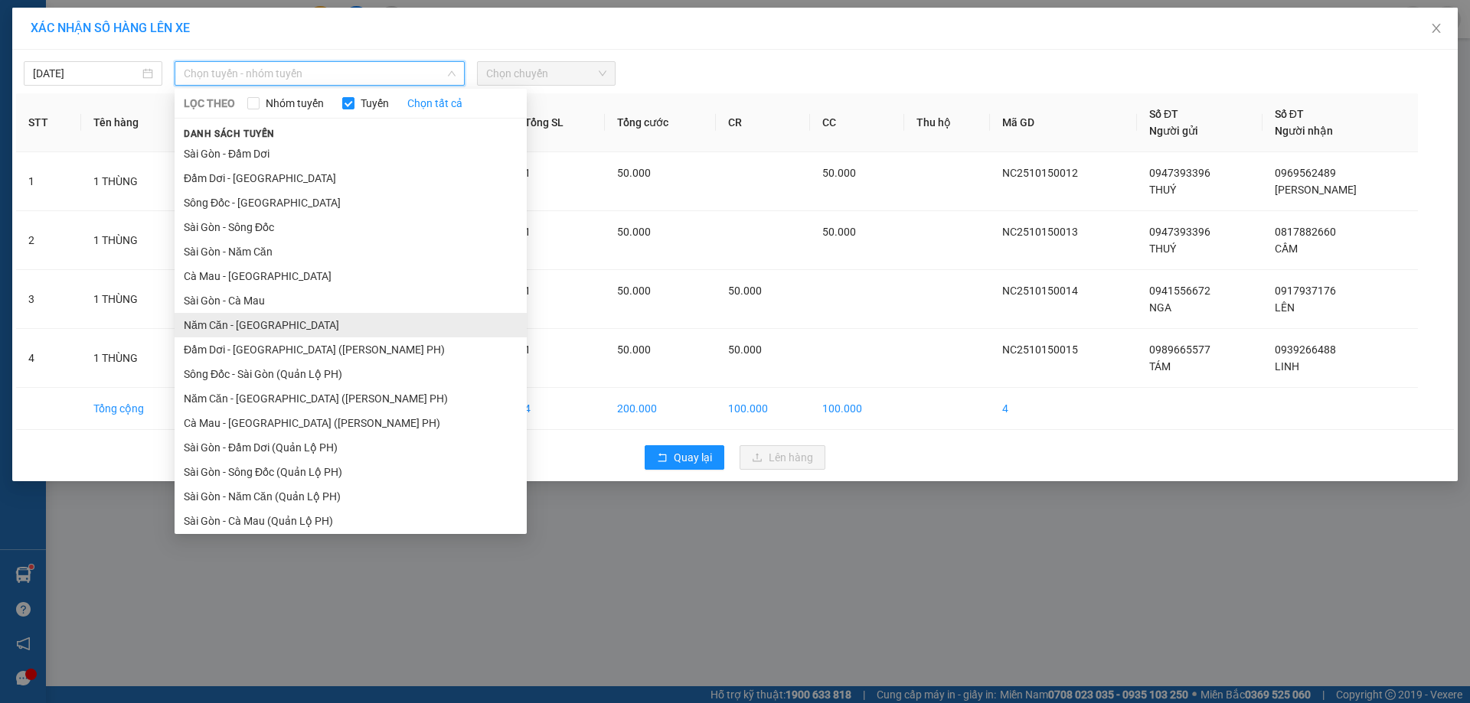
drag, startPoint x: 222, startPoint y: 325, endPoint x: 417, endPoint y: 156, distance: 258.3
click at [223, 325] on li "Năm Căn - [GEOGRAPHIC_DATA]" at bounding box center [351, 325] width 352 height 24
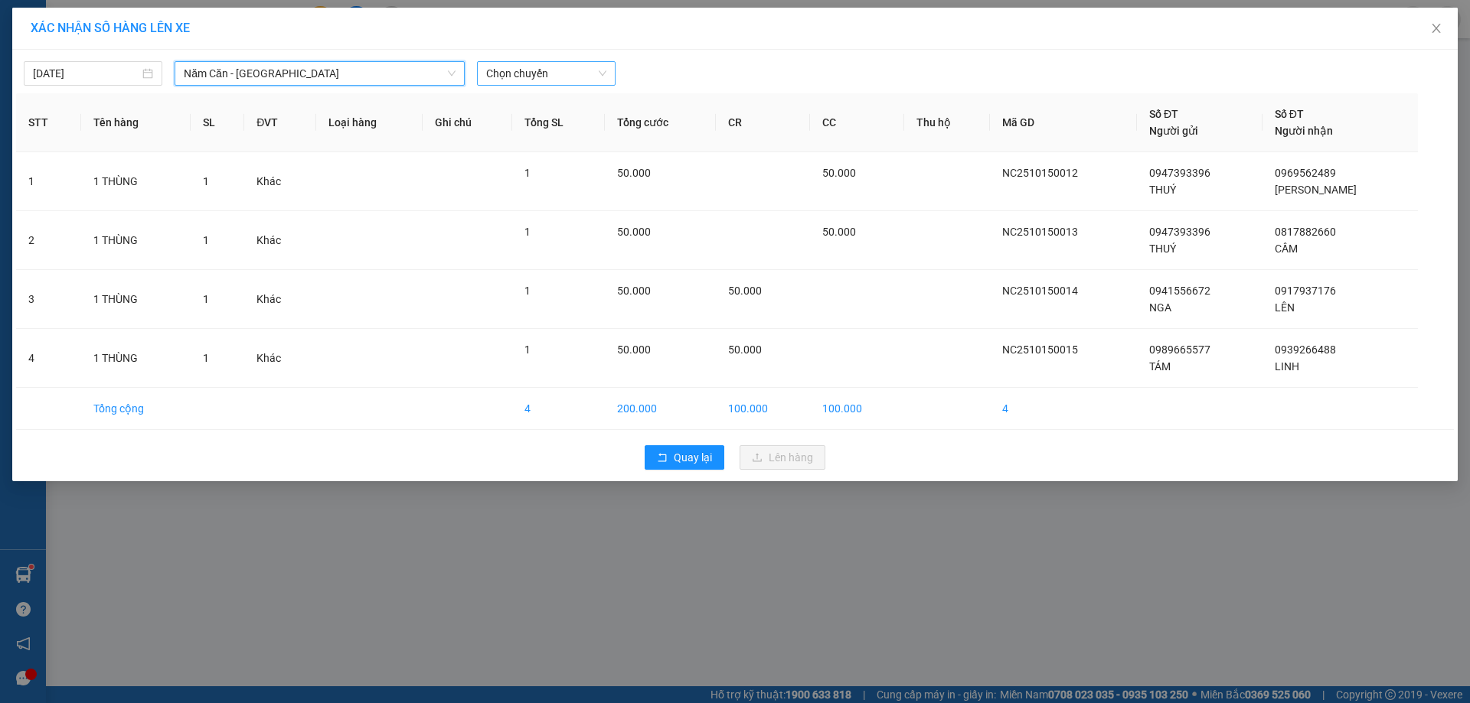
click at [518, 69] on span "Chọn chuyến" at bounding box center [546, 73] width 120 height 23
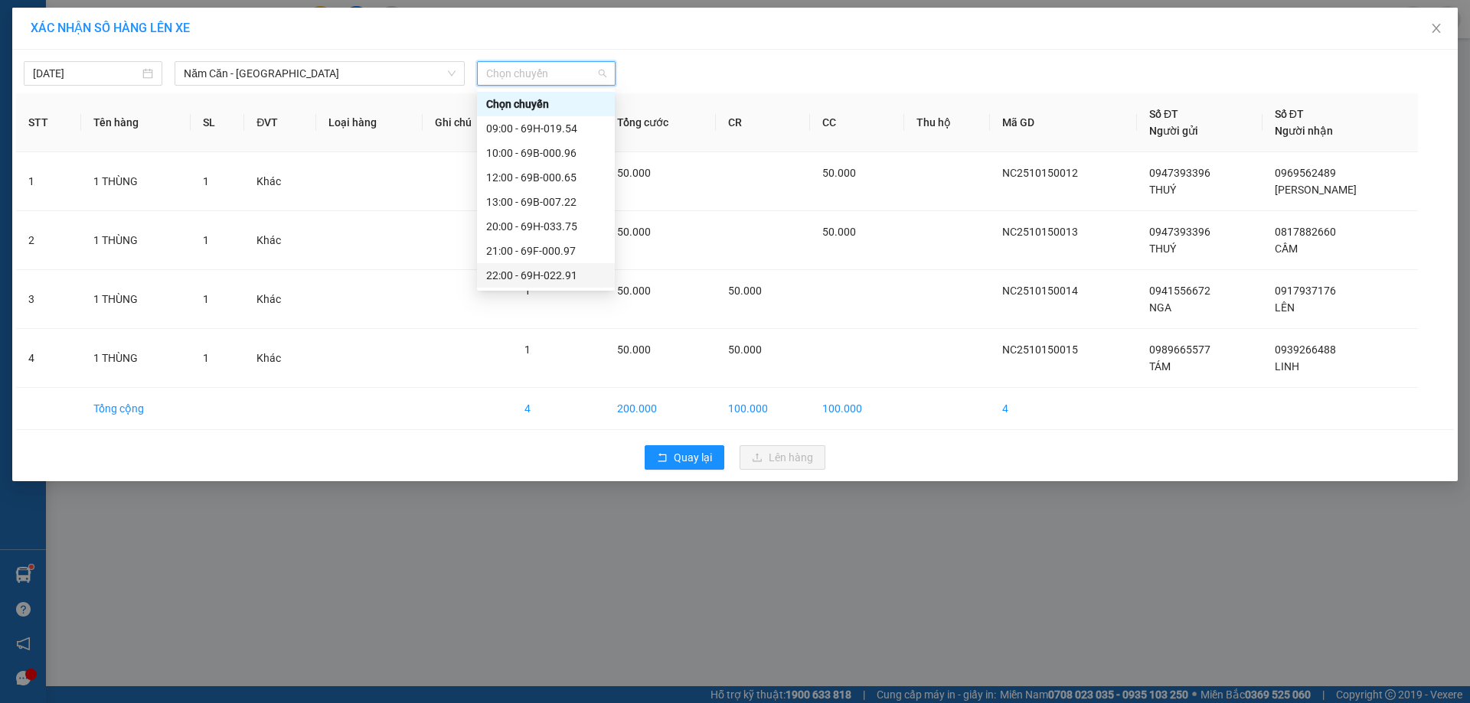
scroll to position [73, 0]
click at [557, 224] on div "22:01 - 69B-001.54" at bounding box center [545, 226] width 119 height 17
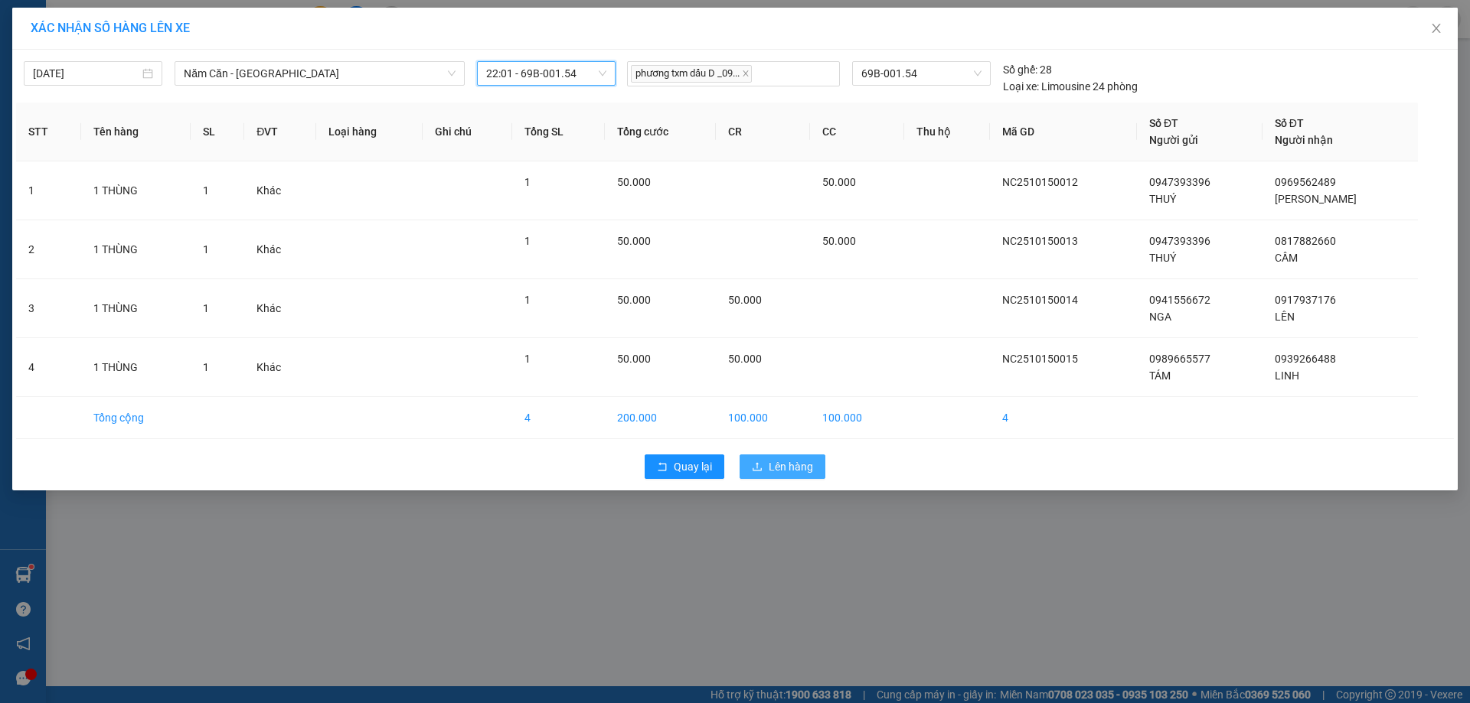
click at [777, 467] on span "Lên hàng" at bounding box center [791, 467] width 44 height 17
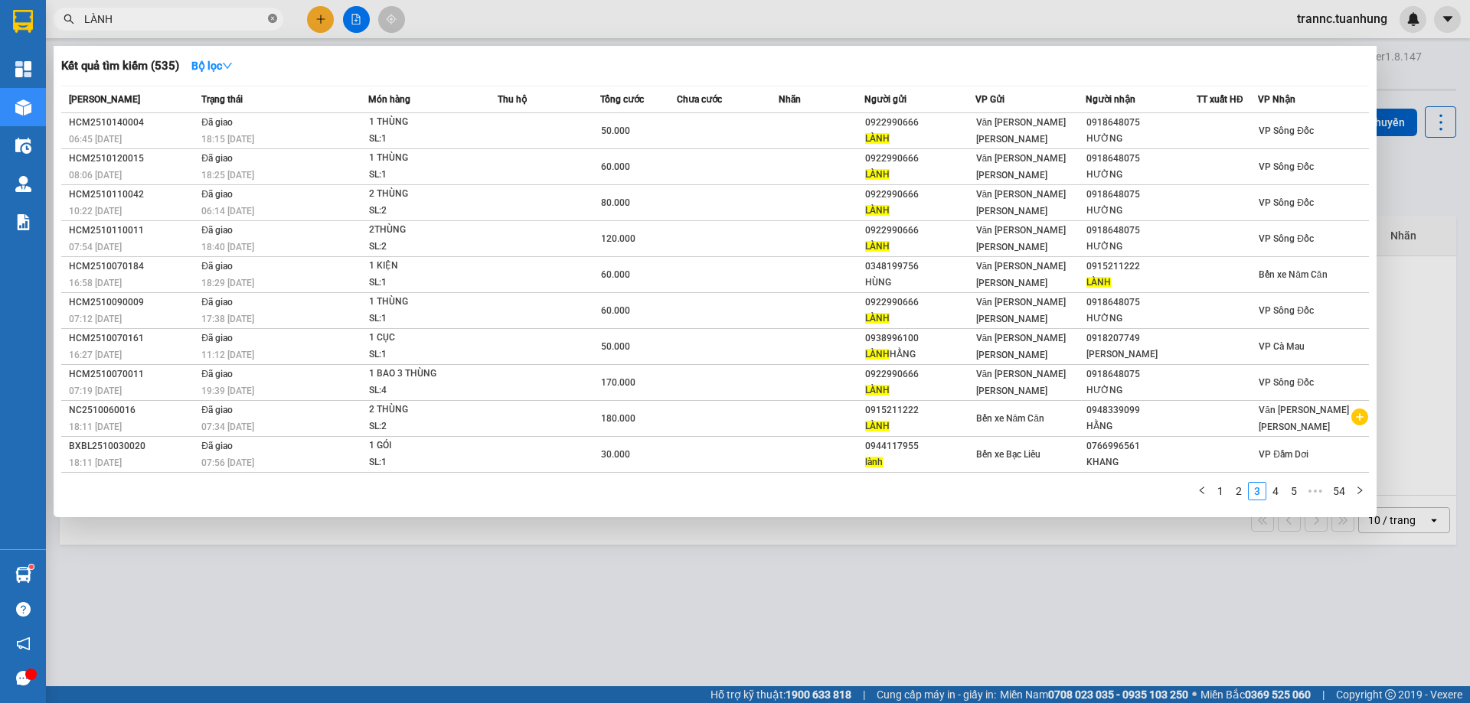
click at [273, 13] on span at bounding box center [272, 19] width 9 height 15
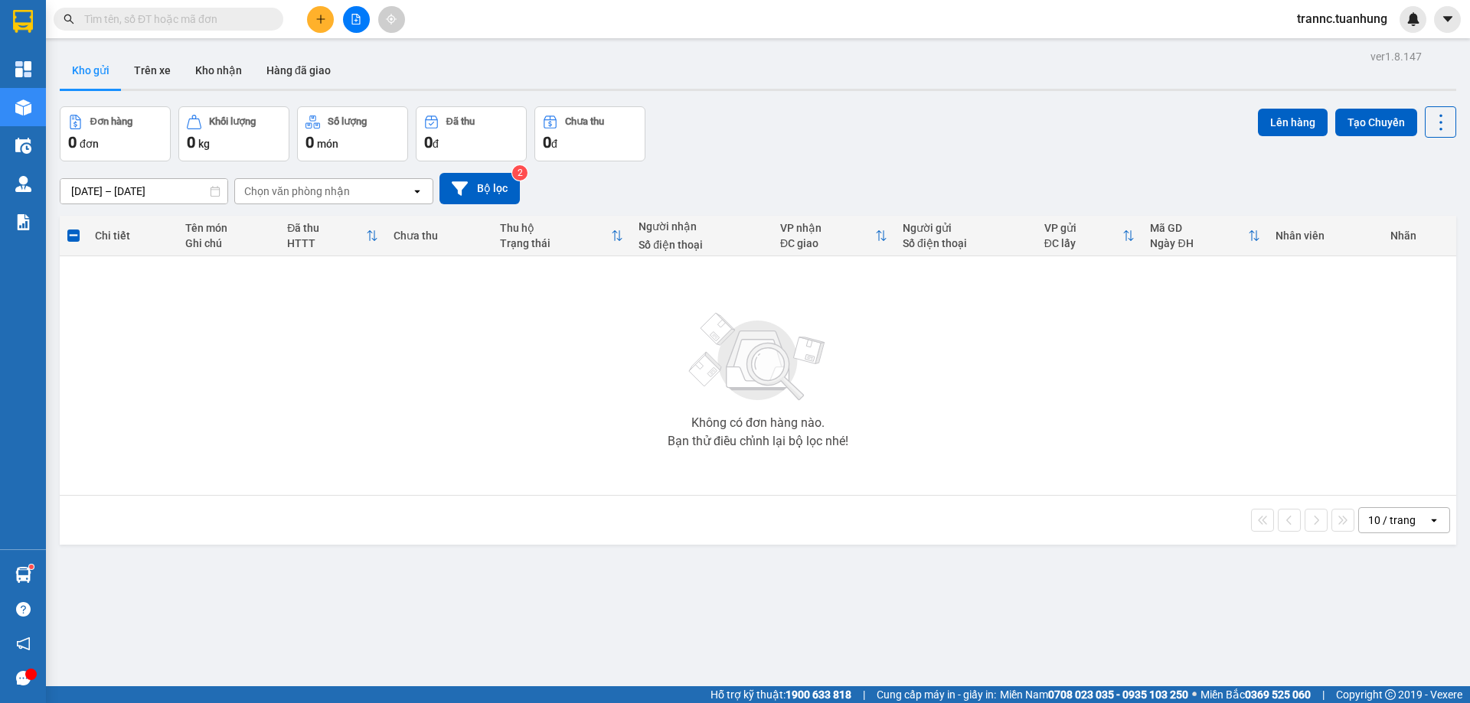
click at [189, 15] on input "text" at bounding box center [174, 19] width 181 height 17
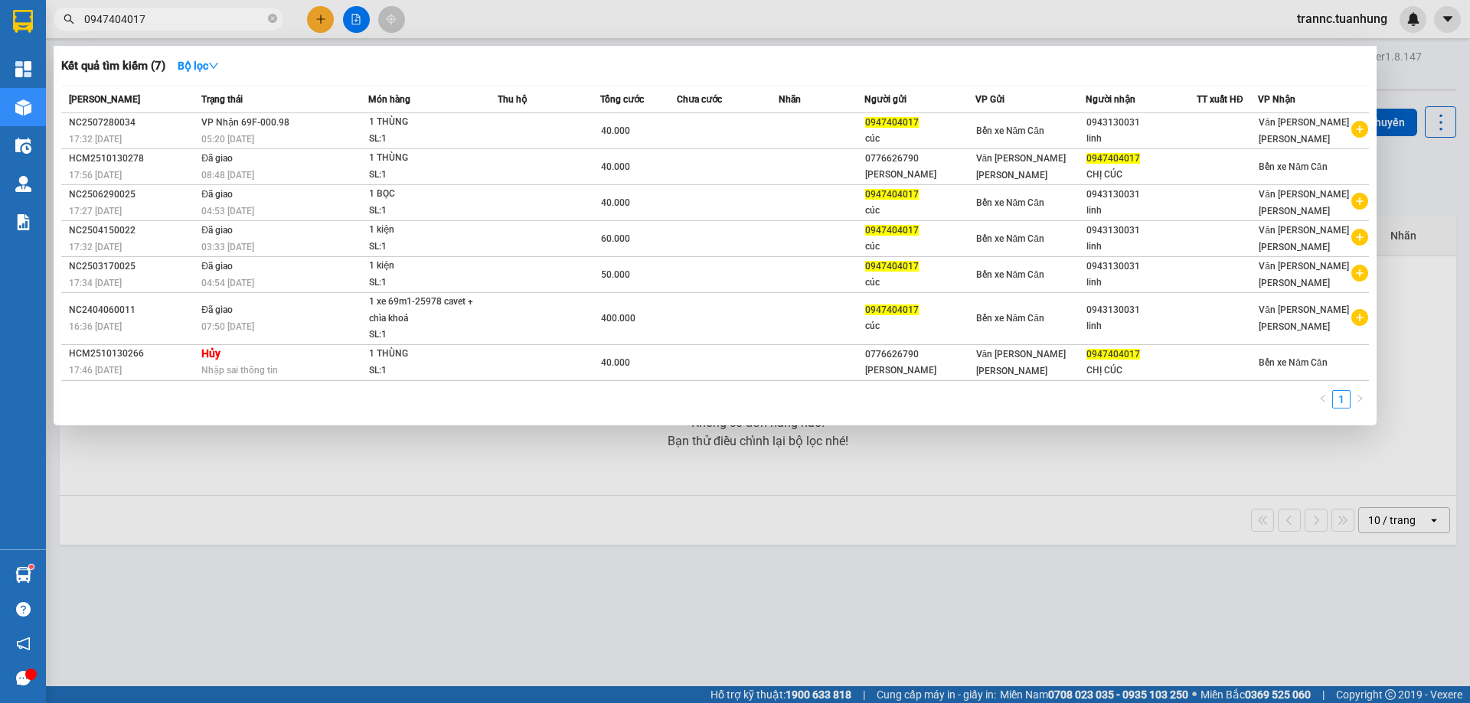
type input "0947404017"
